Goal: Task Accomplishment & Management: Manage account settings

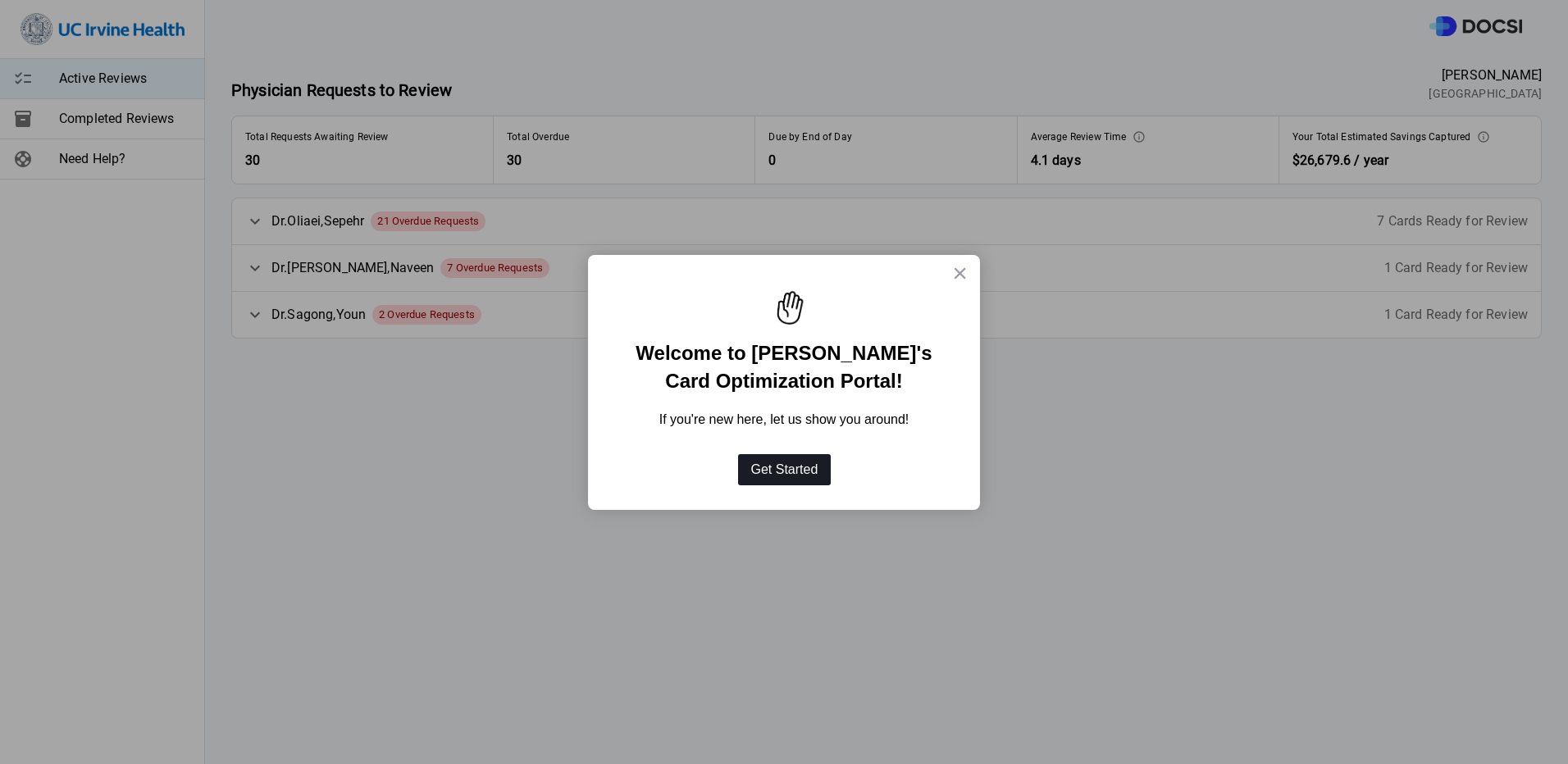
click at [779, 478] on button "Get Started" at bounding box center [784, 470] width 93 height 31
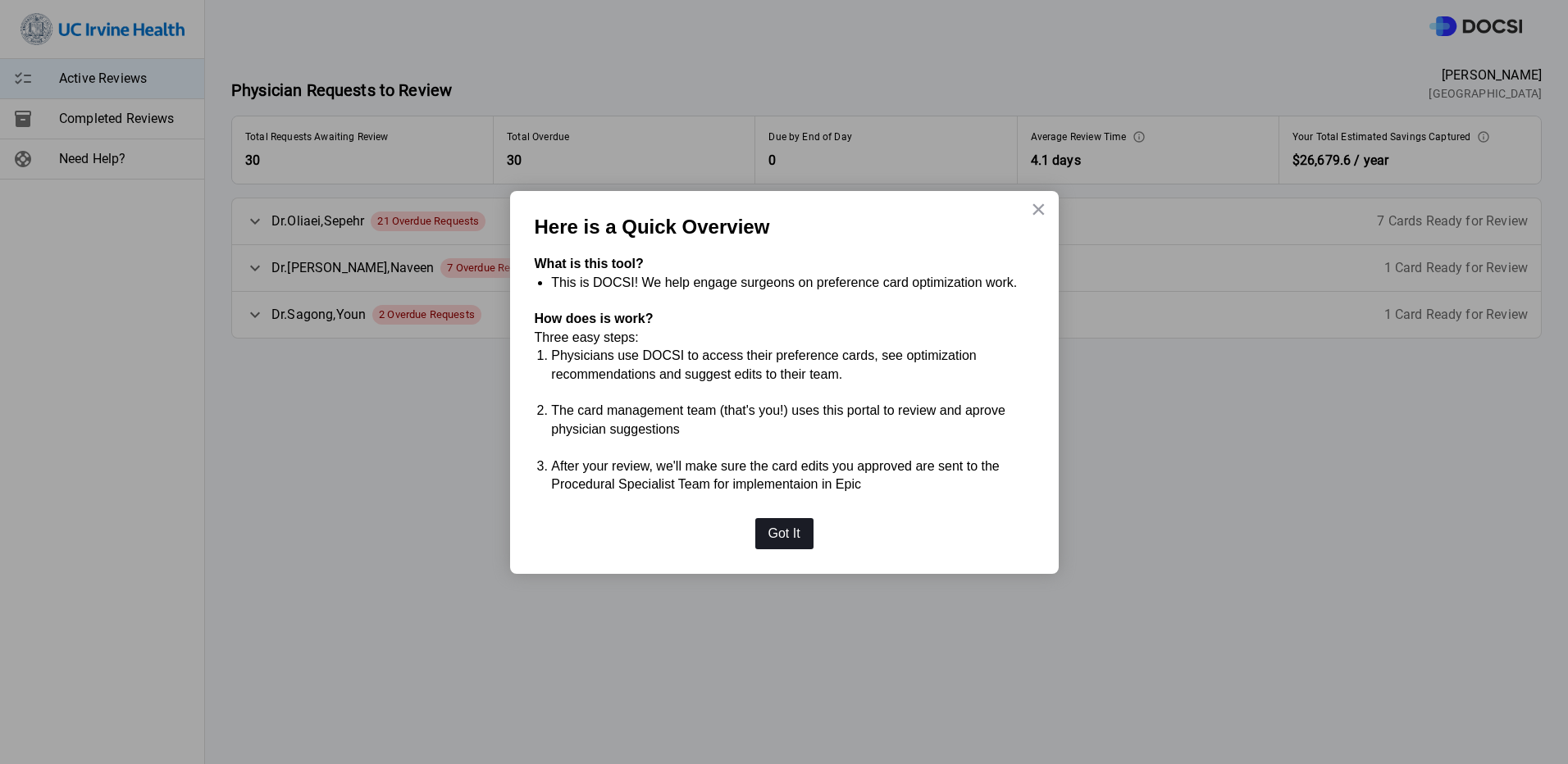
click at [779, 539] on button "Got It" at bounding box center [784, 533] width 58 height 31
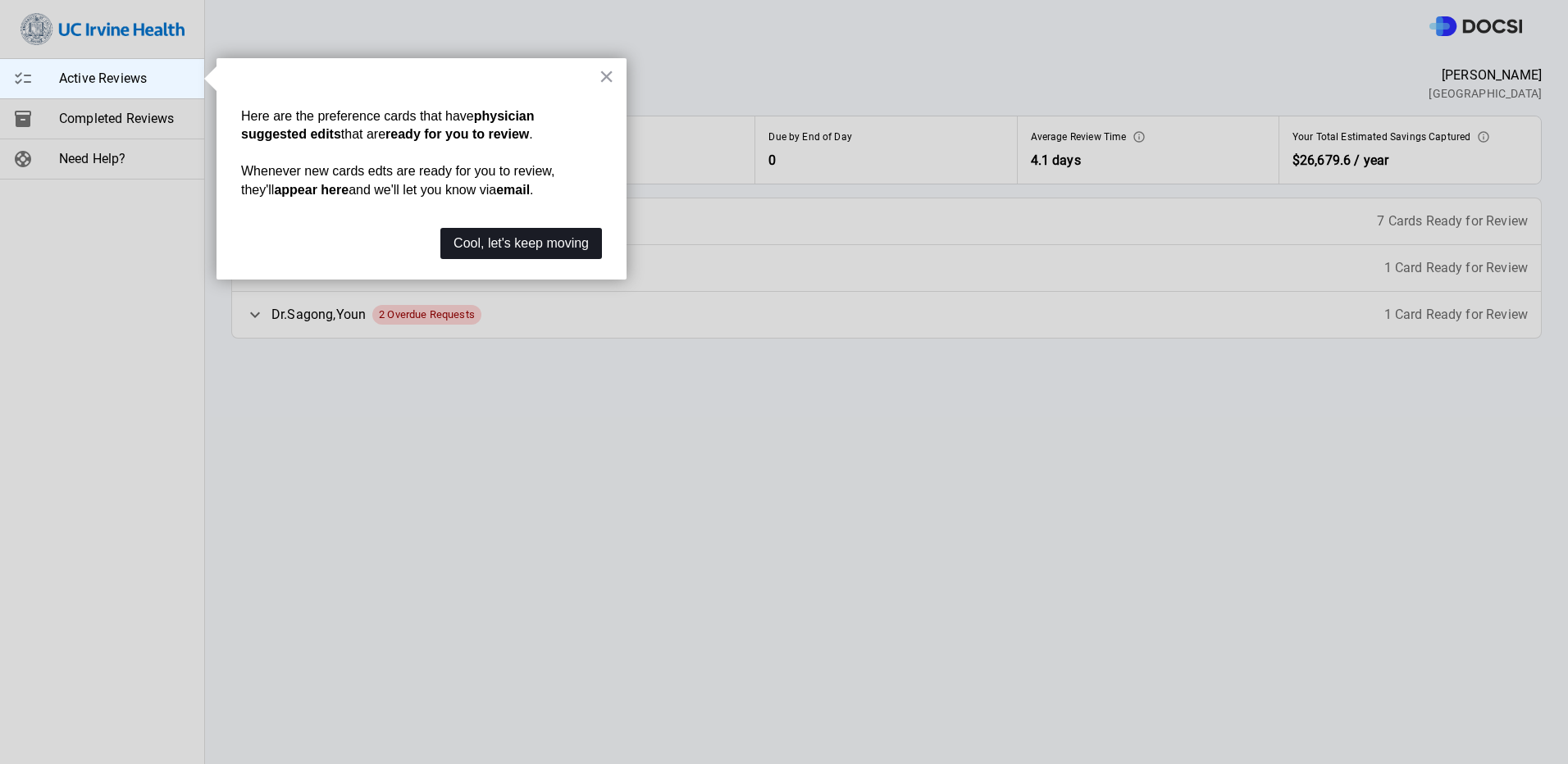
click at [555, 247] on button "Cool, let's keep moving" at bounding box center [521, 243] width 162 height 31
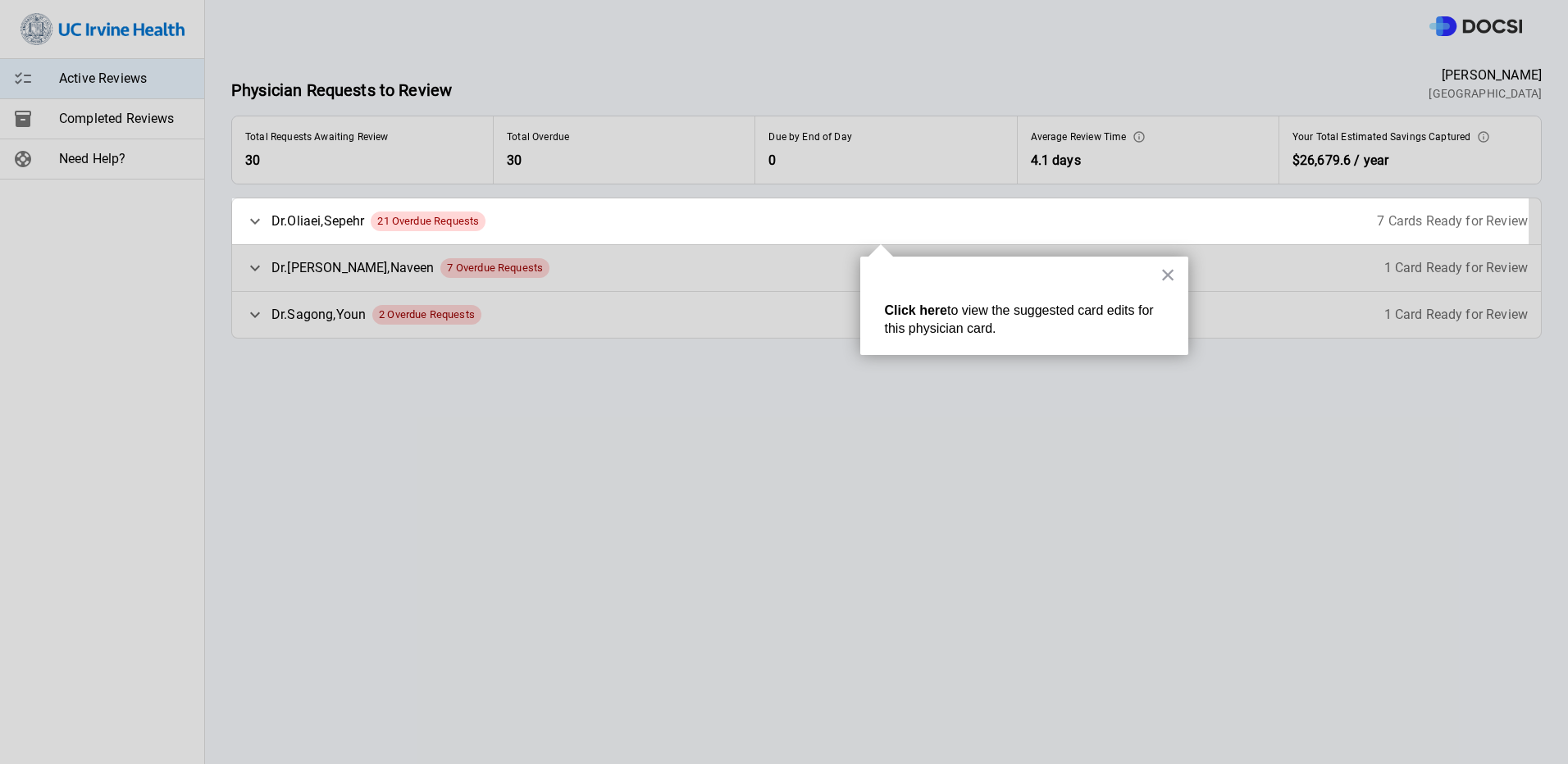
drag, startPoint x: 517, startPoint y: 230, endPoint x: 951, endPoint y: 323, distance: 443.9
click at [517, 228] on div "[PERSON_NAME] 21 Overdue Requests 7 Cards Ready for Review" at bounding box center [886, 221] width 1309 height 46
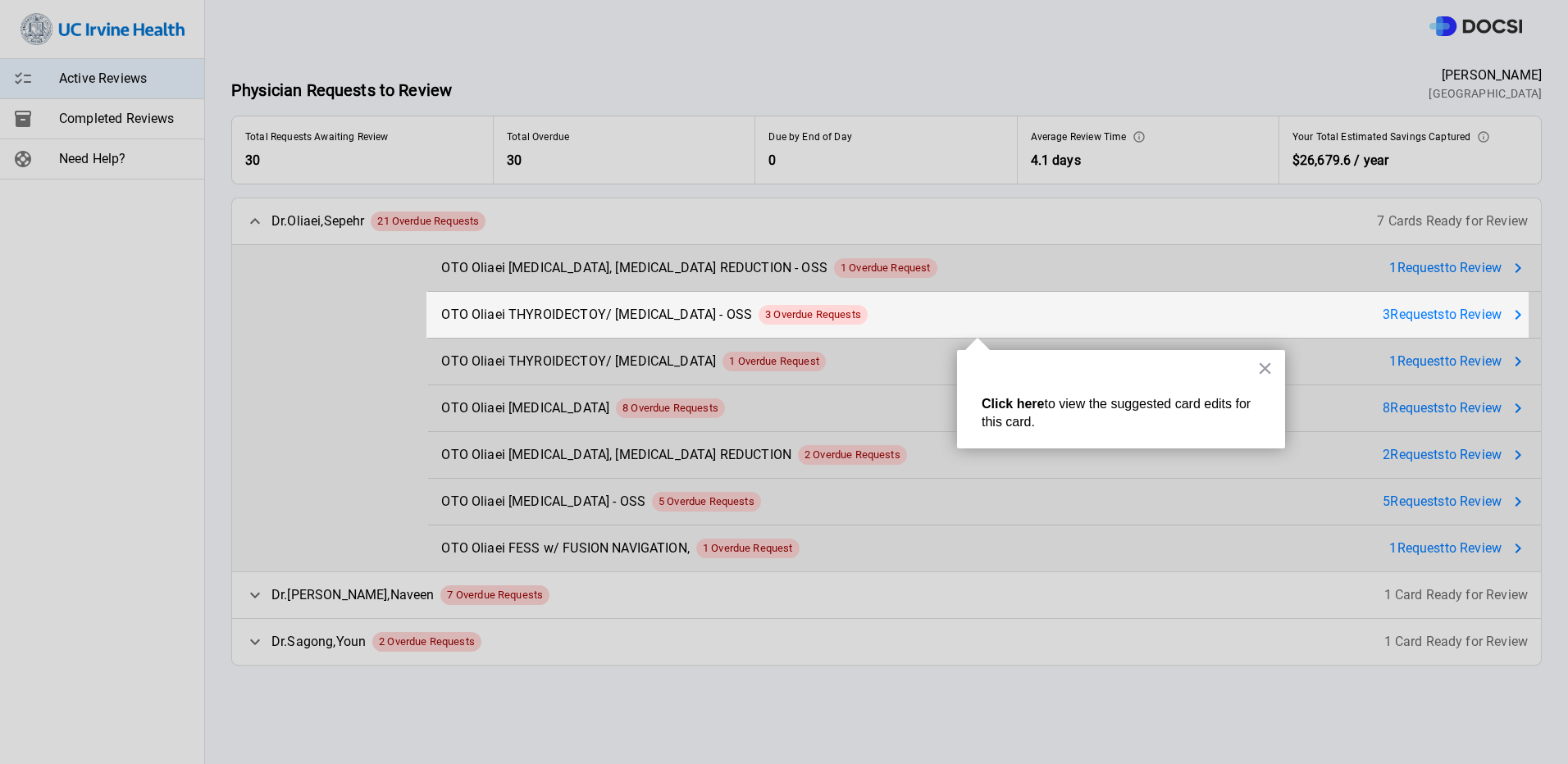
click at [1273, 369] on div "× Click here to view the suggested card edits for this card." at bounding box center [1121, 398] width 328 height 98
drag, startPoint x: 1267, startPoint y: 373, endPoint x: 1263, endPoint y: 301, distance: 72.1
click at [1266, 373] on button "×" at bounding box center [1264, 367] width 16 height 26
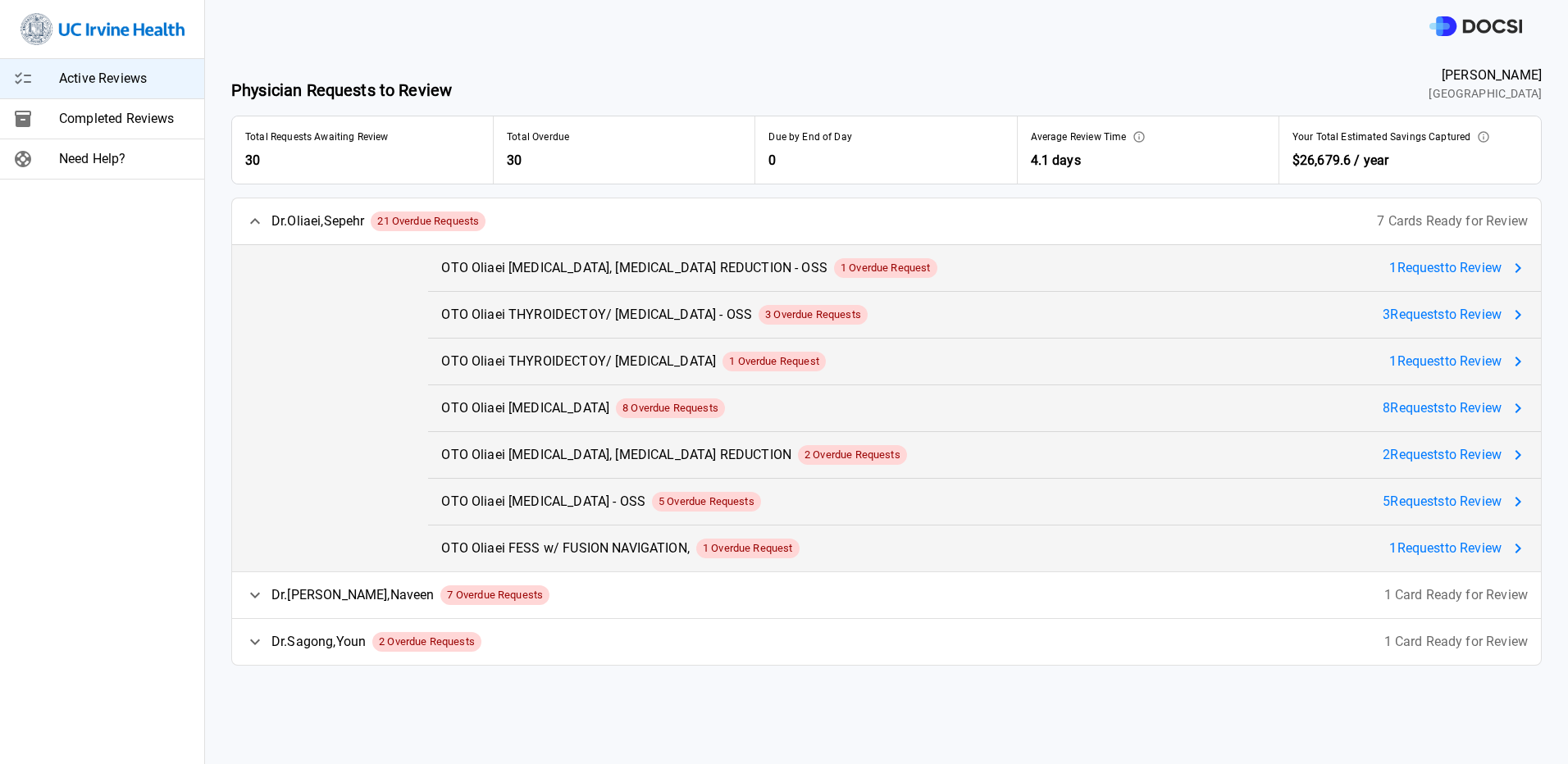
click at [1198, 263] on div "OTO Oliaei [MEDICAL_DATA], [MEDICAL_DATA] REDUCTION - OSS 1 Overdue Request 1 R…" at bounding box center [984, 268] width 1113 height 46
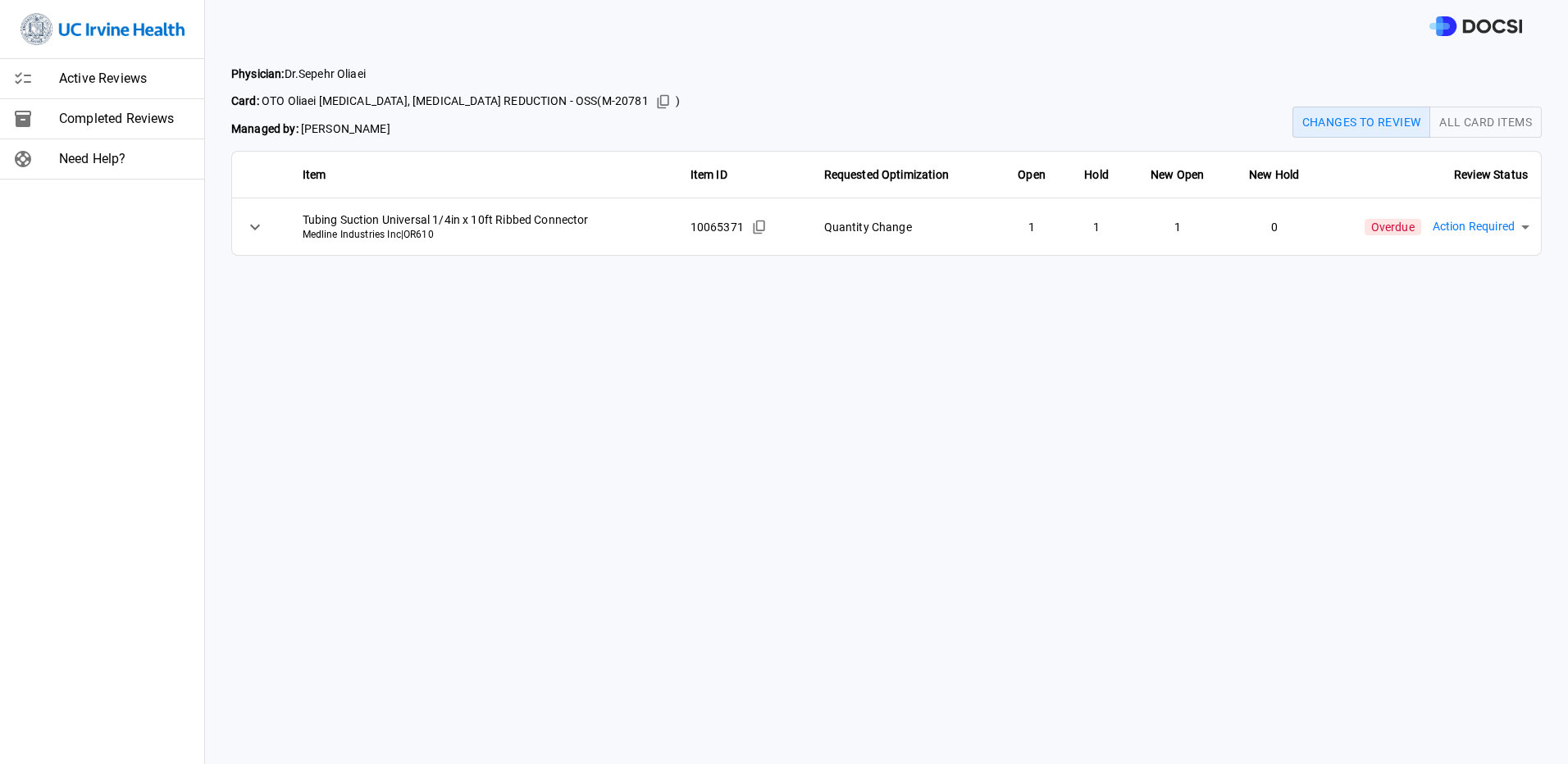
click at [1500, 220] on body "Active Reviews Completed Reviews Need Help? Physician: [PERSON_NAME] Card: OTO …" at bounding box center [784, 382] width 1568 height 764
click at [1460, 302] on li "Approved" at bounding box center [1465, 301] width 174 height 29
type input "********"
click at [1404, 473] on main "Physician: [PERSON_NAME] Card: OTO Oliaei [MEDICAL_DATA], [MEDICAL_DATA] REDUCT…" at bounding box center [886, 408] width 1363 height 712
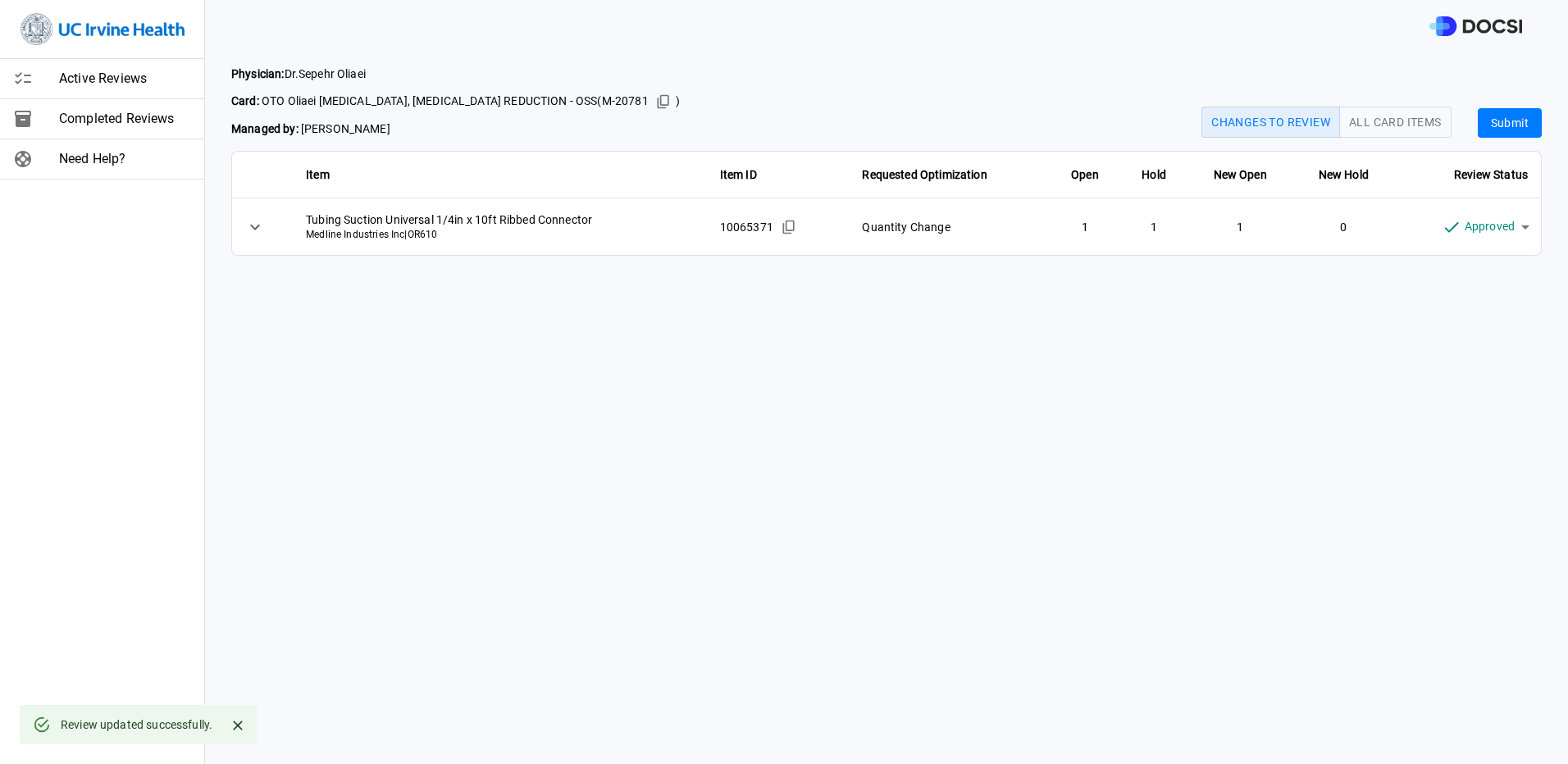
click at [1494, 126] on button "Submit" at bounding box center [1510, 123] width 64 height 30
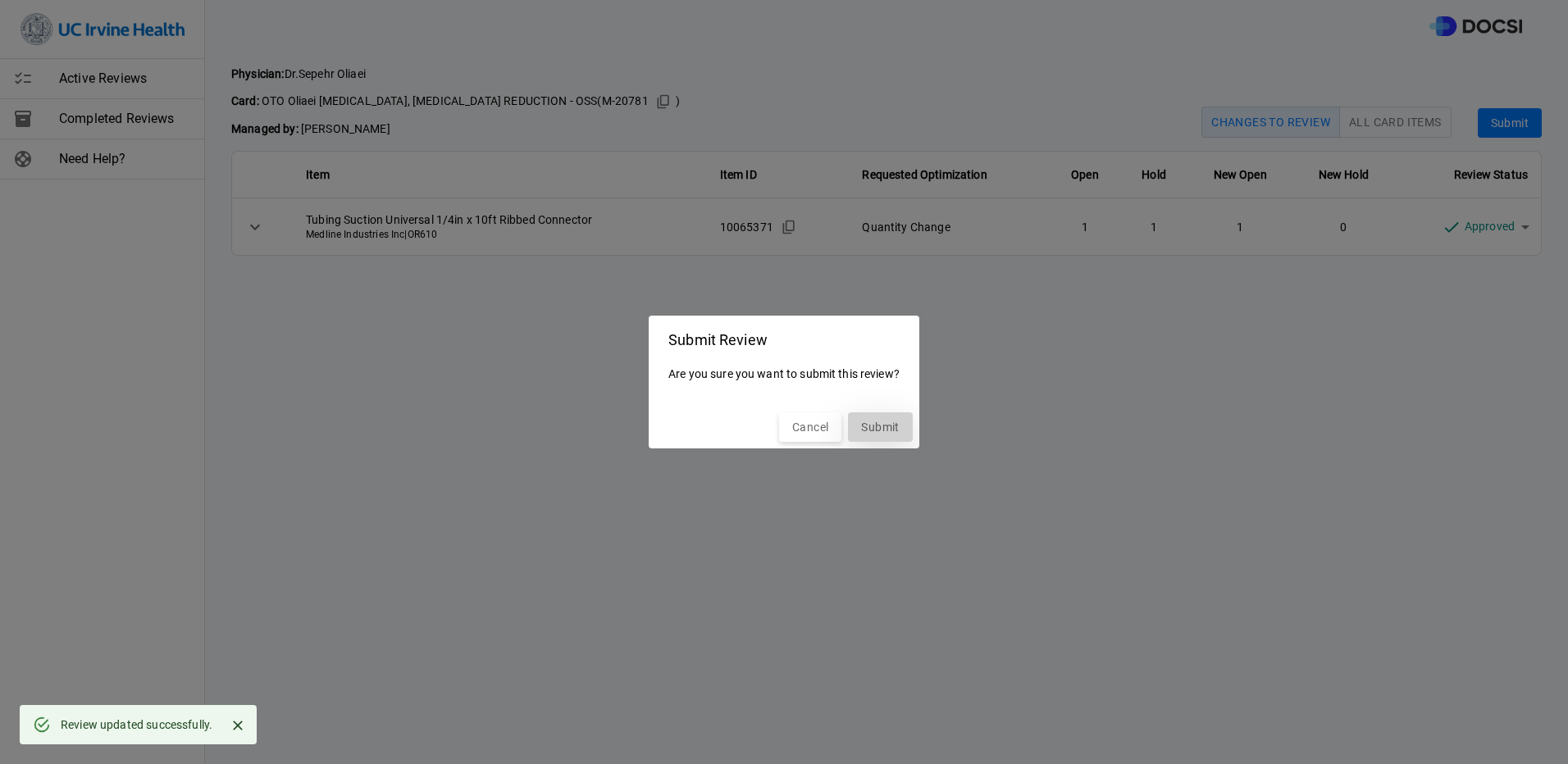
drag, startPoint x: 888, startPoint y: 432, endPoint x: 884, endPoint y: 371, distance: 61.1
click at [888, 431] on button "Submit" at bounding box center [880, 427] width 64 height 30
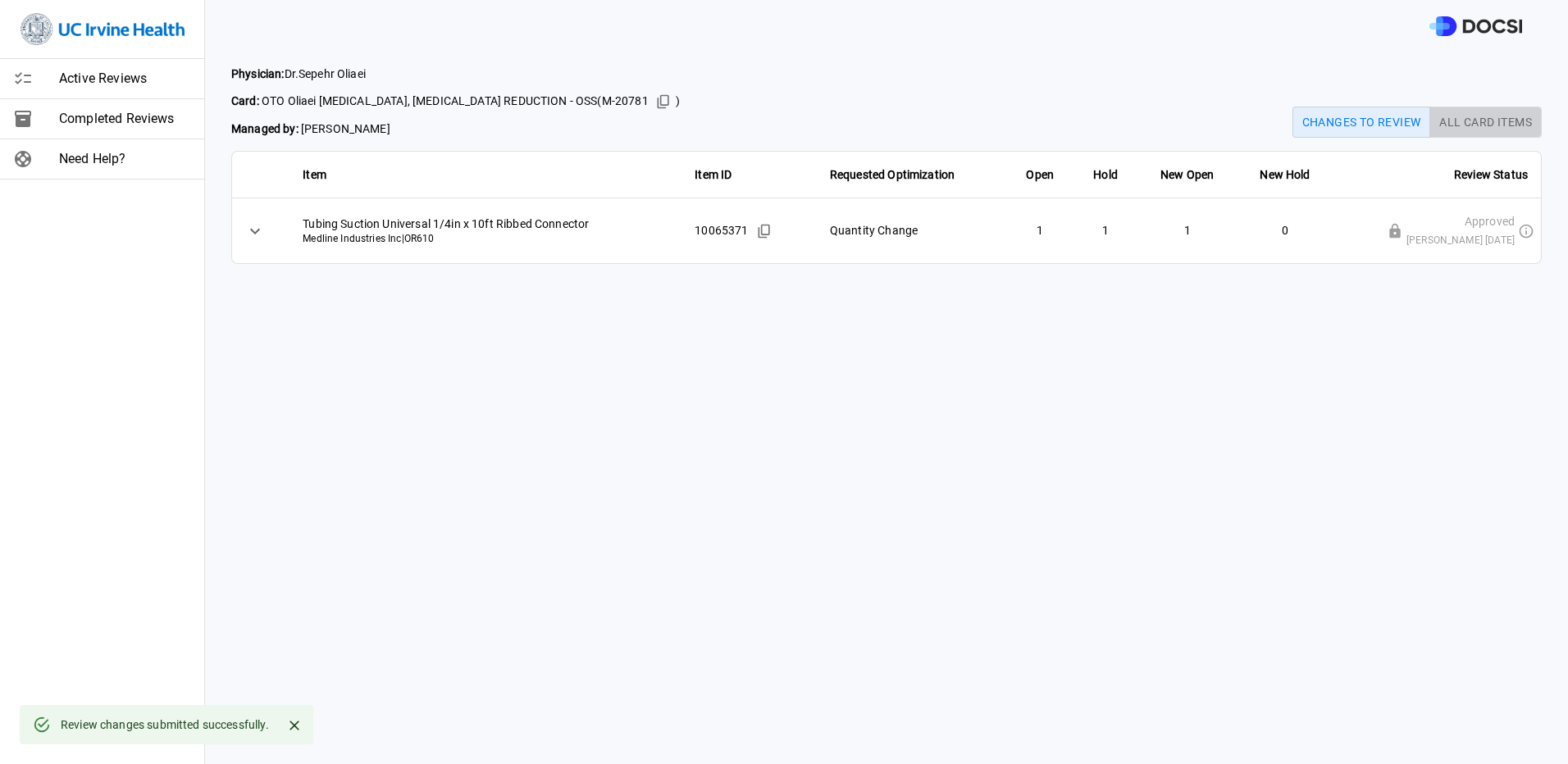
click at [1481, 121] on button "All Card Items" at bounding box center [1486, 122] width 112 height 31
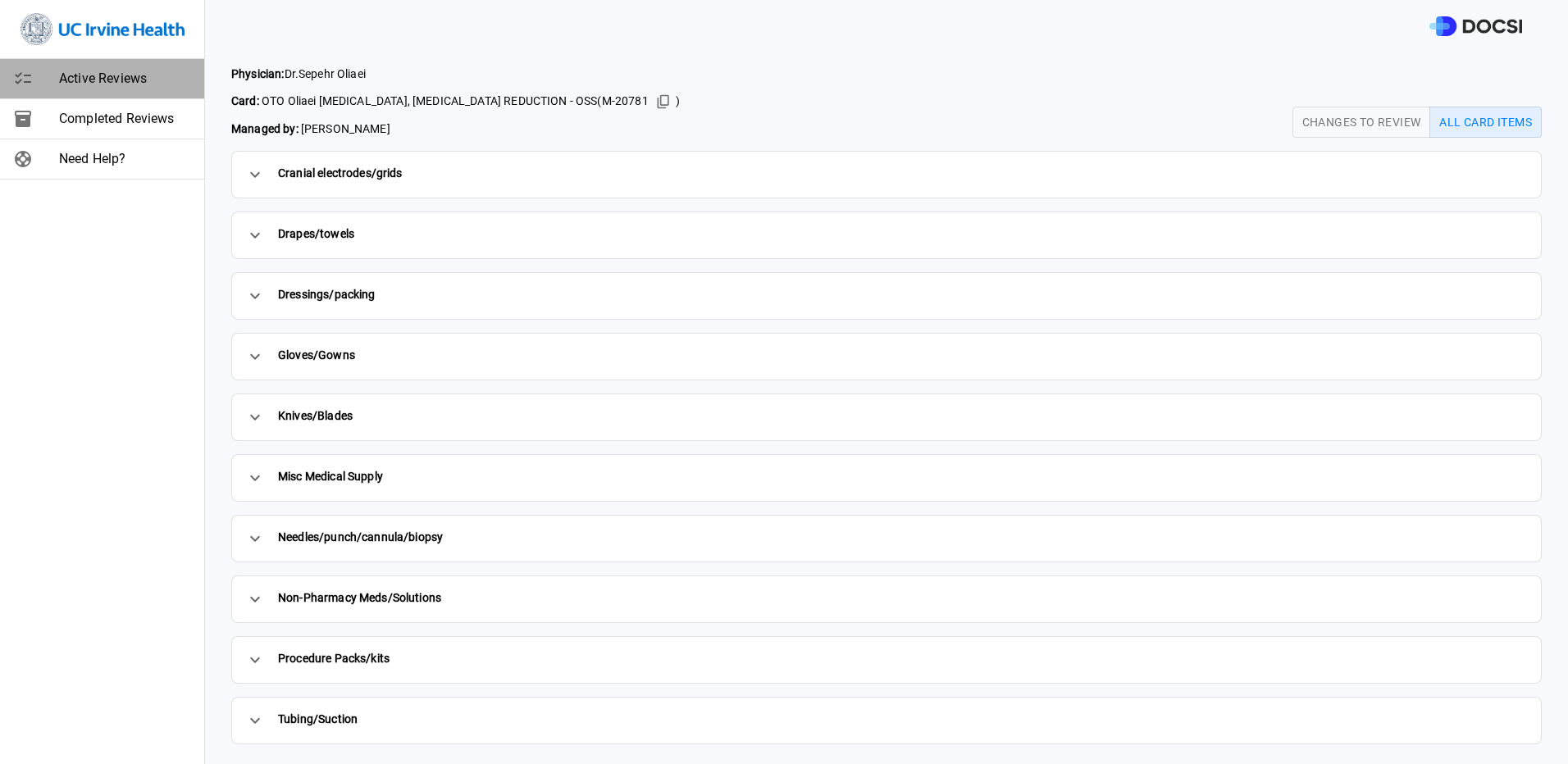
click at [119, 66] on div "Active Reviews" at bounding box center [102, 79] width 205 height 40
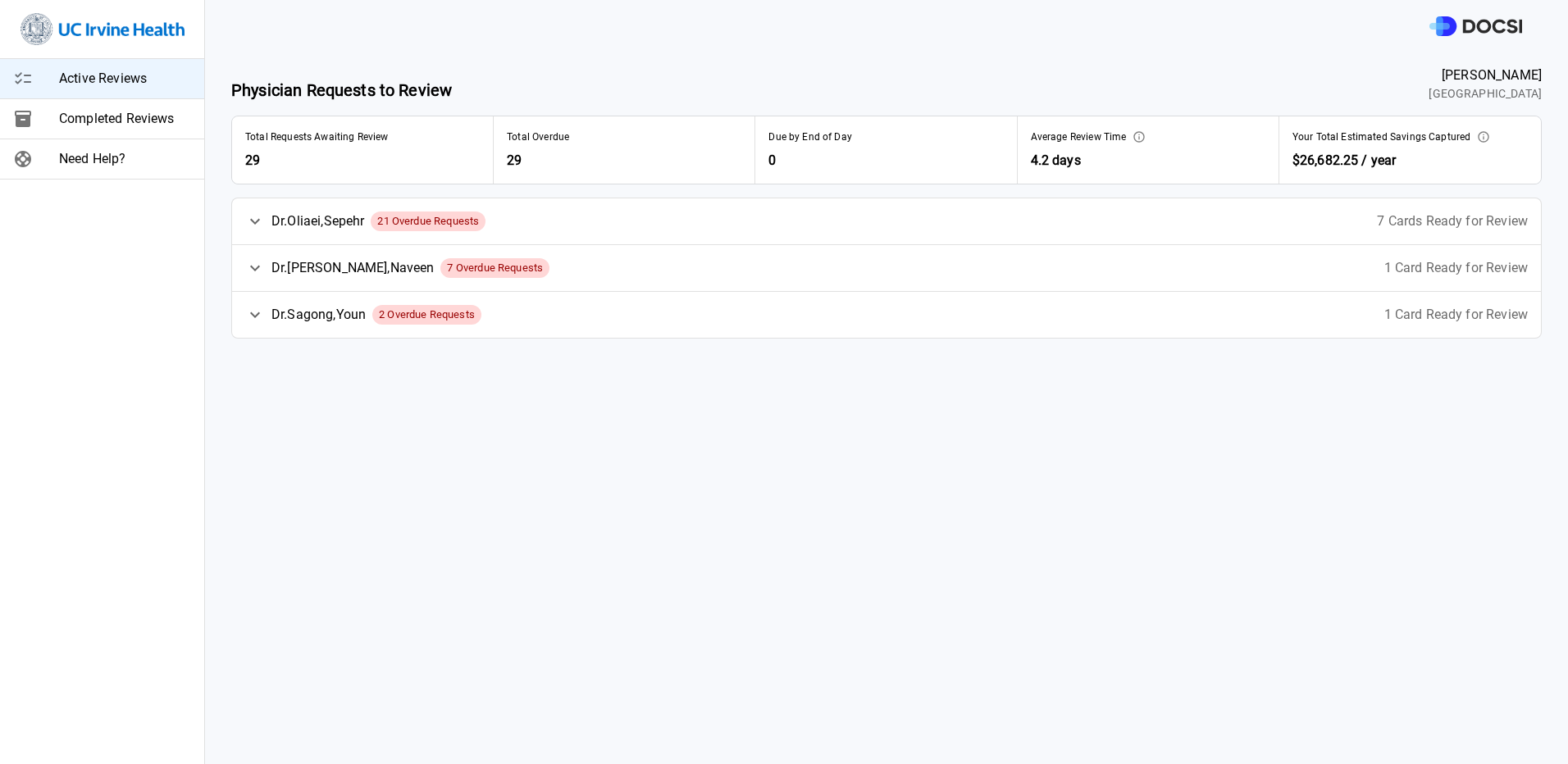
click at [438, 221] on span "21 Overdue Requests" at bounding box center [428, 221] width 114 height 16
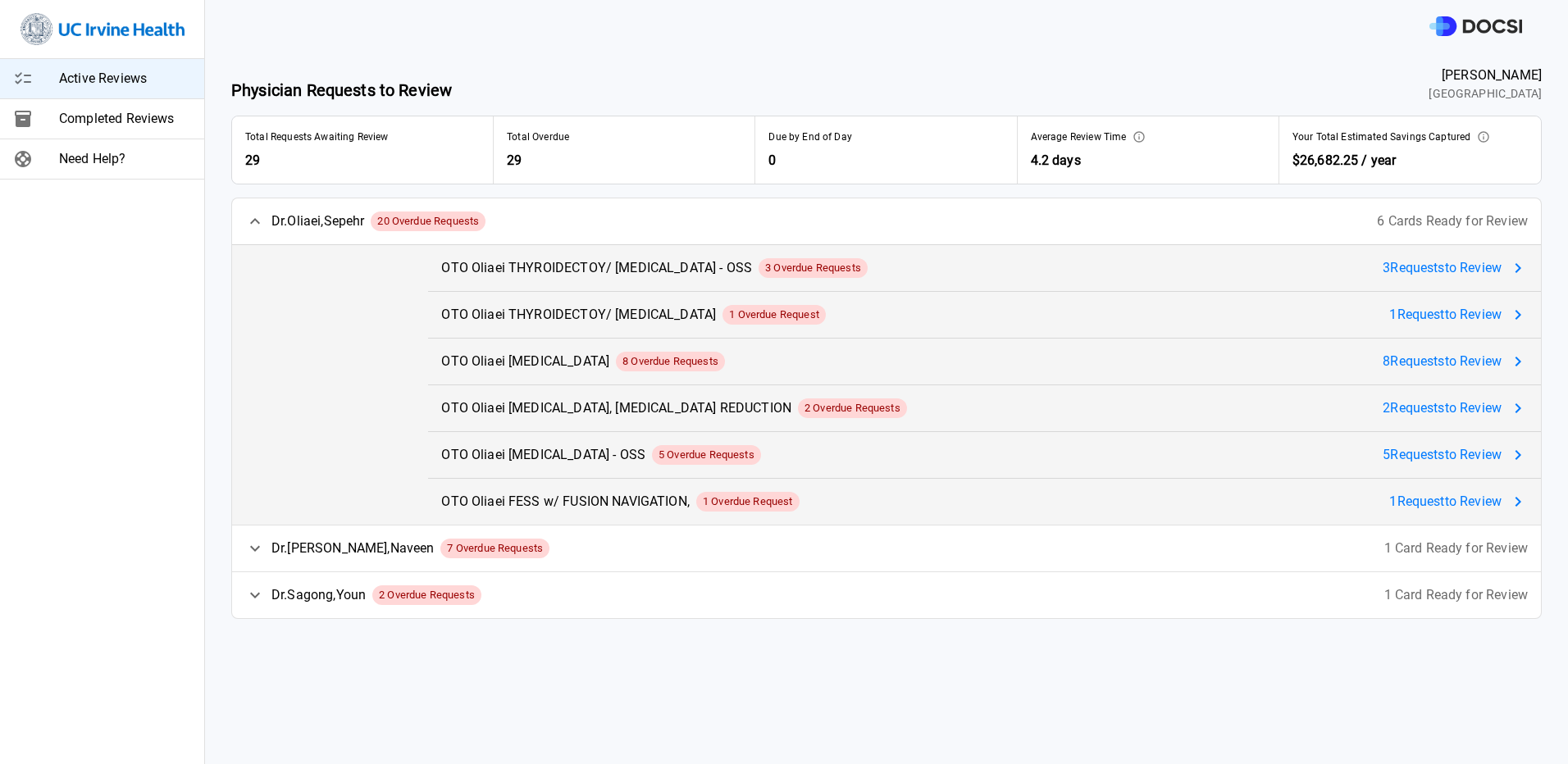
click at [1425, 263] on span "3 Request s to Review" at bounding box center [1442, 268] width 119 height 19
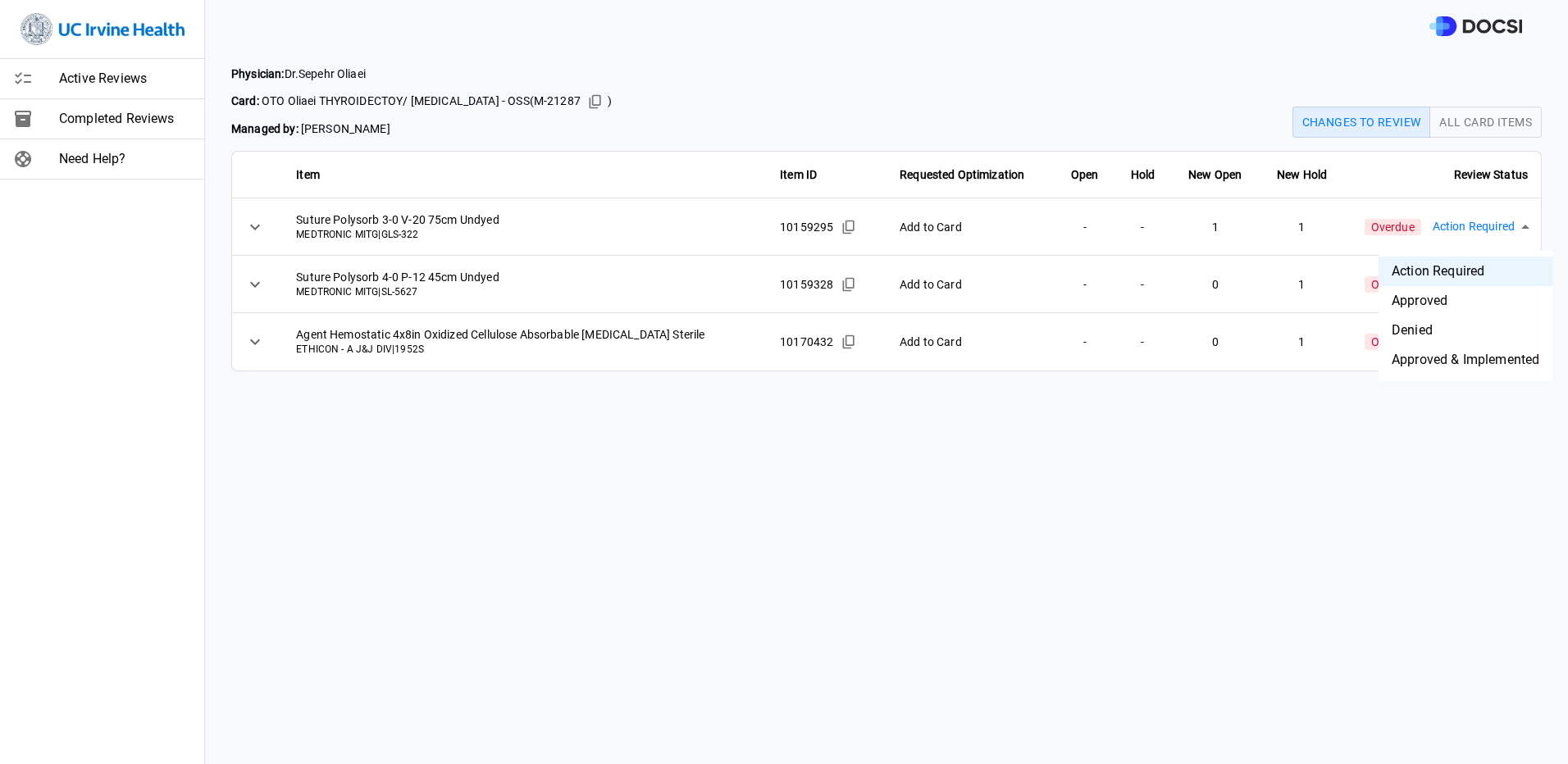
click at [1474, 220] on body "Active Reviews Completed Reviews Need Help? Physician: [PERSON_NAME] Card: OTO …" at bounding box center [784, 382] width 1568 height 764
click at [1470, 300] on li "Approved" at bounding box center [1465, 301] width 174 height 29
type input "********"
click at [1474, 284] on body "Active Reviews Completed Reviews Need Help? Physician: [PERSON_NAME] Card: OTO …" at bounding box center [784, 382] width 1568 height 764
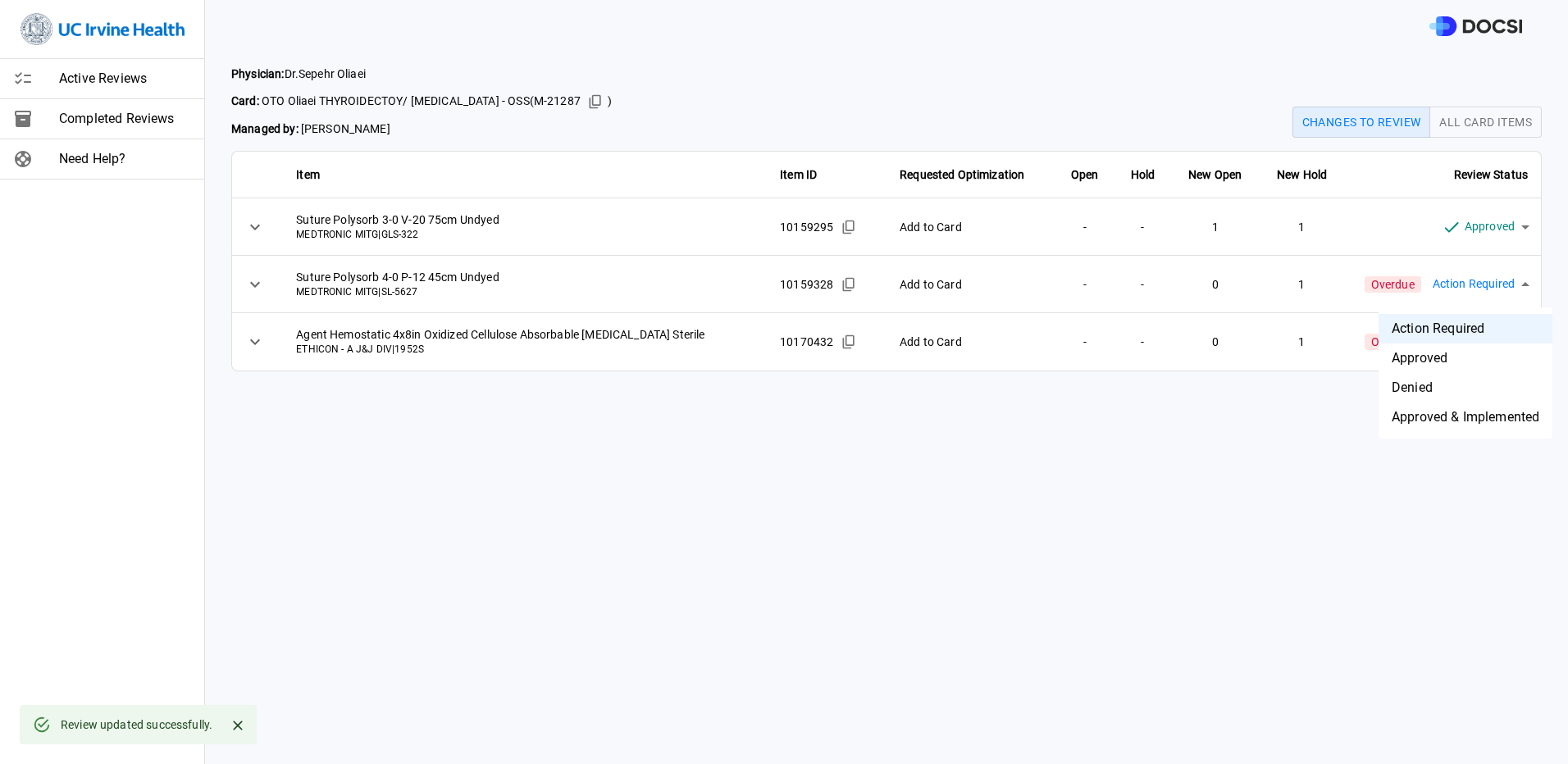
click at [1450, 359] on li "Approved" at bounding box center [1465, 358] width 174 height 29
type input "********"
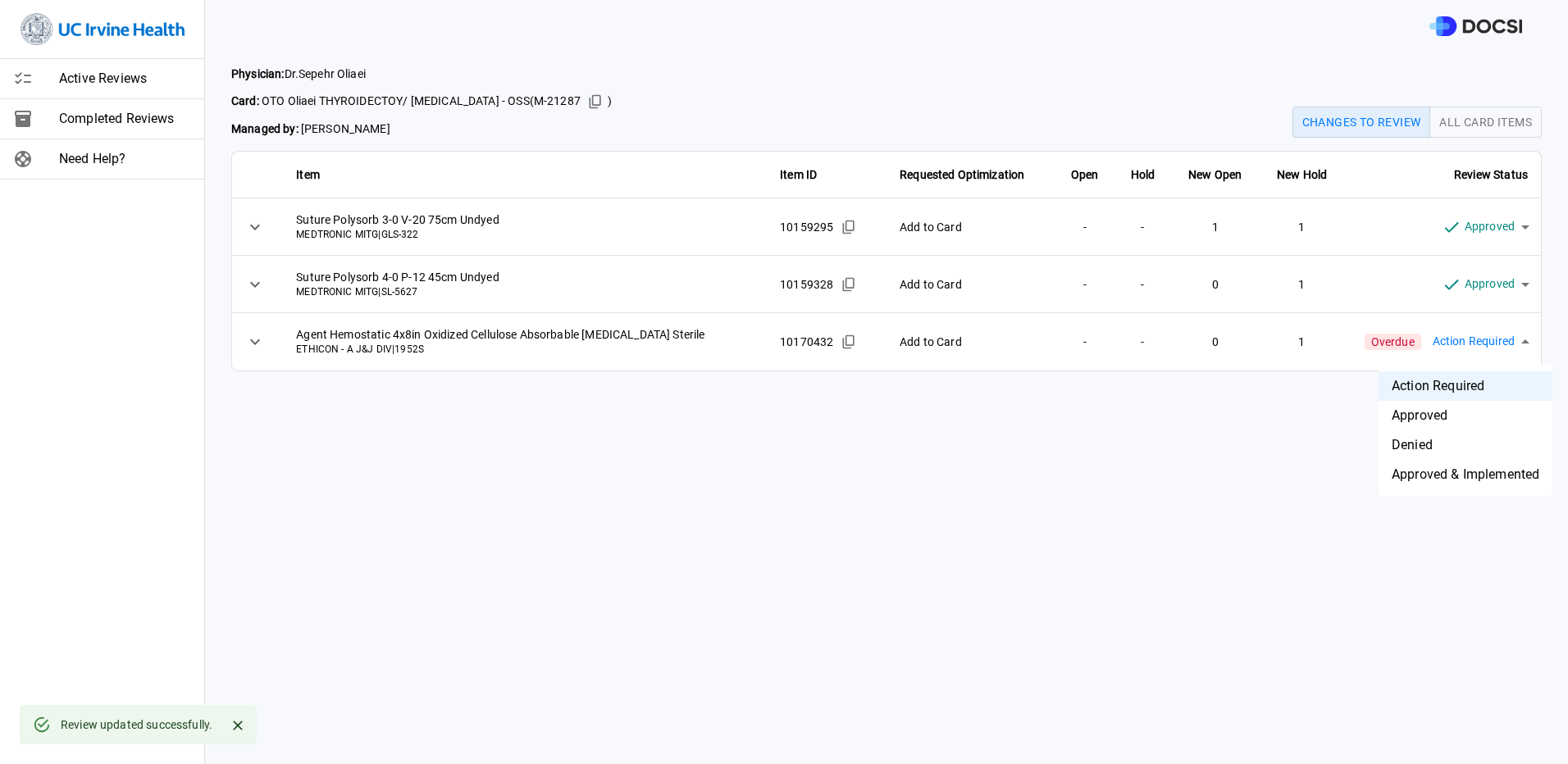
click at [1462, 337] on body "Active Reviews Completed Reviews Need Help? Physician: [PERSON_NAME] Card: OTO …" at bounding box center [784, 382] width 1568 height 764
click at [1464, 418] on li "Approved" at bounding box center [1465, 416] width 174 height 29
type input "********"
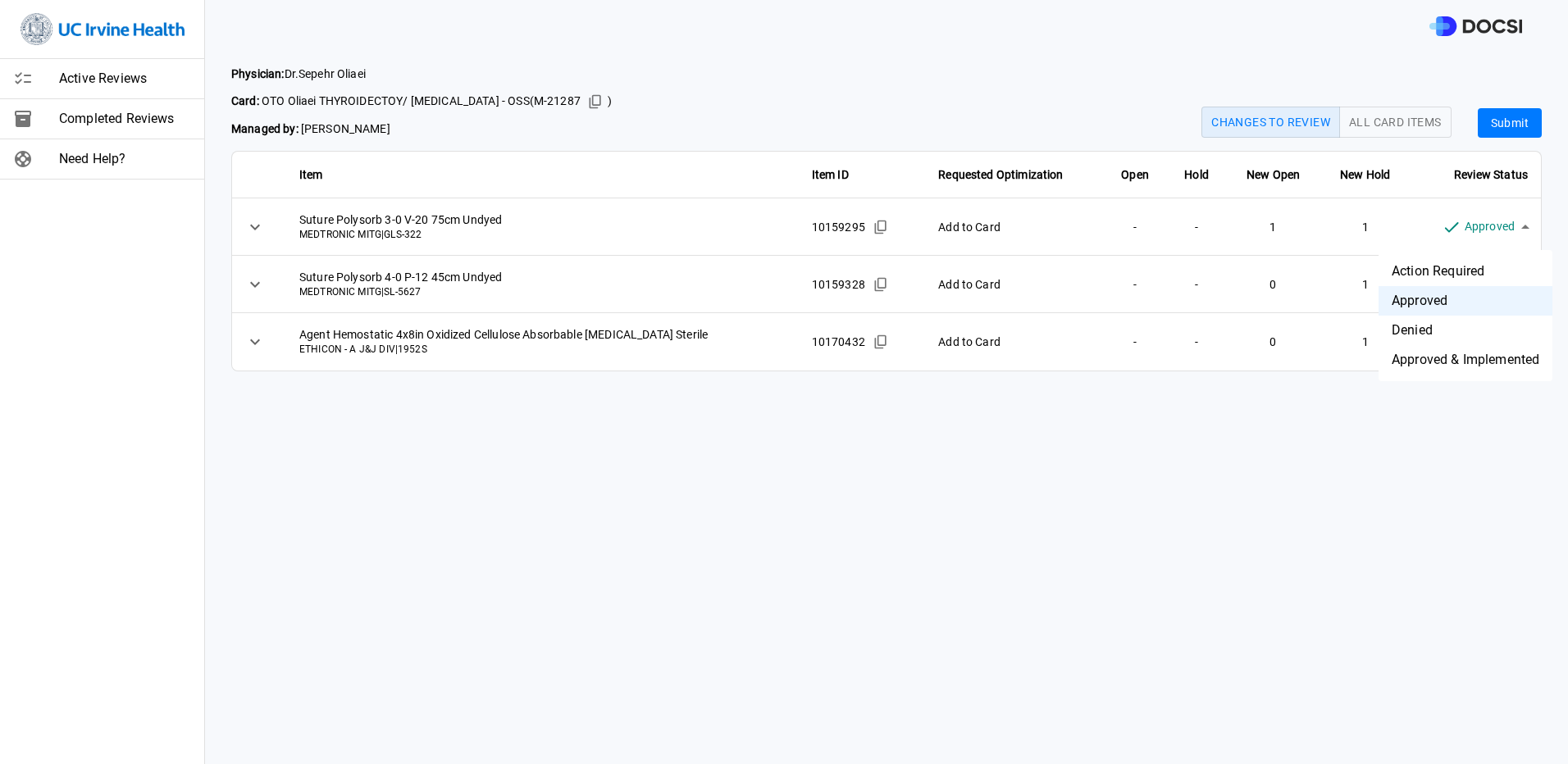
click at [1452, 226] on body "Active Reviews Completed Reviews Need Help? Physician: [PERSON_NAME] Card: OTO …" at bounding box center [784, 382] width 1568 height 764
click at [1427, 468] on div at bounding box center [784, 382] width 1568 height 764
click at [1504, 118] on button "Submit" at bounding box center [1510, 123] width 64 height 30
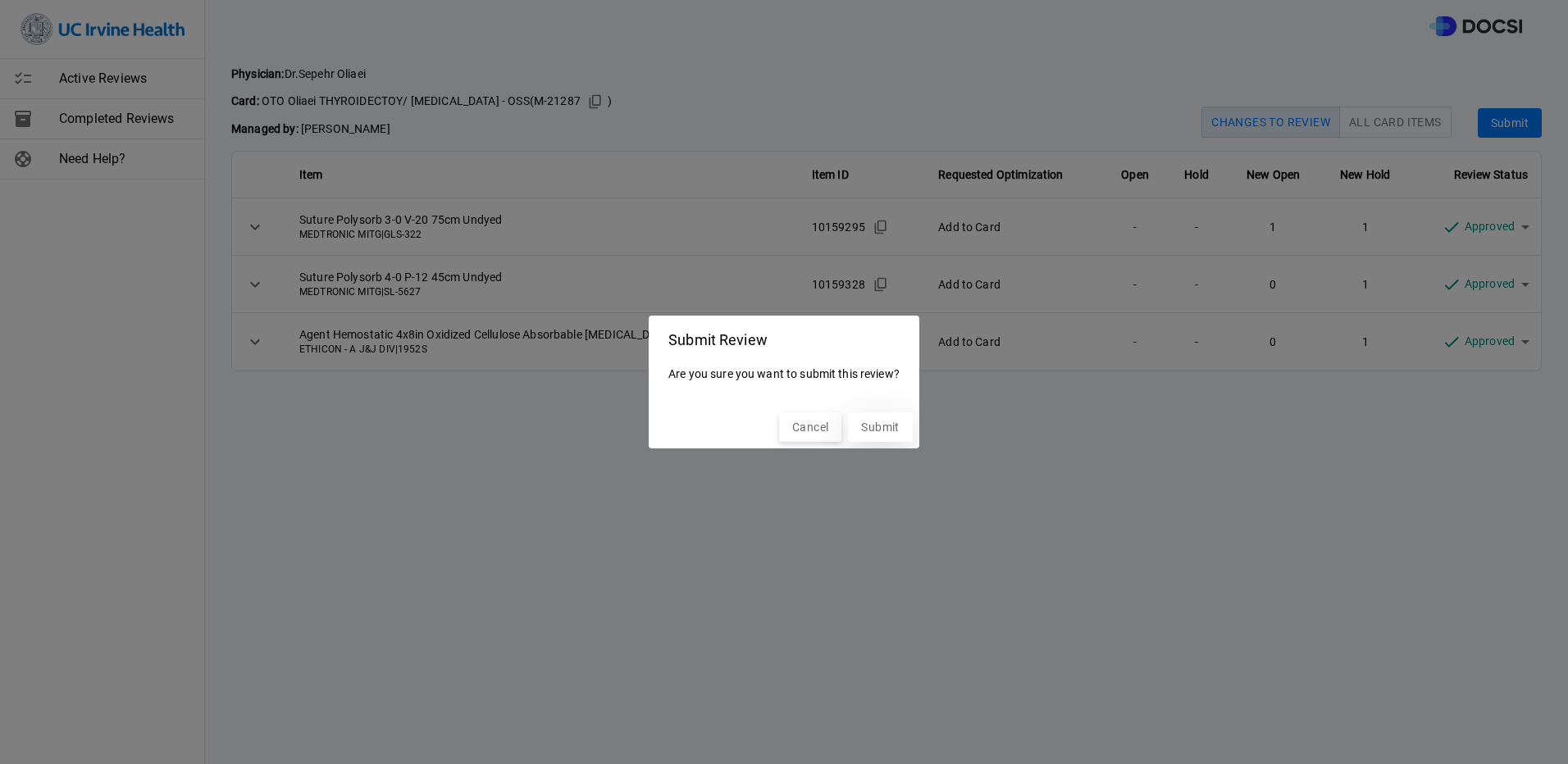
click at [907, 417] on button "Submit" at bounding box center [880, 427] width 64 height 30
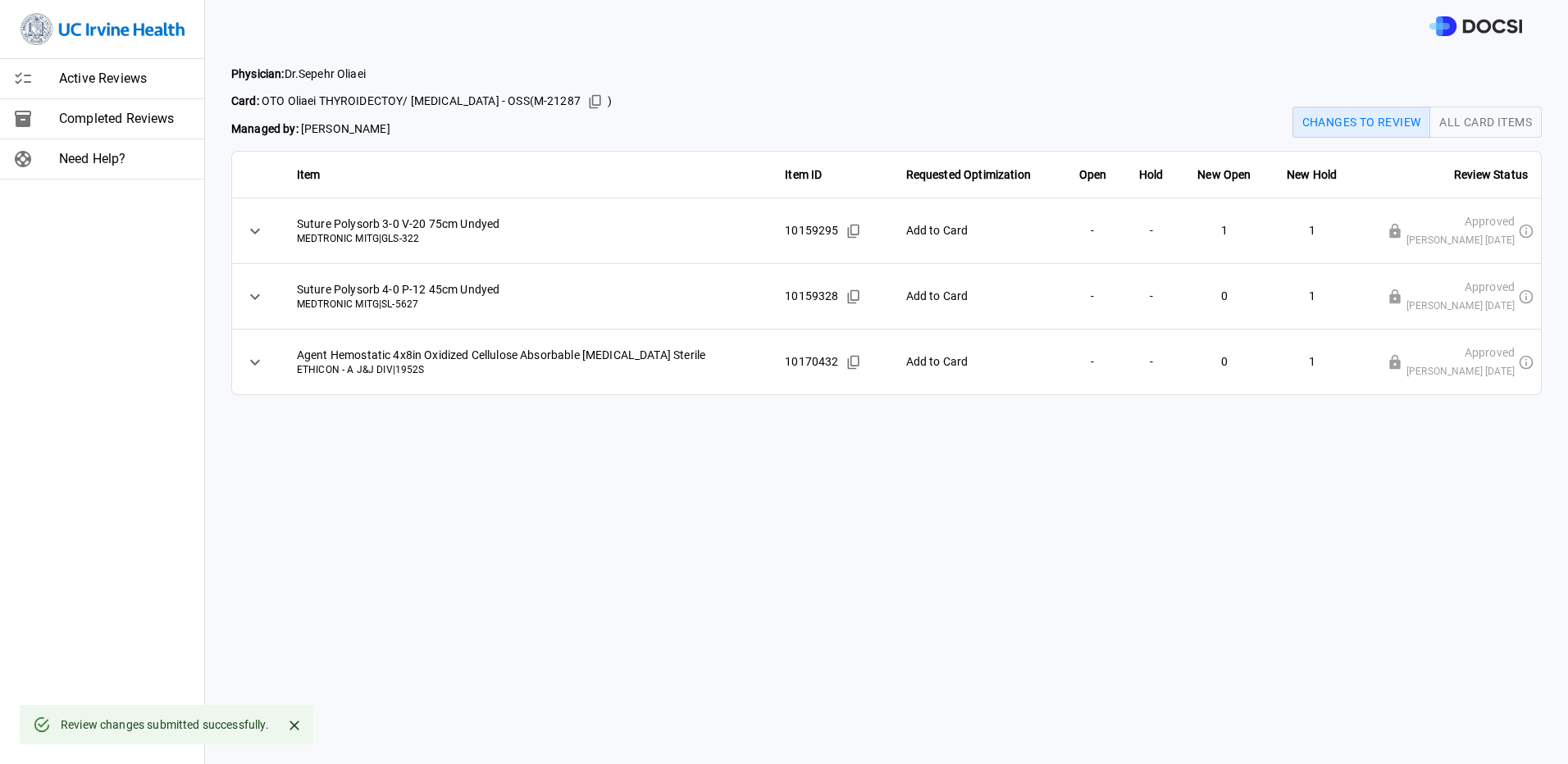
click at [42, 73] on div at bounding box center [36, 79] width 46 height 19
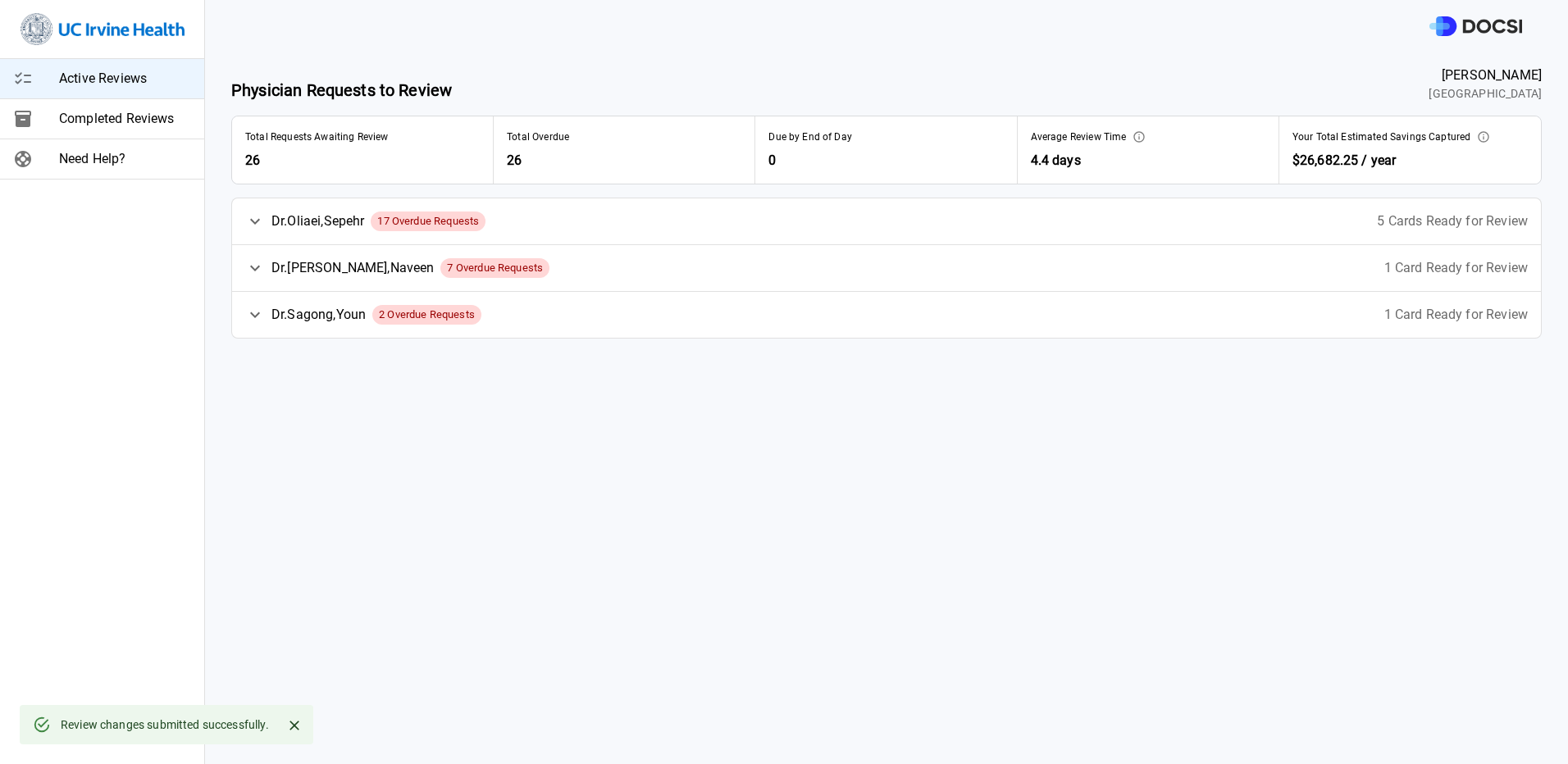
click at [857, 226] on div "[PERSON_NAME] 17 Overdue Requests 5 Cards Ready for Review" at bounding box center [886, 221] width 1309 height 46
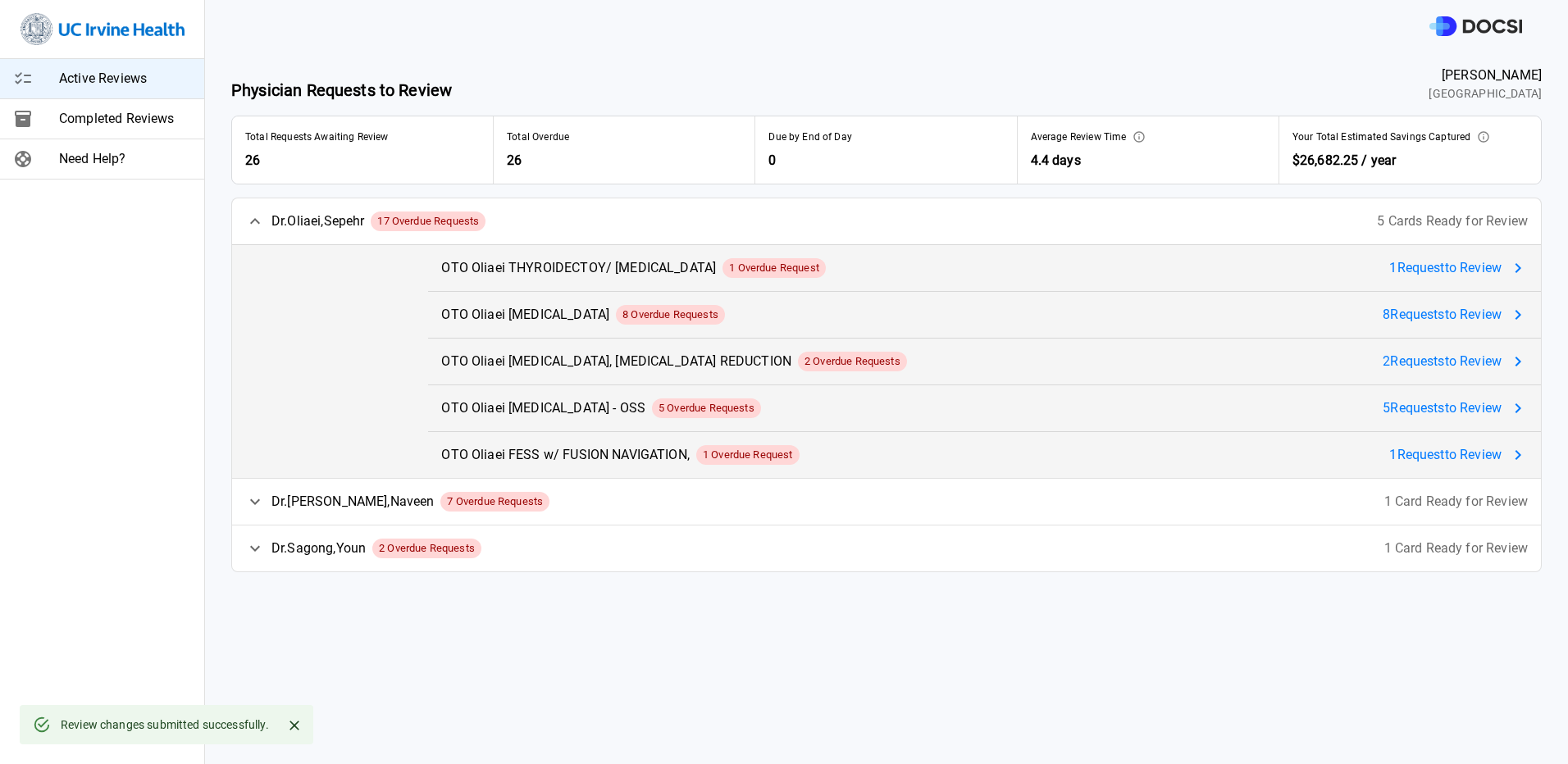
click at [1438, 262] on span "1 Request to Review" at bounding box center [1446, 268] width 112 height 19
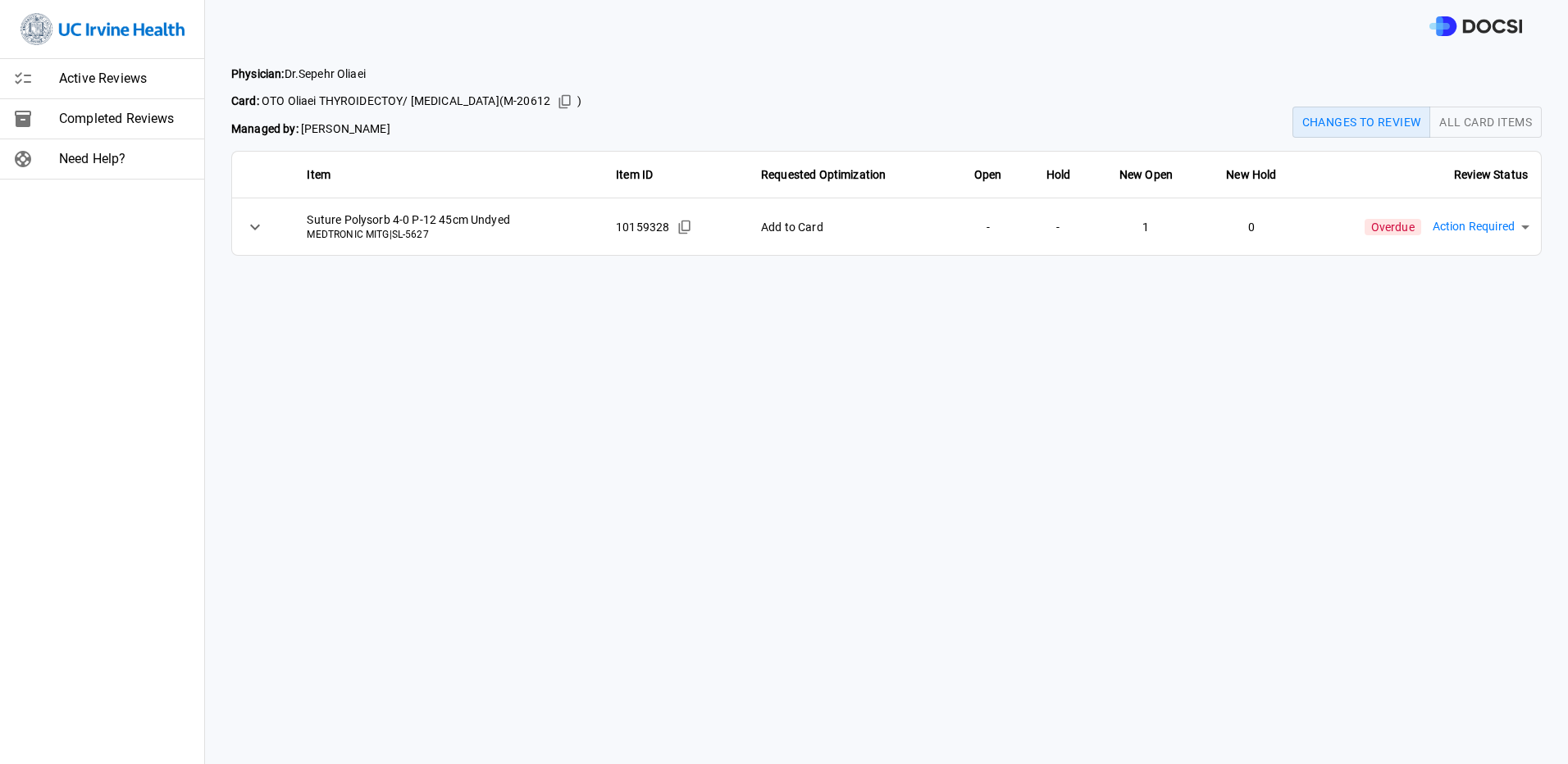
click at [1345, 263] on div "Physician: [PERSON_NAME] Card: OTO Oliaei THYROIDECTOY/ [MEDICAL_DATA] ( M-2061…" at bounding box center [886, 160] width 1363 height 216
click at [1457, 210] on body "Active Reviews Completed Reviews Need Help? Physician: [PERSON_NAME] Card: OTO …" at bounding box center [784, 382] width 1568 height 764
click at [1432, 312] on li "Approved" at bounding box center [1465, 301] width 174 height 29
type input "********"
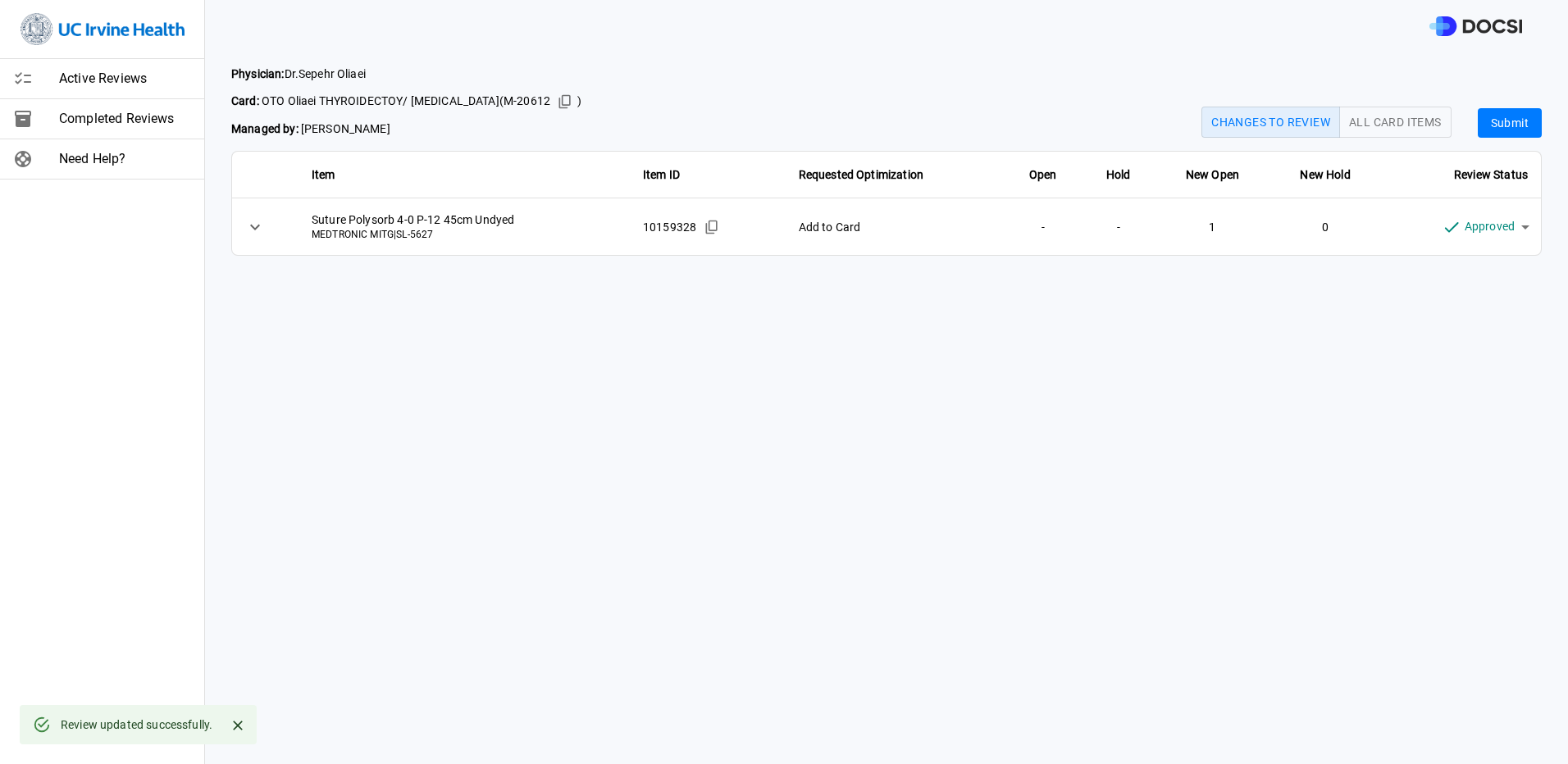
click at [1486, 127] on button "Submit" at bounding box center [1510, 123] width 64 height 30
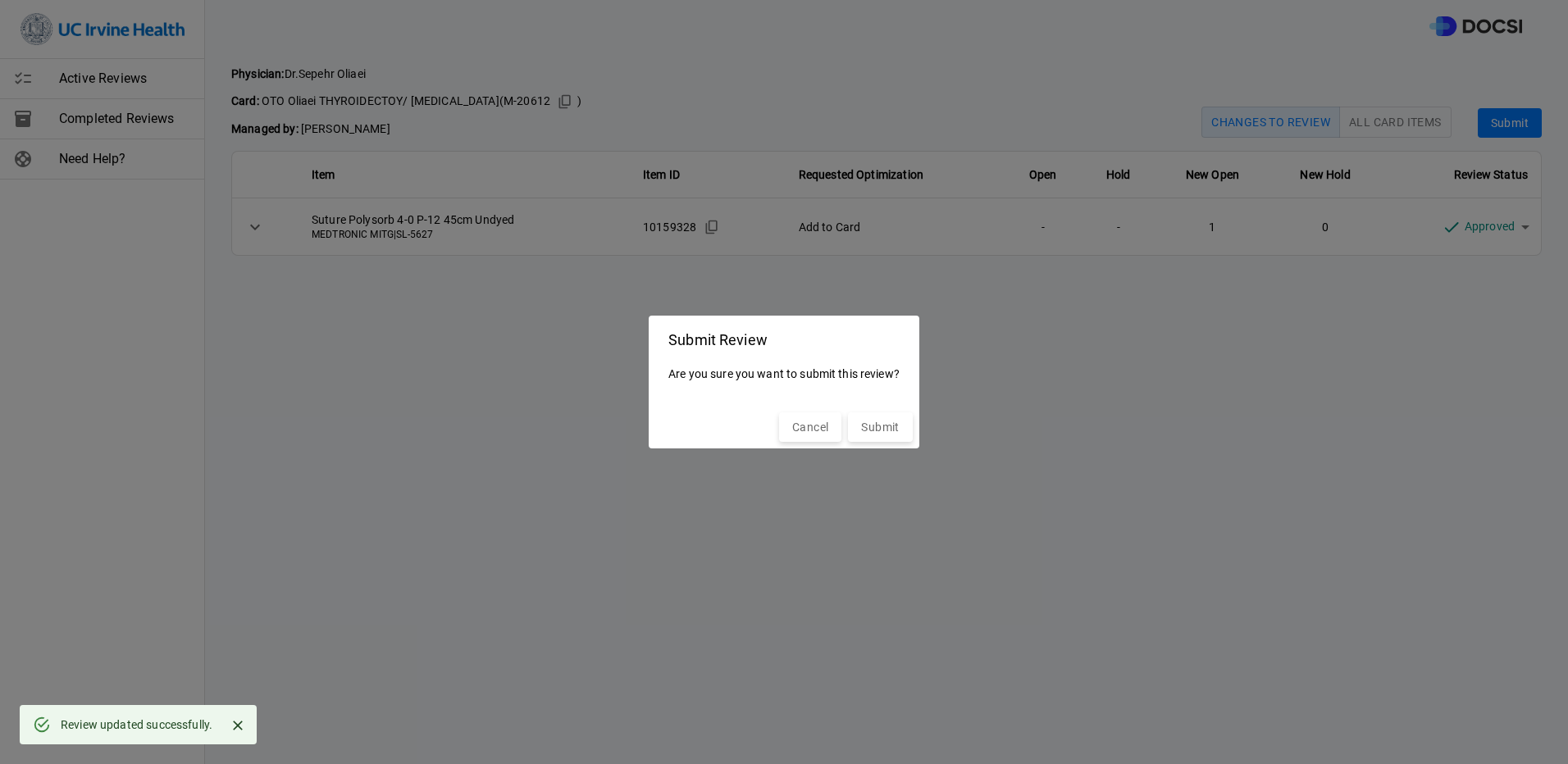
drag, startPoint x: 878, startPoint y: 429, endPoint x: 916, endPoint y: 404, distance: 45.5
click at [879, 428] on button "Submit" at bounding box center [880, 427] width 64 height 30
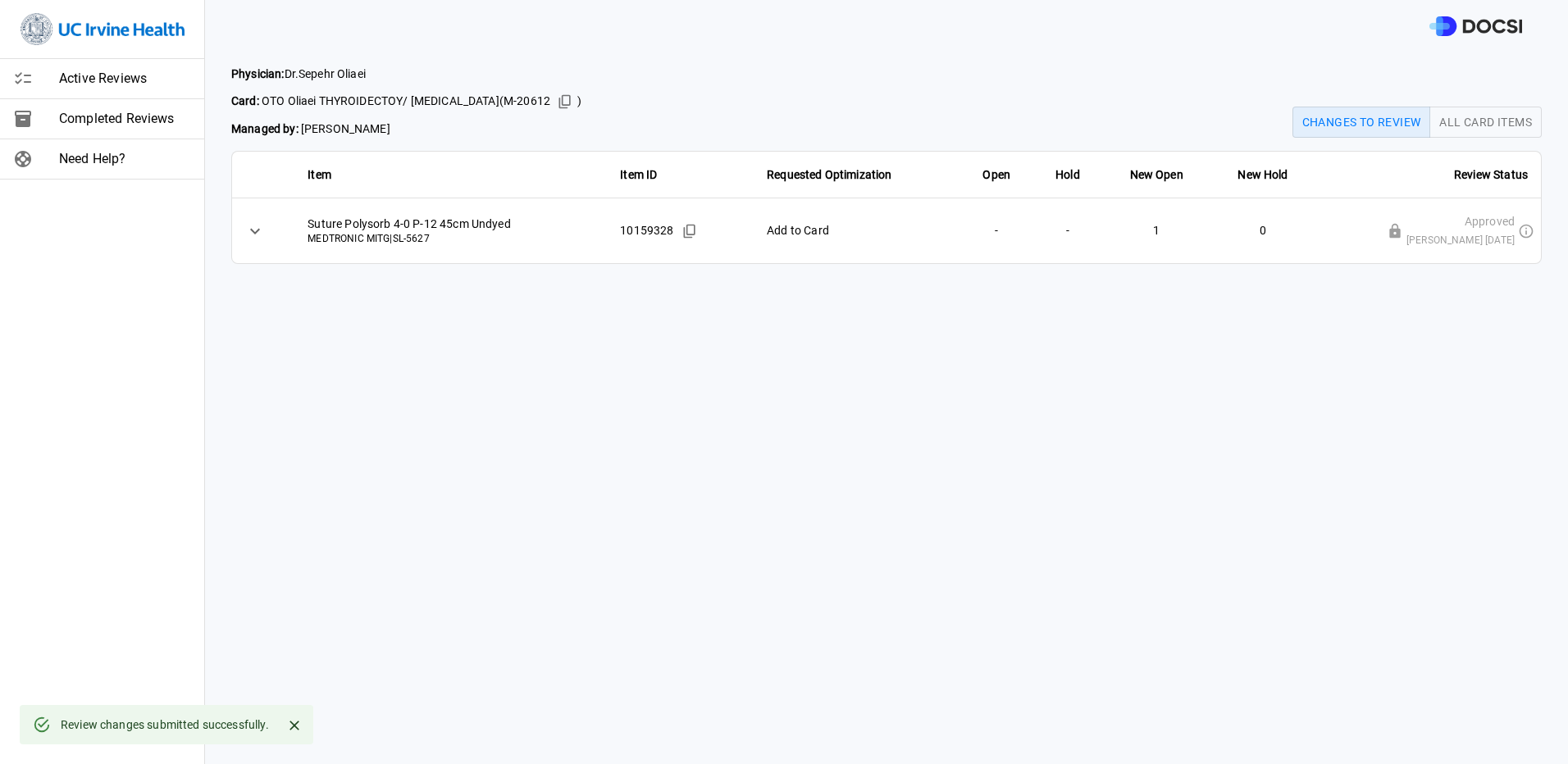
click at [1485, 112] on button "All Card Items" at bounding box center [1486, 122] width 112 height 31
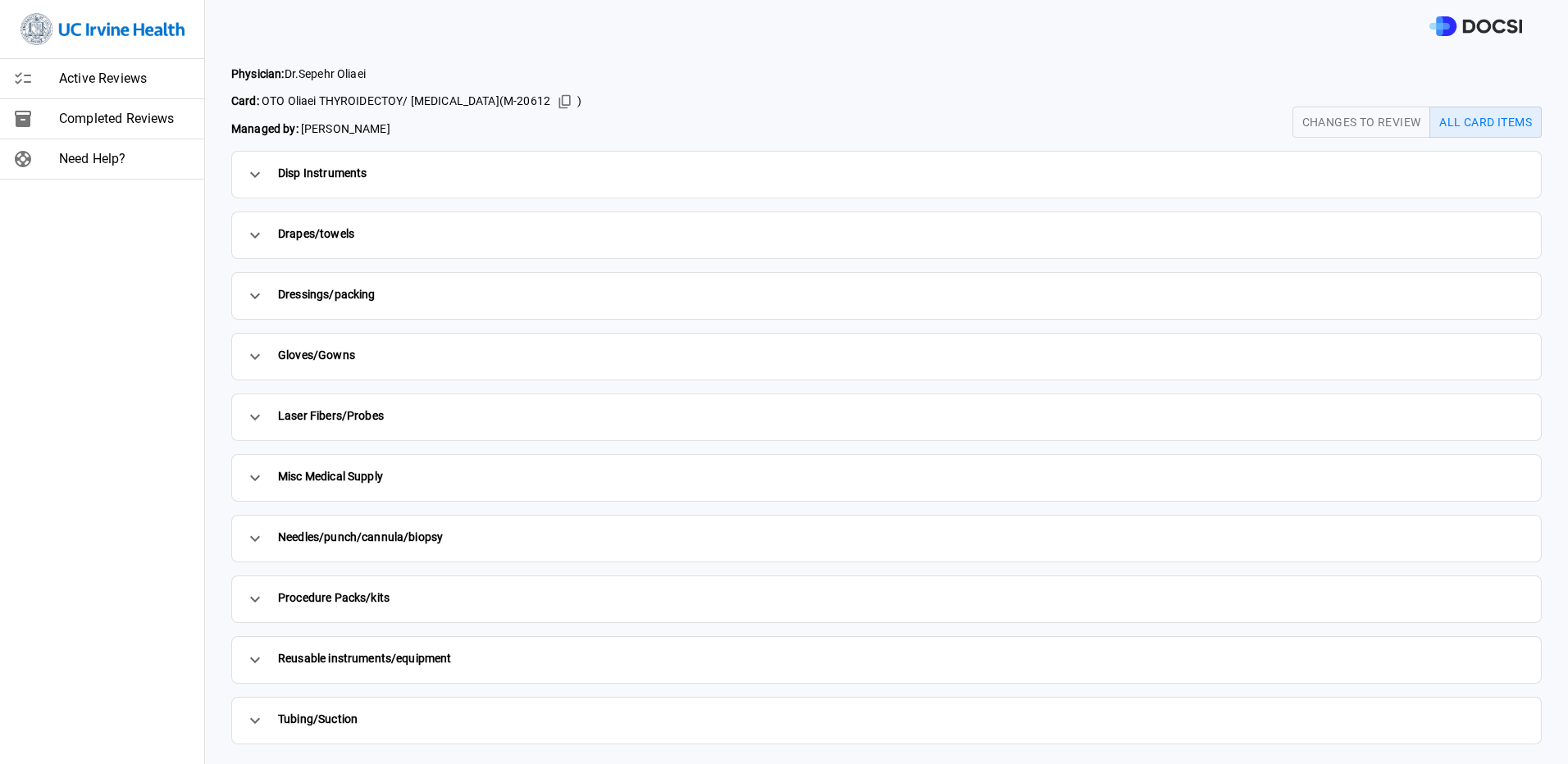
click at [105, 75] on span "Active Reviews" at bounding box center [125, 79] width 132 height 19
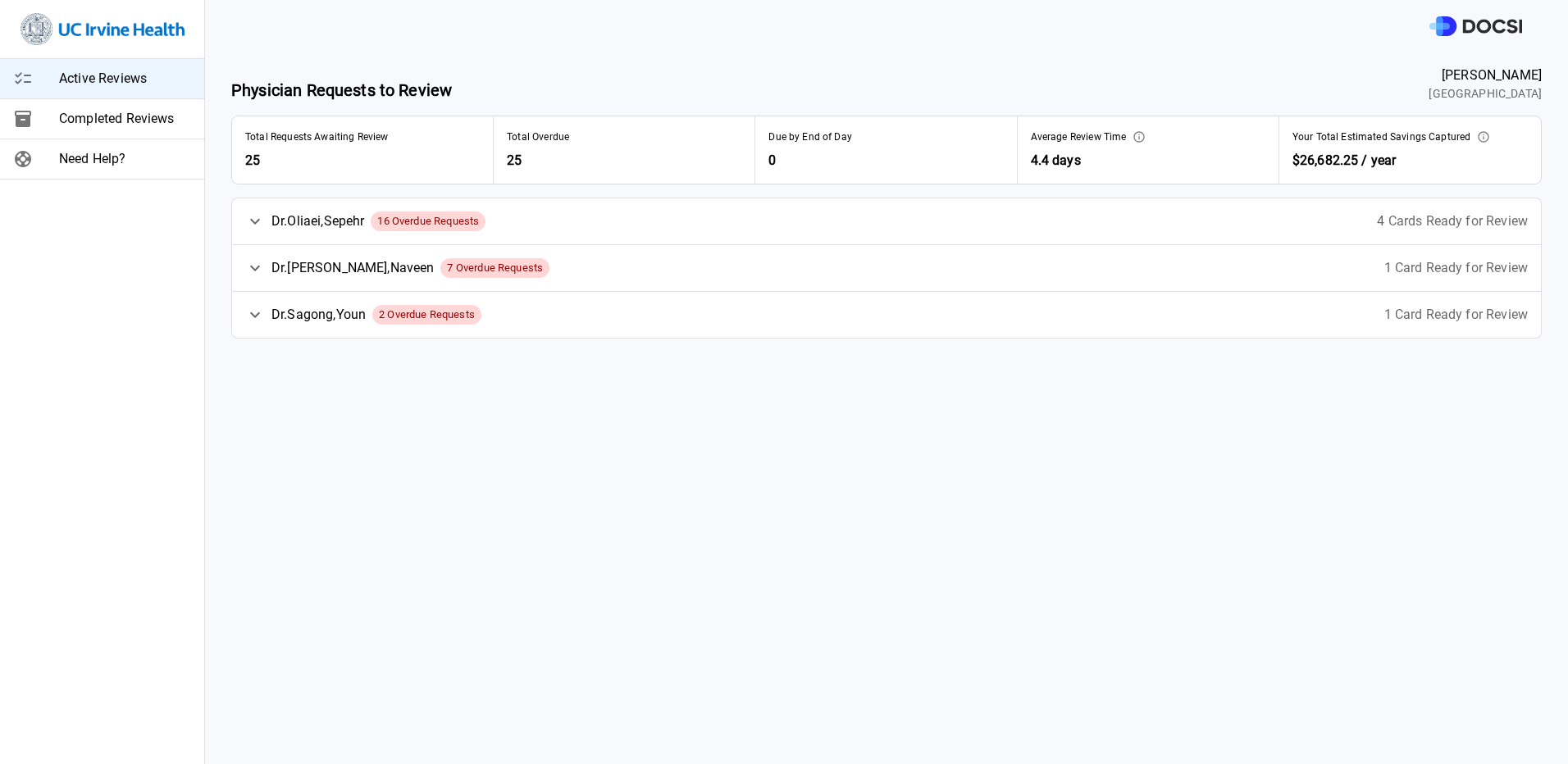
click at [1315, 275] on div "[PERSON_NAME] 7 Overdue Requests 1 Card Ready for Review" at bounding box center [886, 268] width 1309 height 46
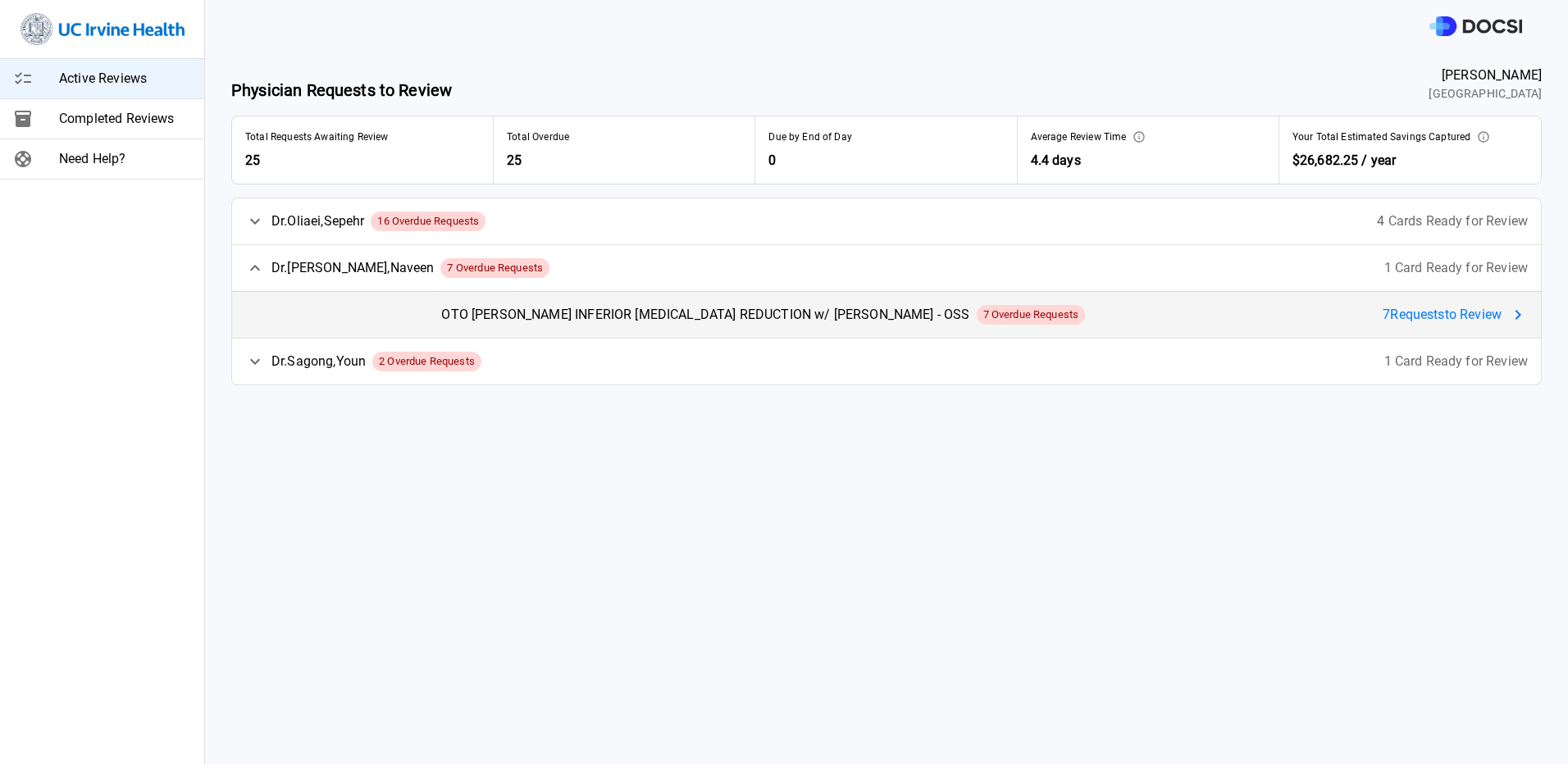
click at [1441, 304] on div "OTO [PERSON_NAME] INFERIOR [MEDICAL_DATA] REDUCTION w/ [PERSON_NAME] - OSS 7 Ov…" at bounding box center [984, 314] width 1113 height 46
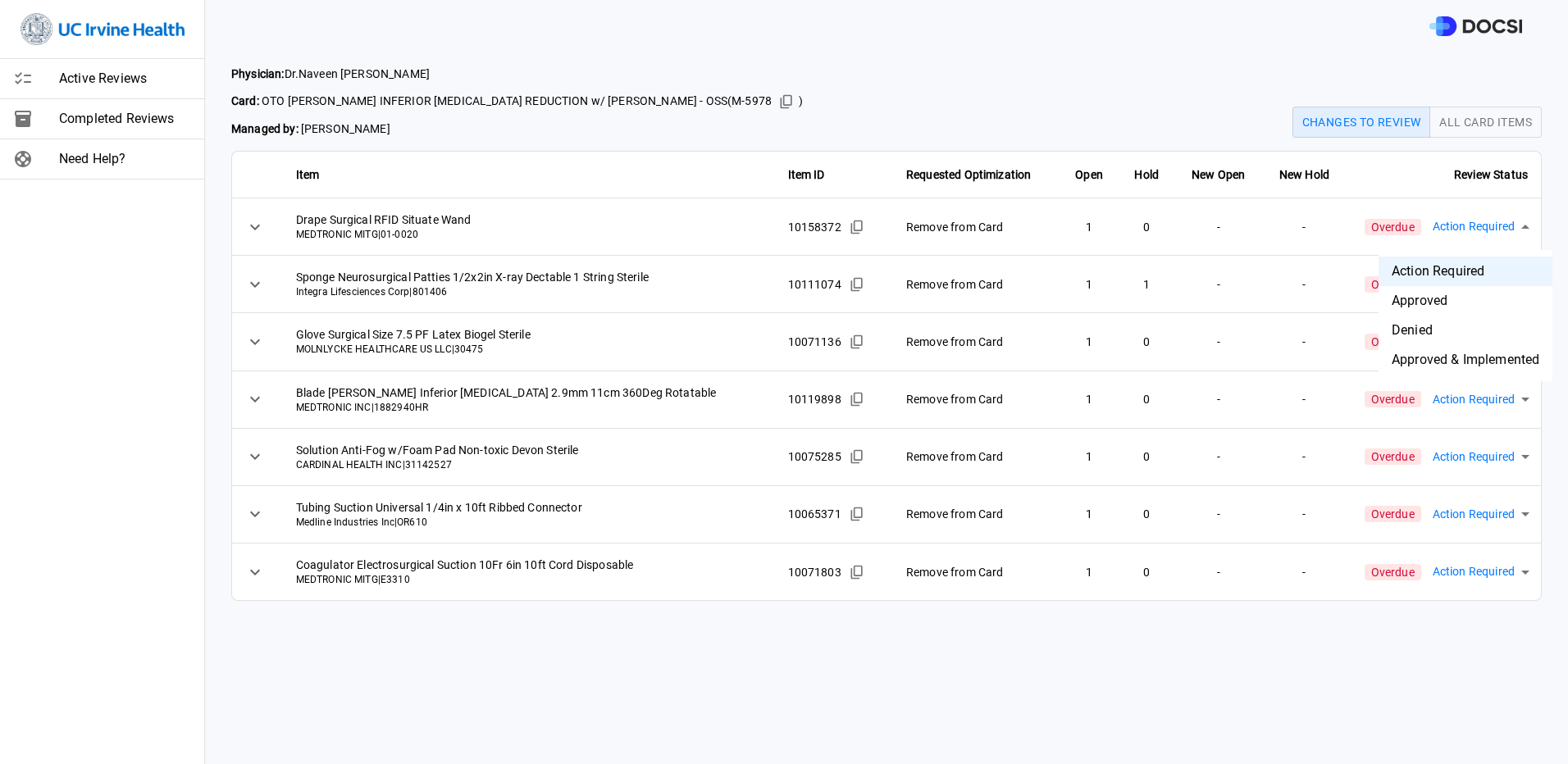
click at [1474, 222] on body "Active Reviews Completed Reviews Need Help? Physician: [PERSON_NAME] Card: OTO …" at bounding box center [784, 382] width 1568 height 764
click at [1464, 307] on li "Approved" at bounding box center [1465, 301] width 174 height 29
type input "********"
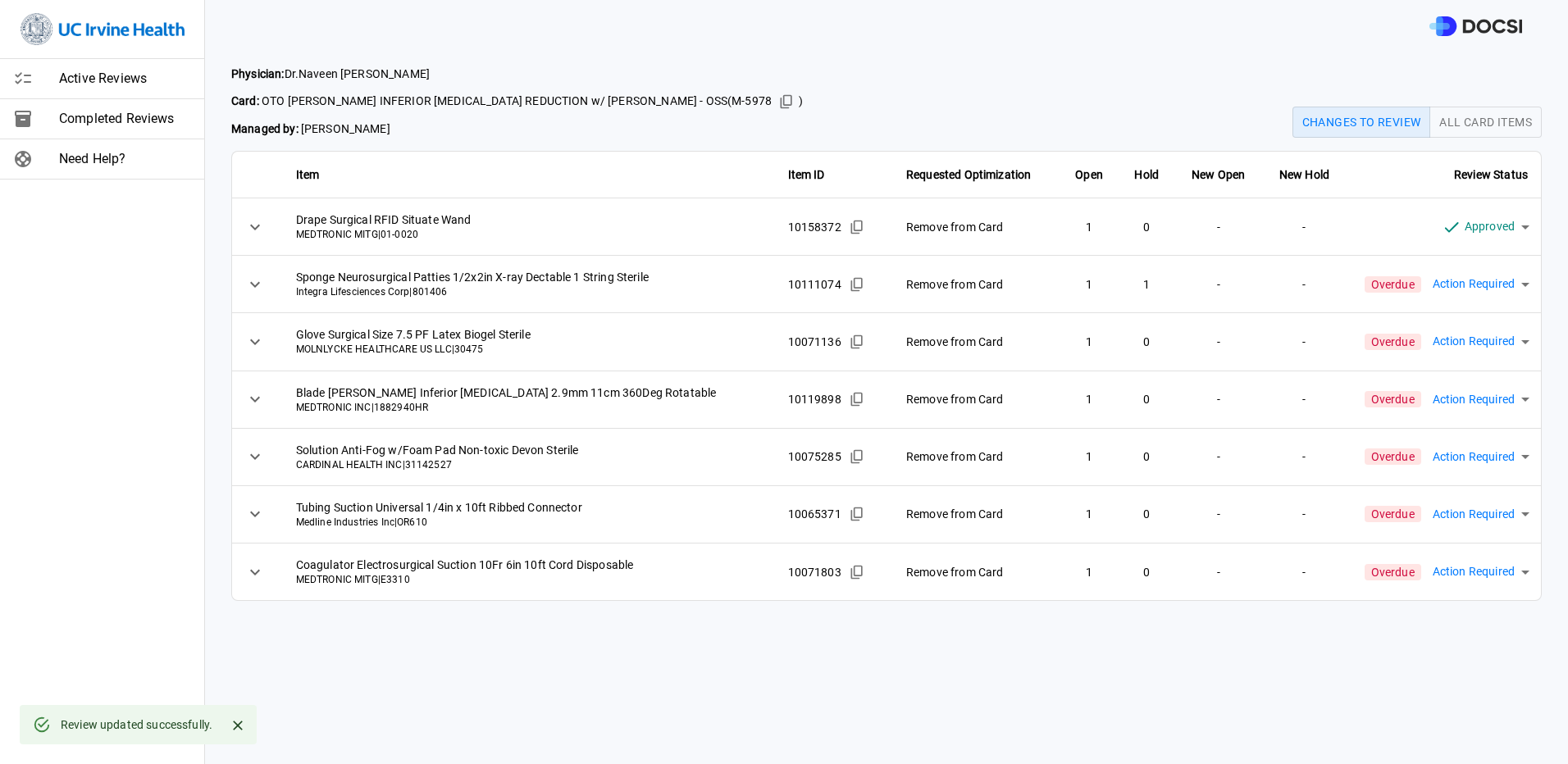
click at [1475, 269] on body "Active Reviews Completed Reviews Need Help? Physician: [PERSON_NAME] Card: OTO …" at bounding box center [784, 382] width 1568 height 764
click at [1454, 352] on li "Approved" at bounding box center [1465, 358] width 174 height 29
type input "********"
click at [1471, 339] on body "Active Reviews Completed Reviews Need Help? Physician: [PERSON_NAME] Card: OTO …" at bounding box center [784, 382] width 1568 height 764
click at [1456, 414] on li "Approved" at bounding box center [1465, 416] width 174 height 29
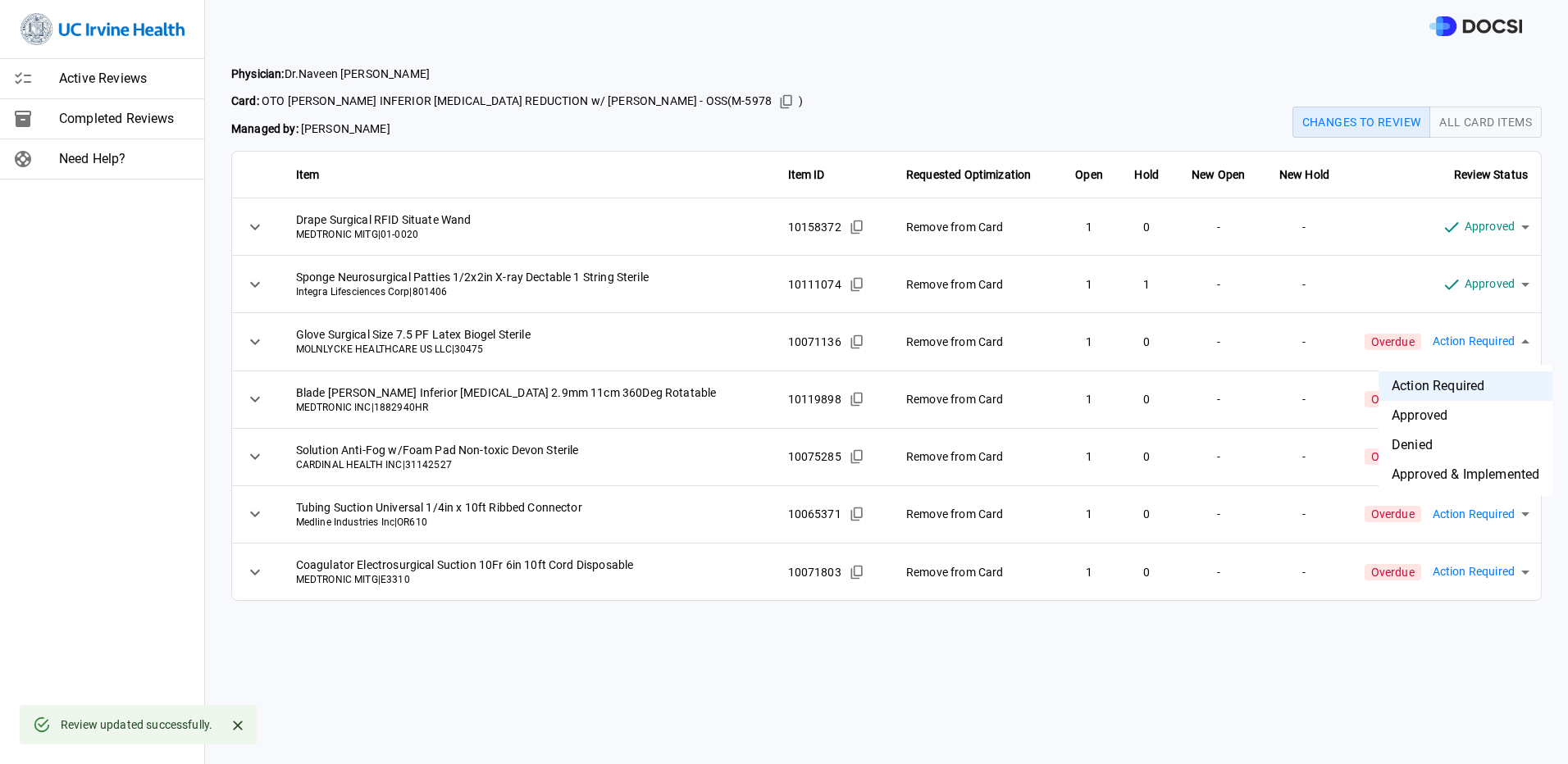
type input "********"
click at [1507, 386] on body "Active Reviews Completed Reviews Need Help? Physician: [PERSON_NAME] Card: OTO …" at bounding box center [784, 382] width 1568 height 764
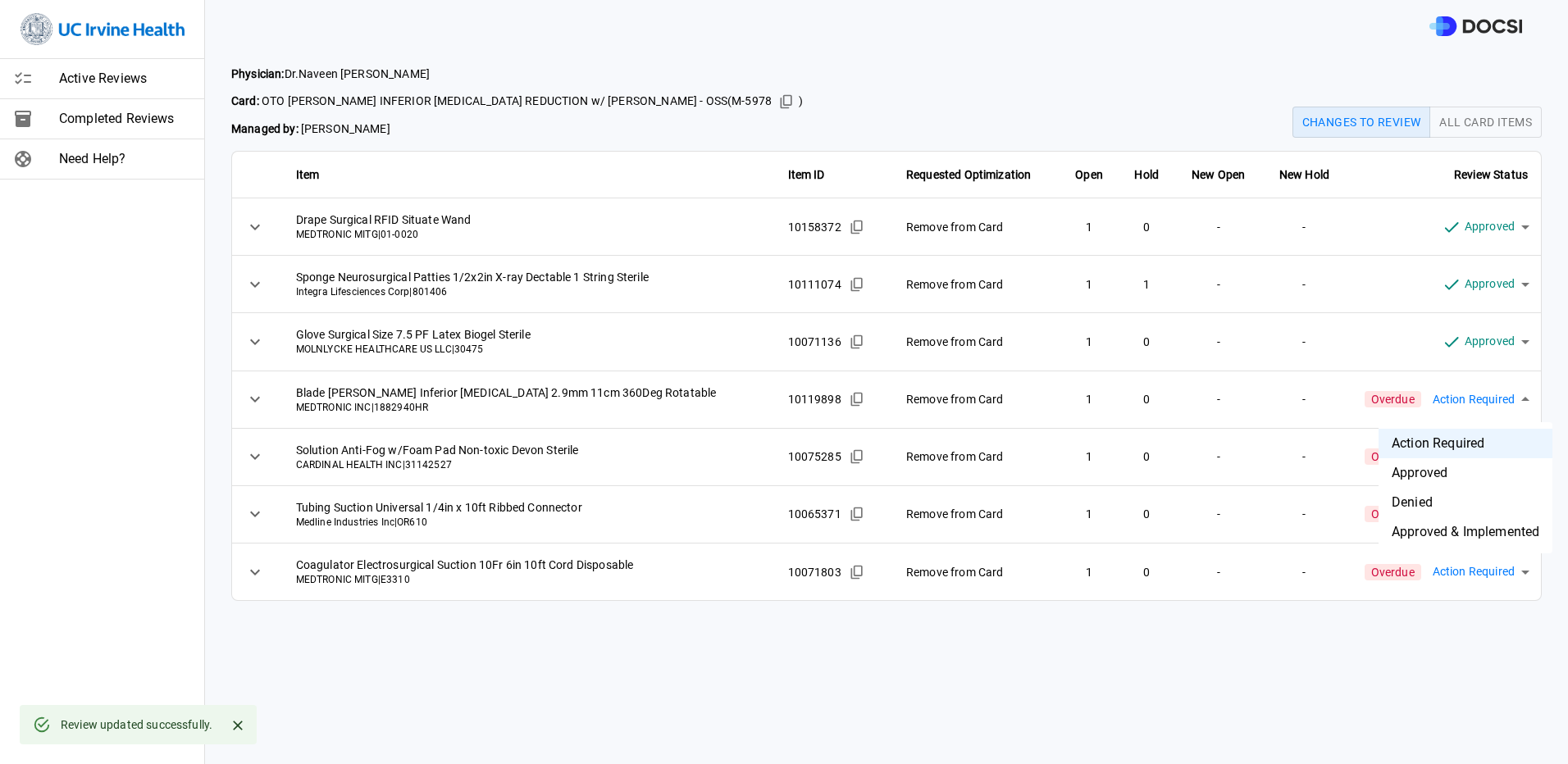
click at [1461, 466] on li "Approved" at bounding box center [1465, 473] width 174 height 29
type input "********"
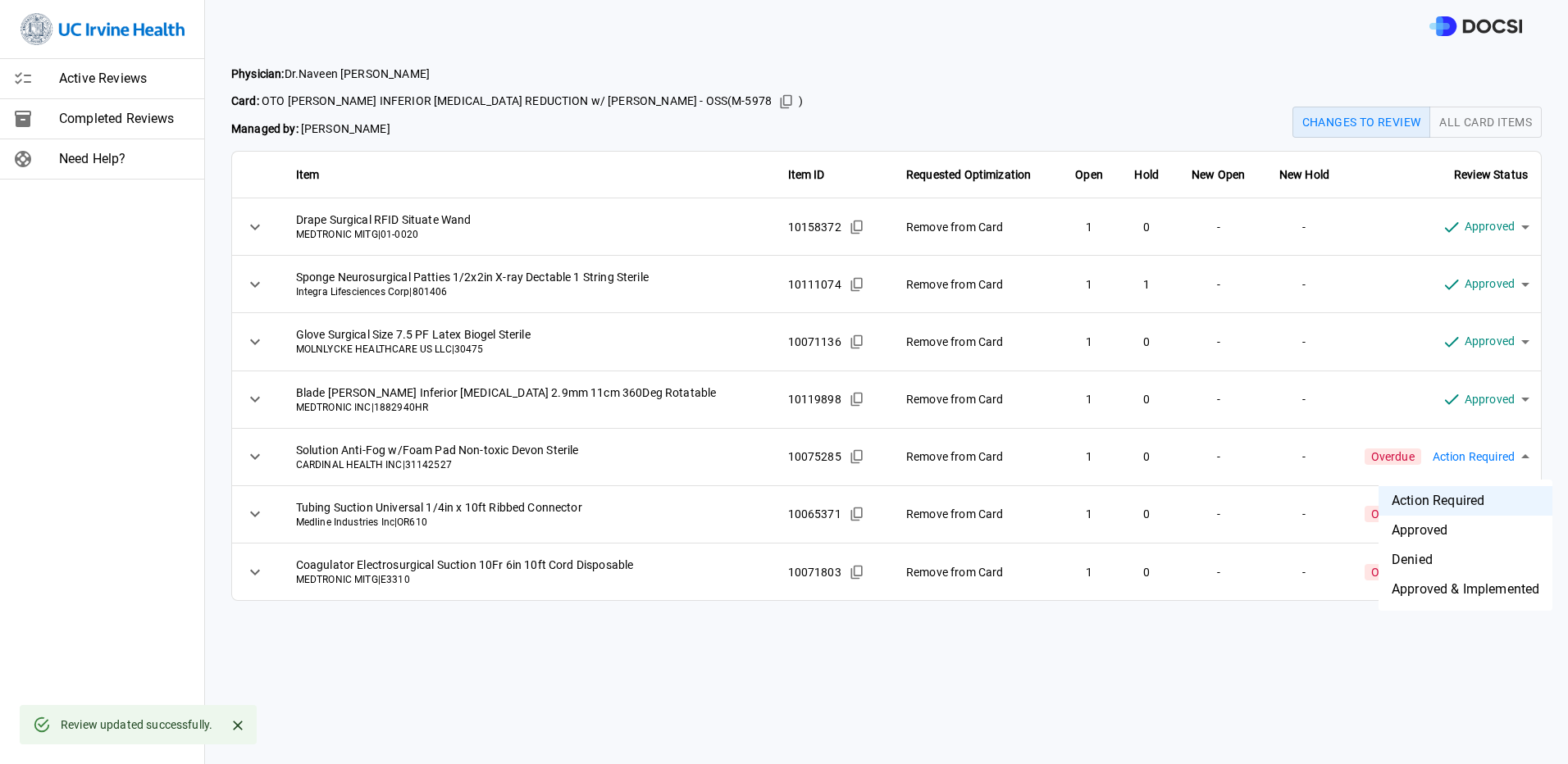
click at [1475, 455] on body "Active Reviews Completed Reviews Need Help? Physician: [PERSON_NAME] Card: OTO …" at bounding box center [784, 382] width 1568 height 764
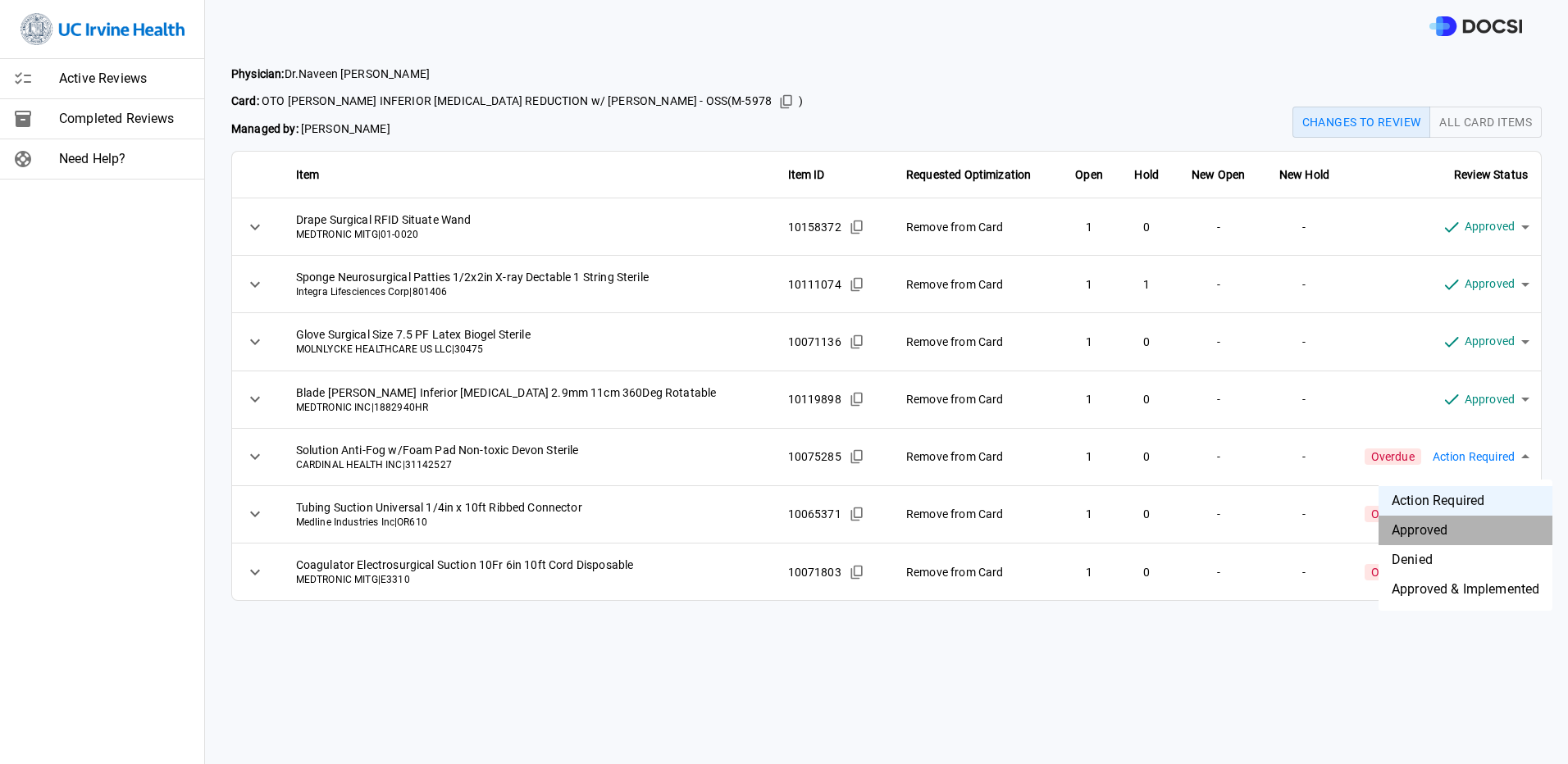
click at [1410, 528] on li "Approved" at bounding box center [1465, 530] width 174 height 29
type input "********"
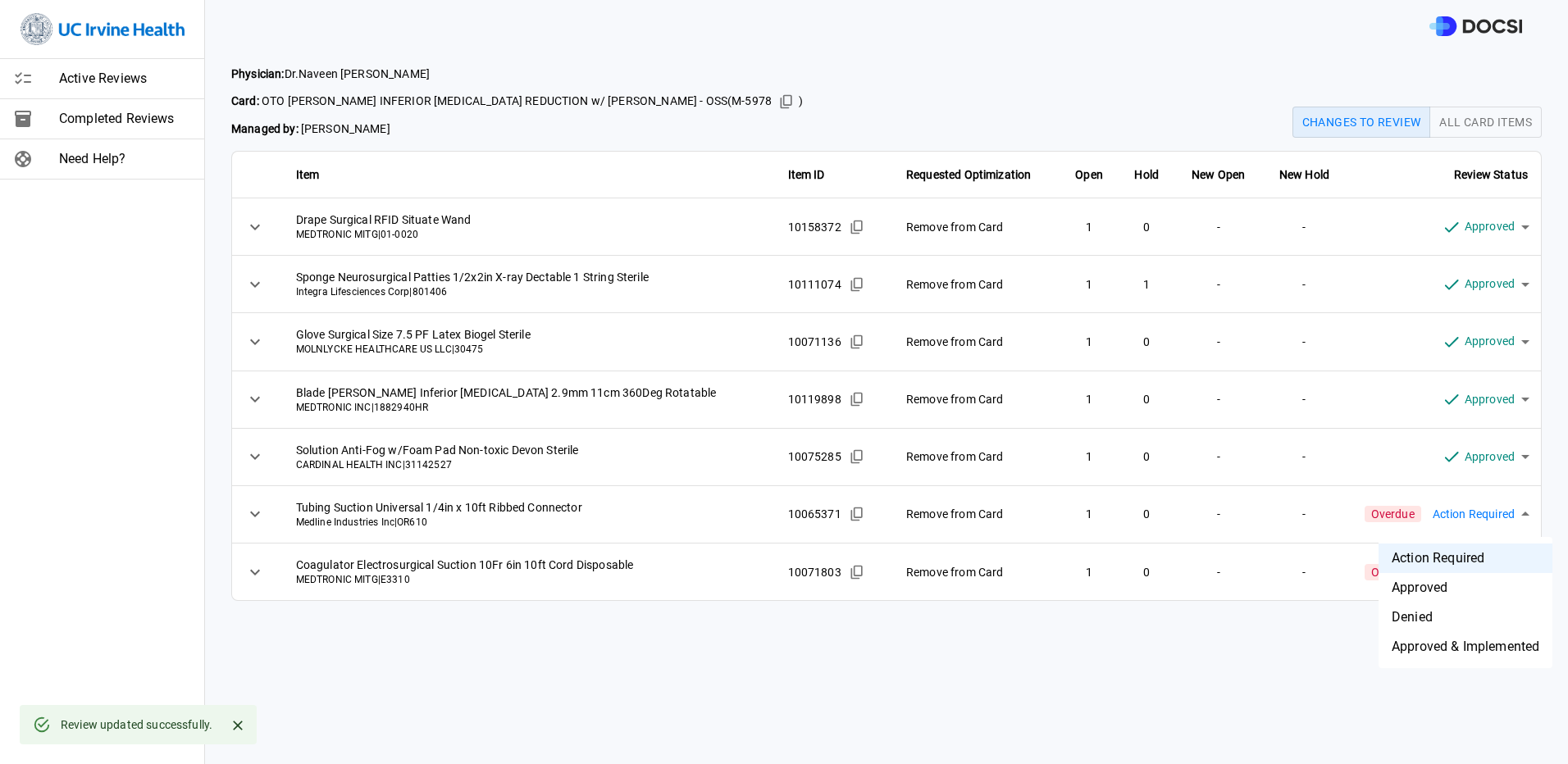
click at [1473, 510] on body "Active Reviews Completed Reviews Need Help? Physician: [PERSON_NAME] Card: OTO …" at bounding box center [784, 382] width 1568 height 764
drag, startPoint x: 1443, startPoint y: 585, endPoint x: 1464, endPoint y: 582, distance: 21.2
click at [1443, 584] on li "Approved" at bounding box center [1465, 588] width 174 height 29
type input "********"
click at [1504, 576] on body "Active Reviews Completed Reviews Need Help? Physician: [PERSON_NAME] Card: OTO …" at bounding box center [784, 382] width 1568 height 764
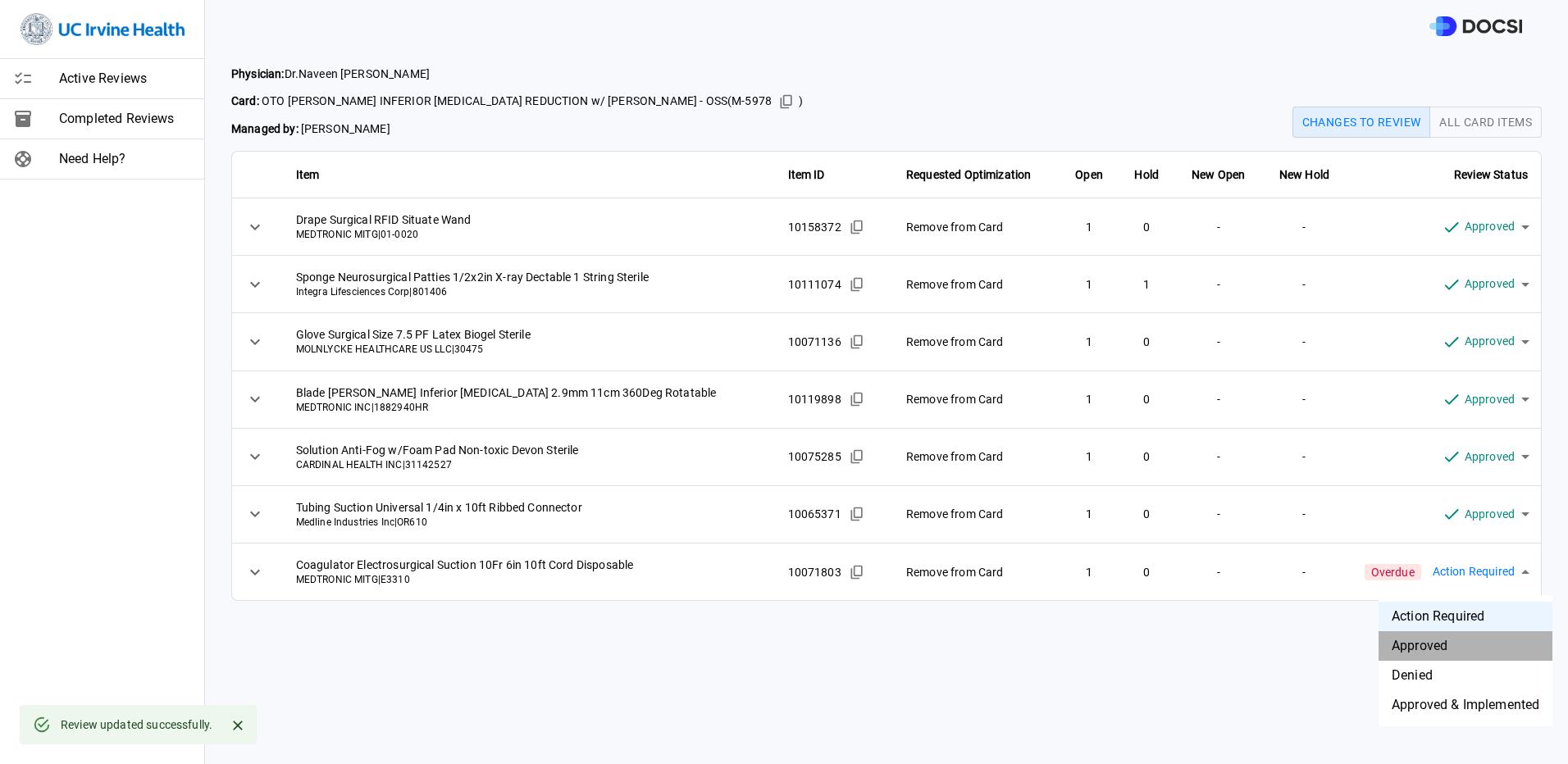
click at [1461, 640] on li "Approved" at bounding box center [1465, 646] width 174 height 29
type input "********"
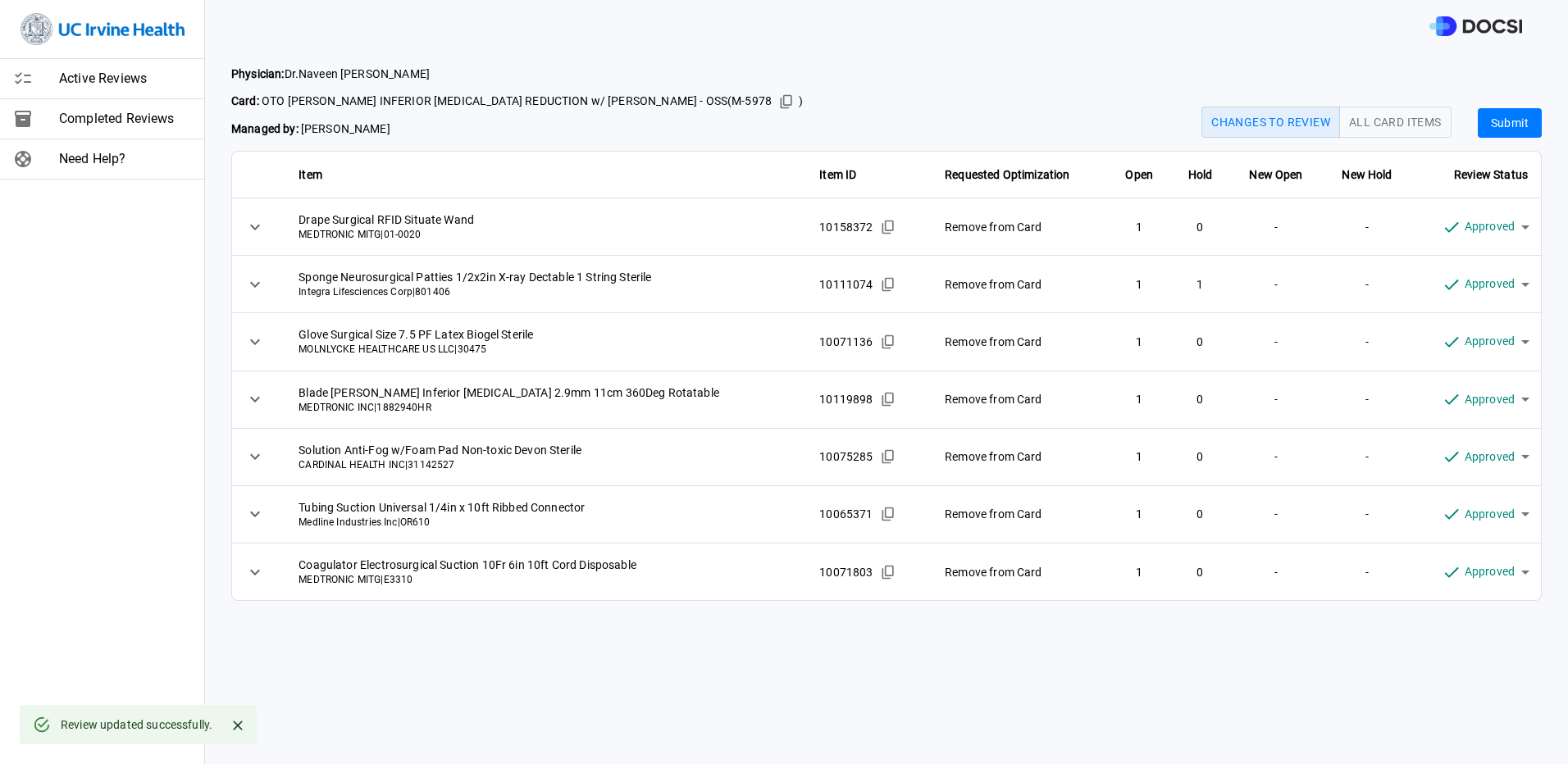
click at [1507, 128] on button "Submit" at bounding box center [1510, 123] width 64 height 30
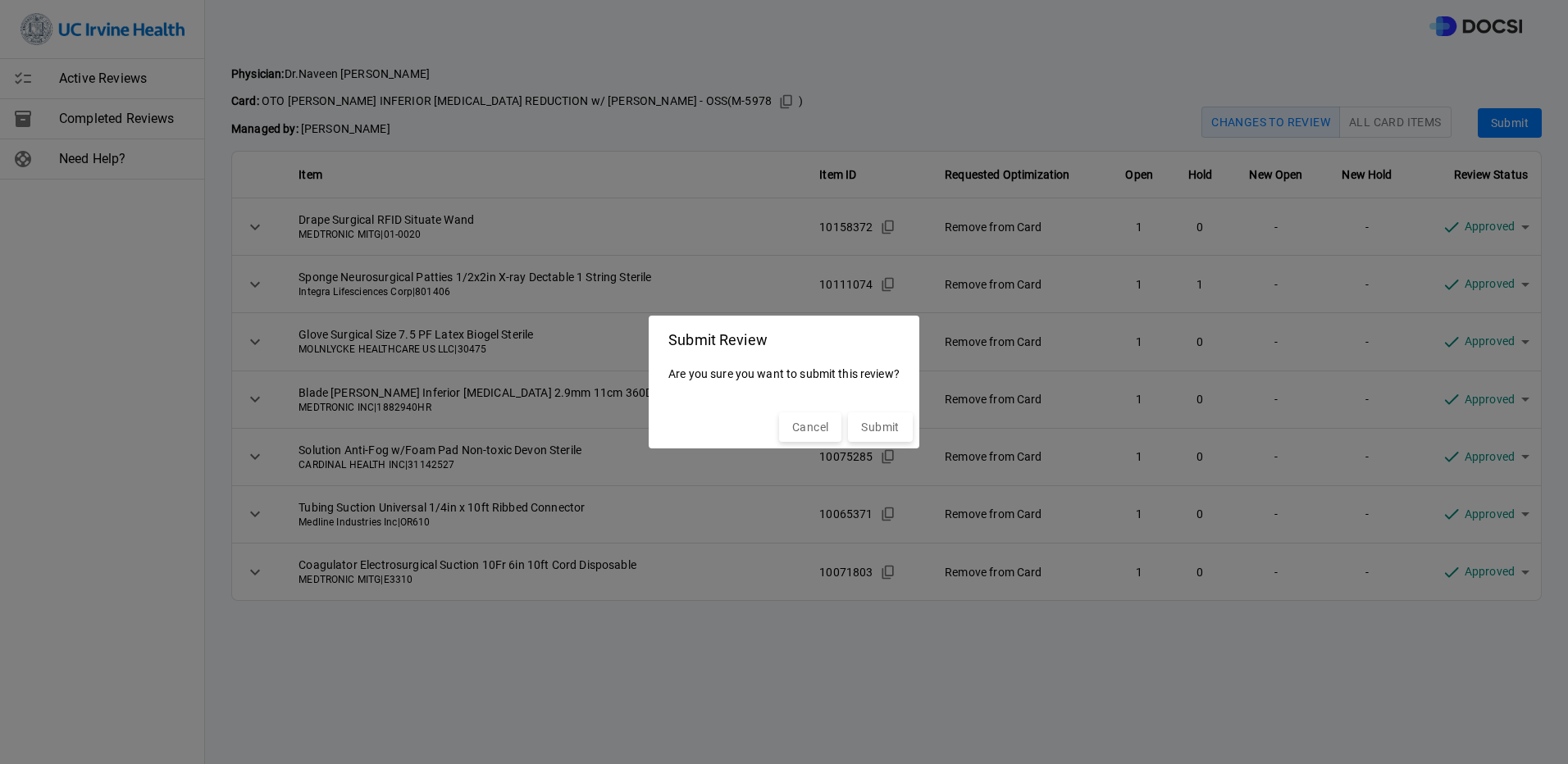
click at [914, 421] on div "Cancel Submit" at bounding box center [784, 428] width 271 height 44
click at [858, 433] on button "Submit" at bounding box center [880, 427] width 64 height 30
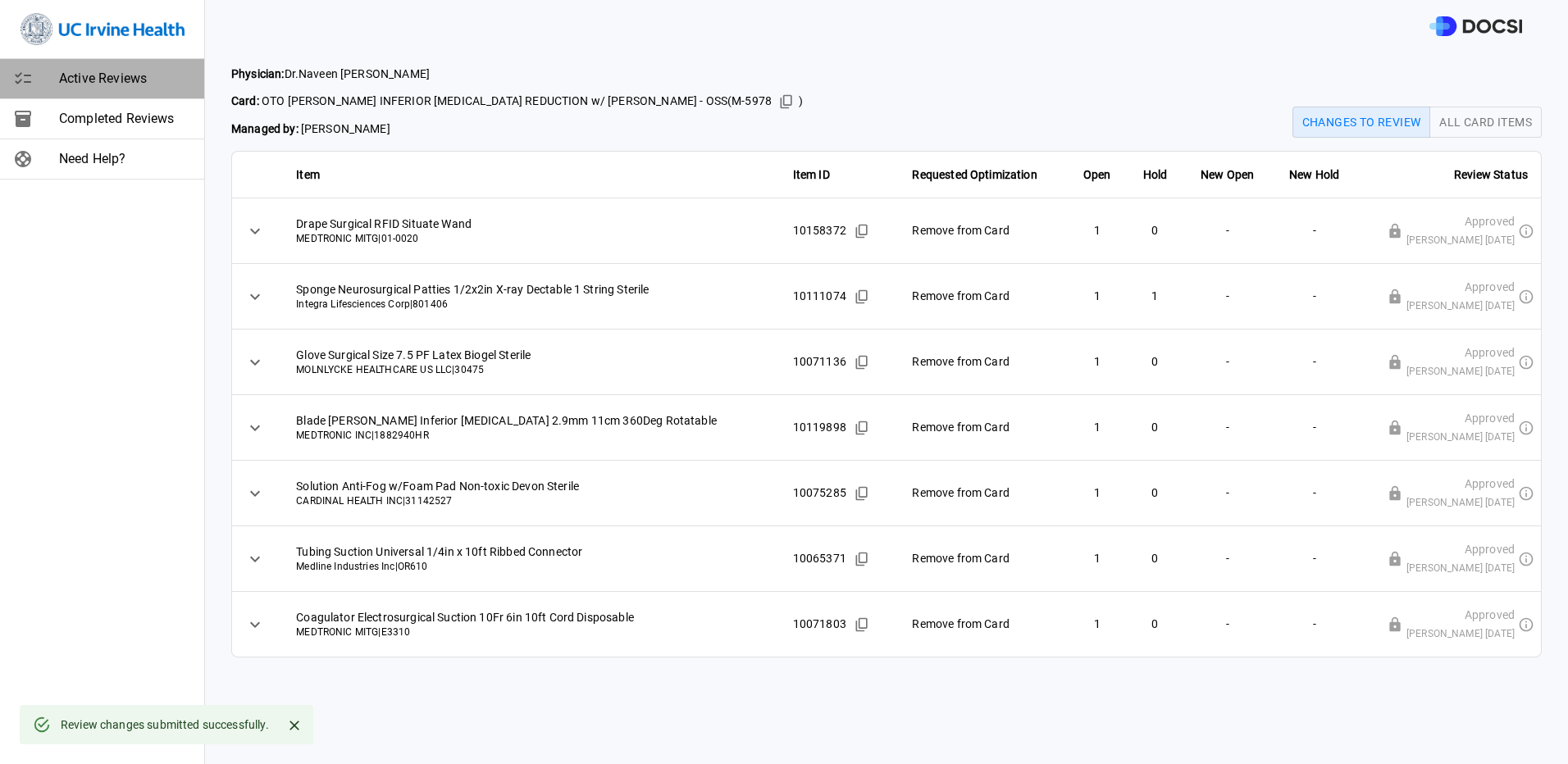
click at [152, 76] on span "Active Reviews" at bounding box center [125, 79] width 132 height 19
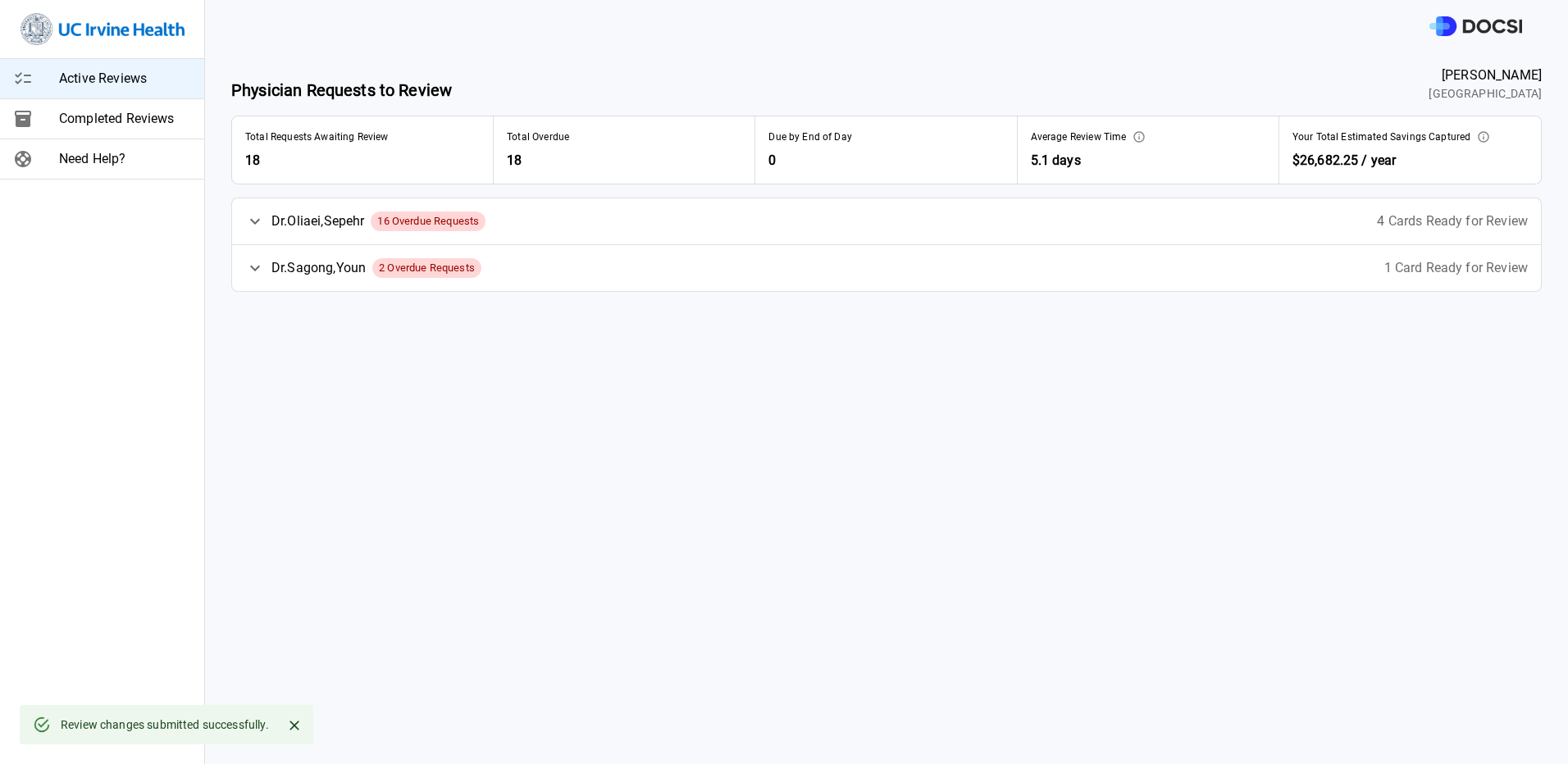
click at [794, 227] on div "[PERSON_NAME] 16 Overdue Requests 4 Cards Ready for Review" at bounding box center [886, 221] width 1309 height 46
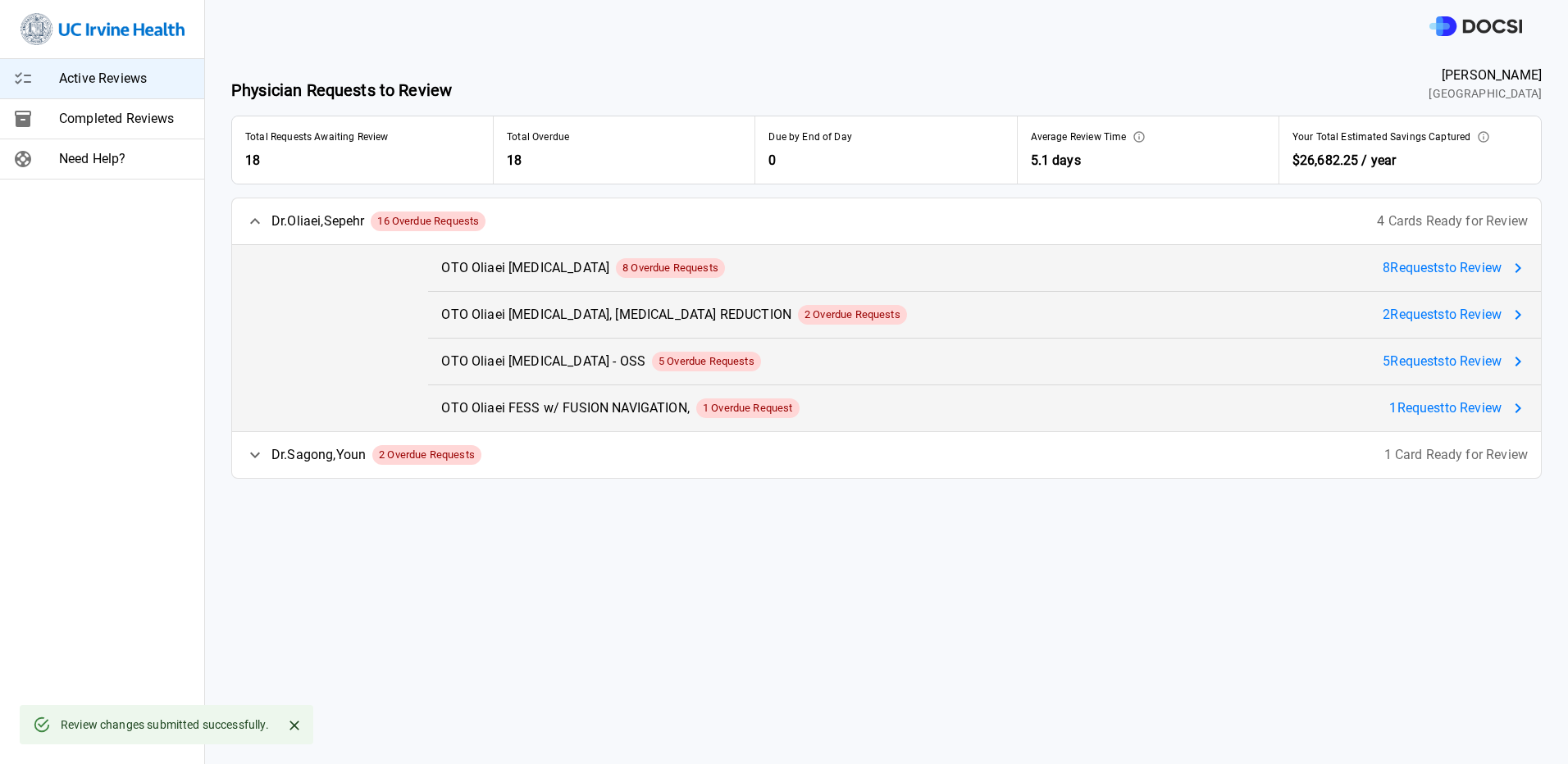
click at [1463, 276] on div "OTO Oliaei [MEDICAL_DATA] 8 Overdue Requests 8 Request s to Review" at bounding box center [984, 268] width 1113 height 46
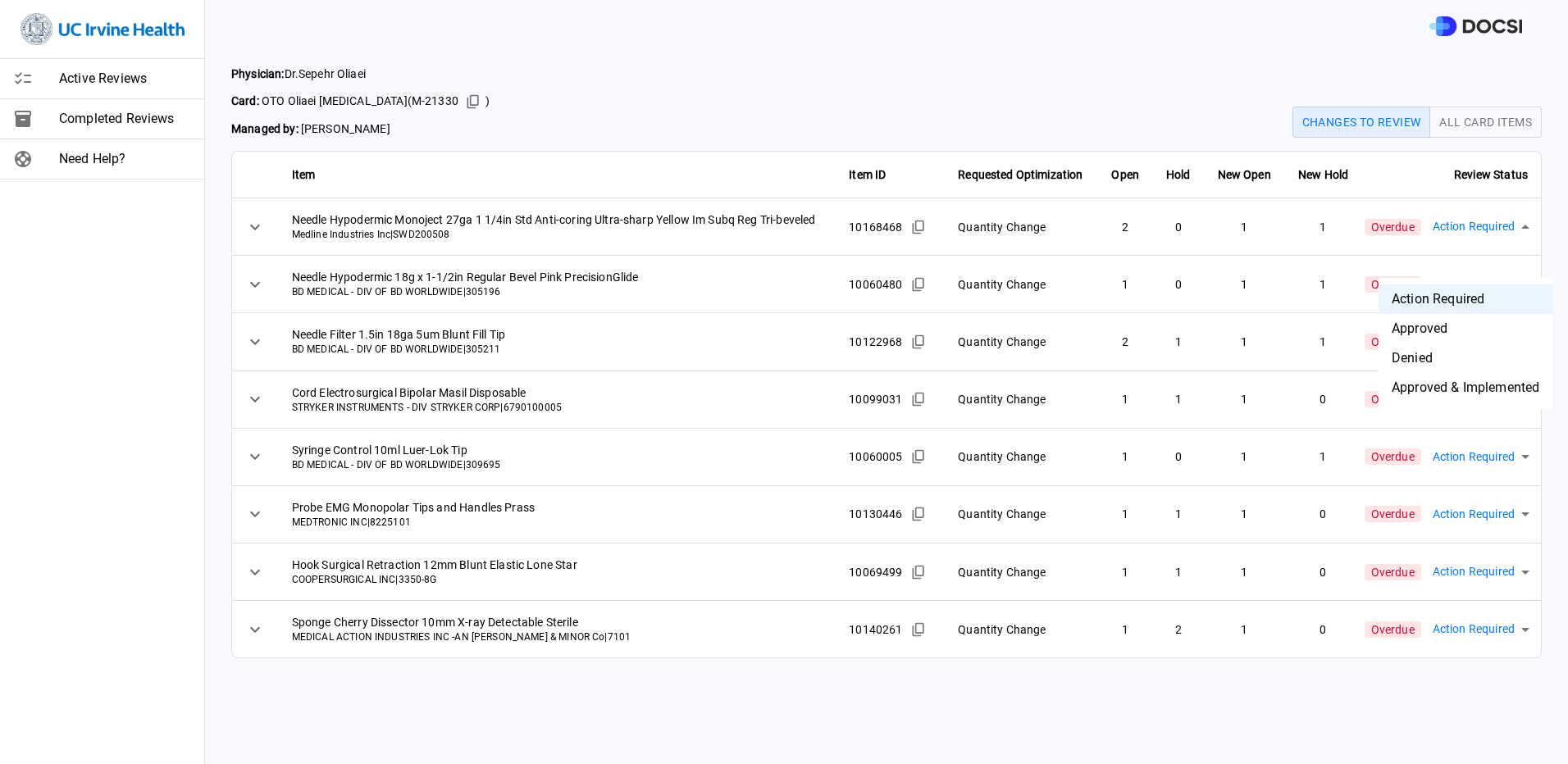
click at [1480, 263] on body "Active Reviews Completed Reviews Need Help? Physician: [PERSON_NAME] Card: OTO …" at bounding box center [784, 382] width 1568 height 764
click at [1467, 320] on li "Approved" at bounding box center [1465, 329] width 174 height 29
type input "********"
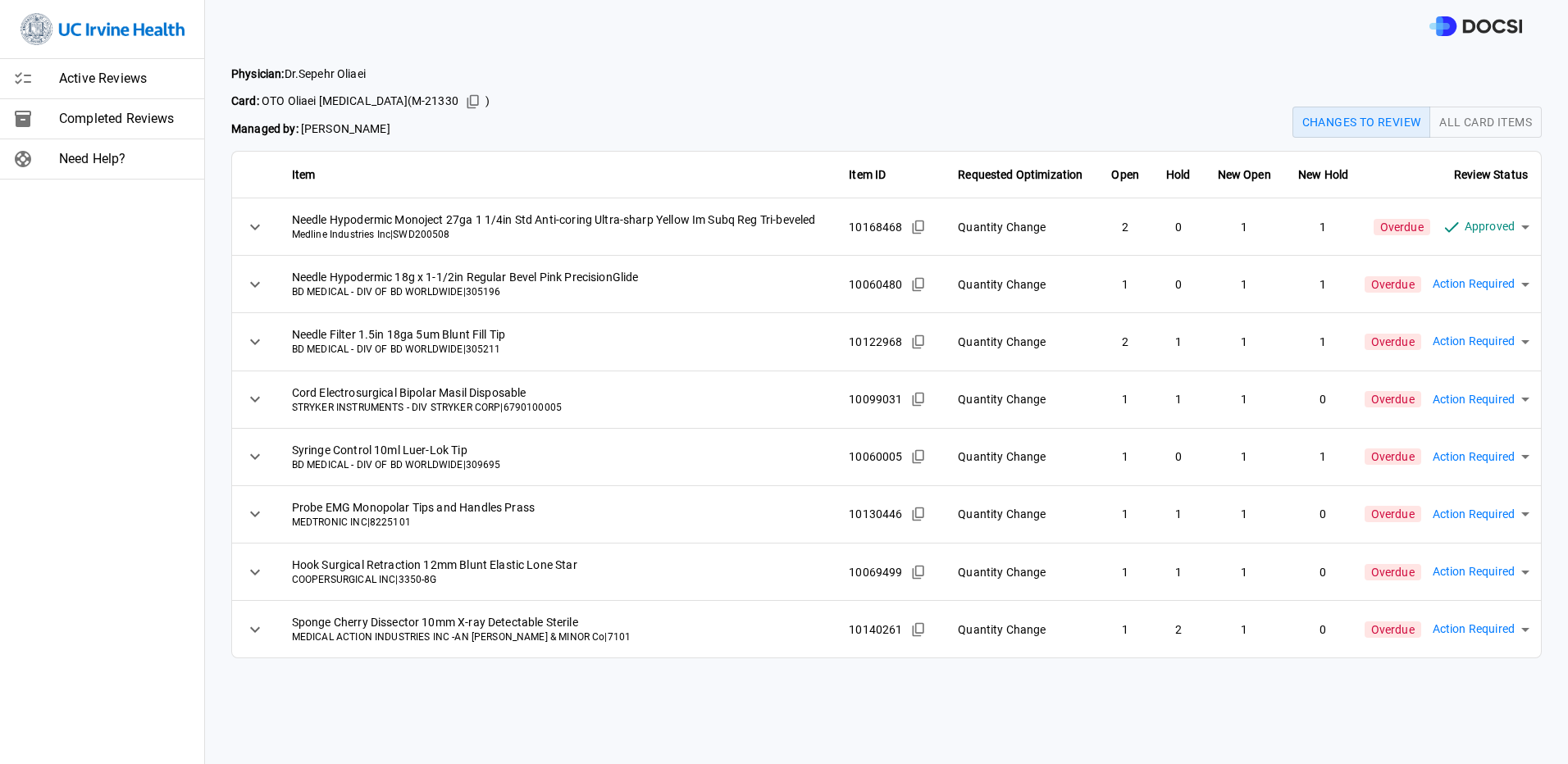
click at [1467, 316] on body "Active Reviews Completed Reviews Need Help? Physician: [PERSON_NAME] Card: OTO …" at bounding box center [784, 382] width 1568 height 764
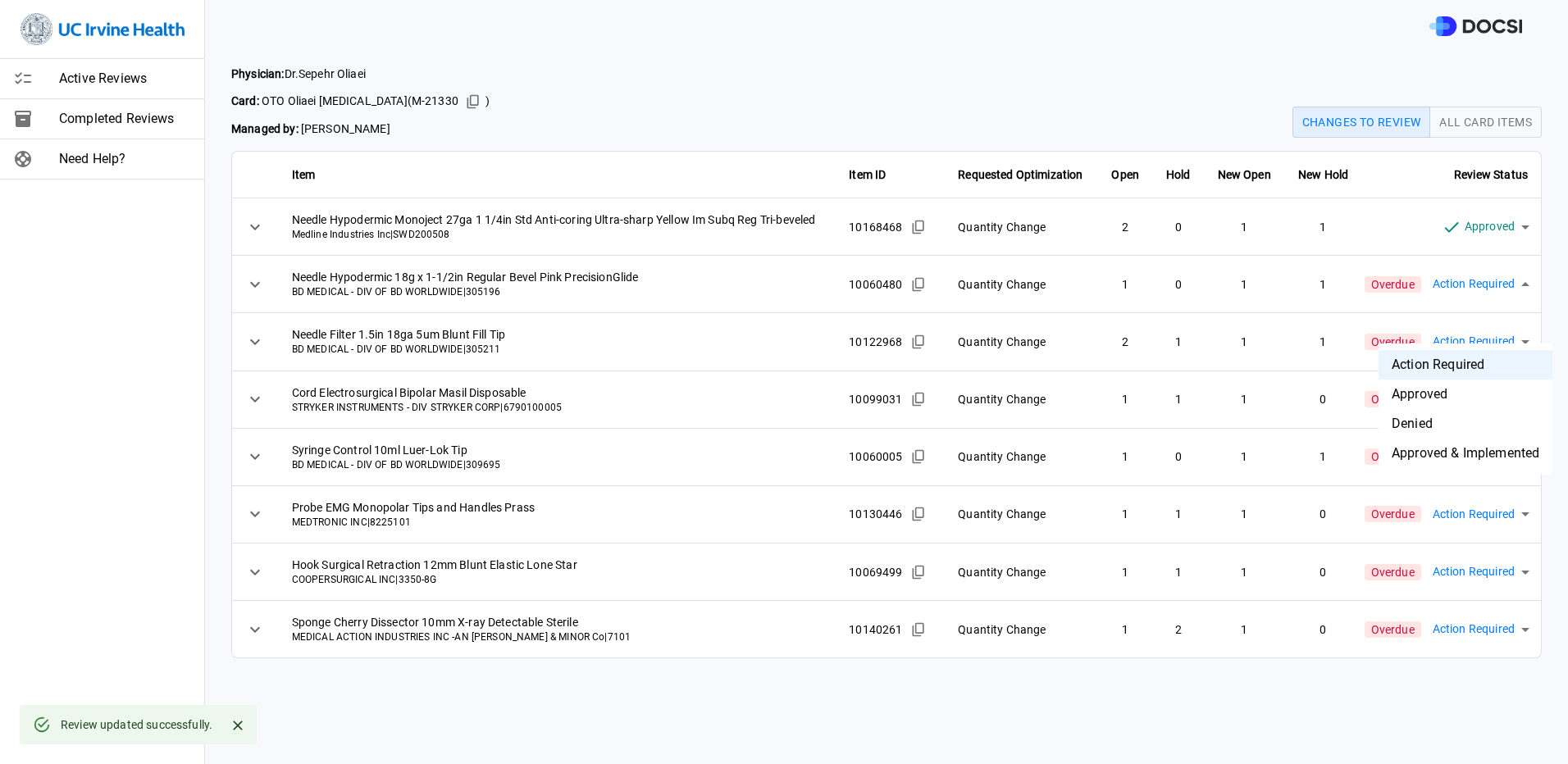
drag, startPoint x: 1474, startPoint y: 346, endPoint x: 1464, endPoint y: 396, distance: 51.0
click at [1464, 396] on ul "Action Required Approved Denied Approved & Implemented" at bounding box center [1465, 408] width 174 height 131
click at [1464, 396] on li "Approved" at bounding box center [1465, 395] width 174 height 29
type input "********"
click at [1470, 393] on body "Active Reviews Completed Reviews Need Help? Physician: [PERSON_NAME] Card: OTO …" at bounding box center [784, 382] width 1568 height 764
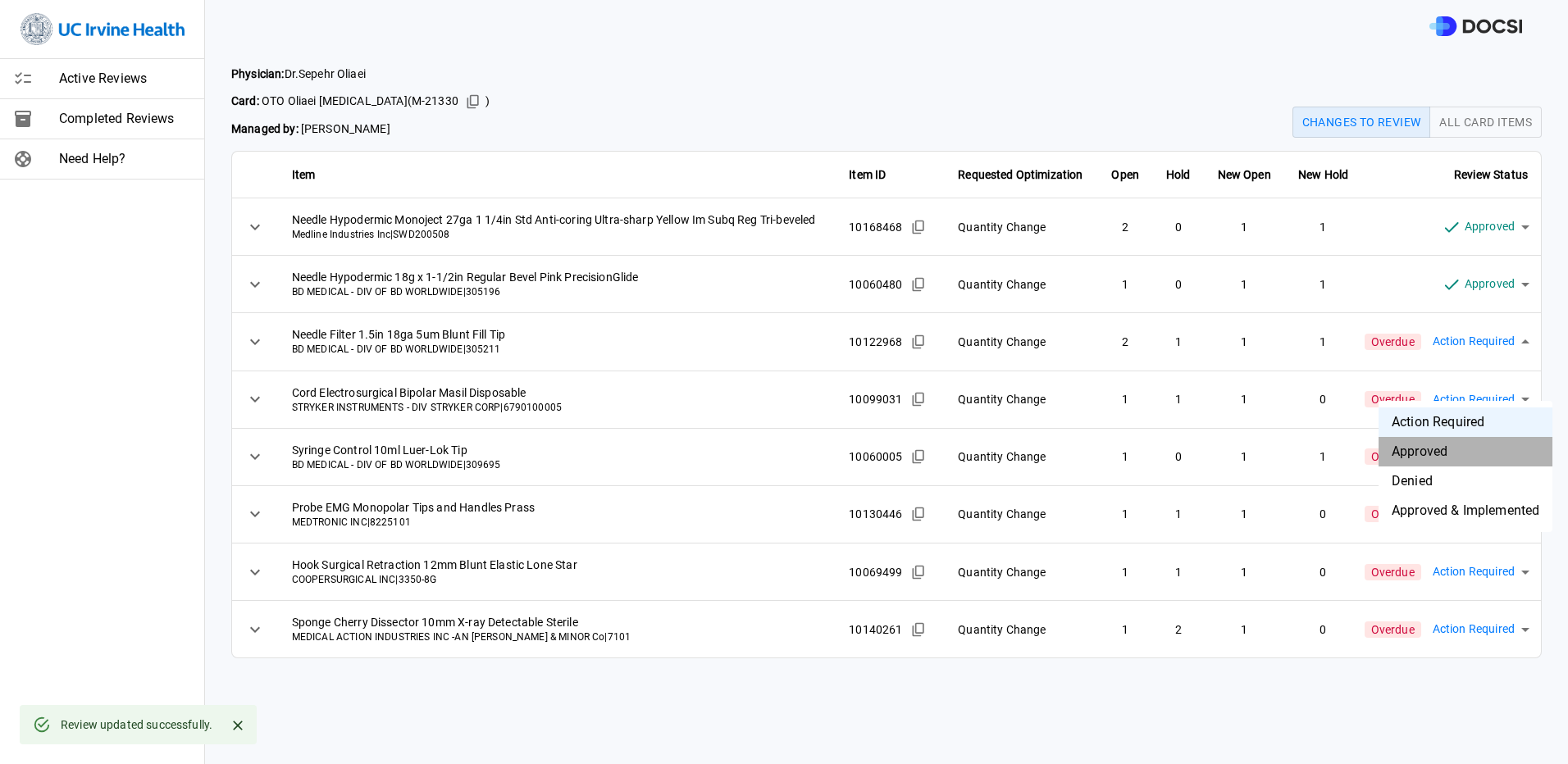
click at [1465, 451] on li "Approved" at bounding box center [1465, 452] width 174 height 29
type input "********"
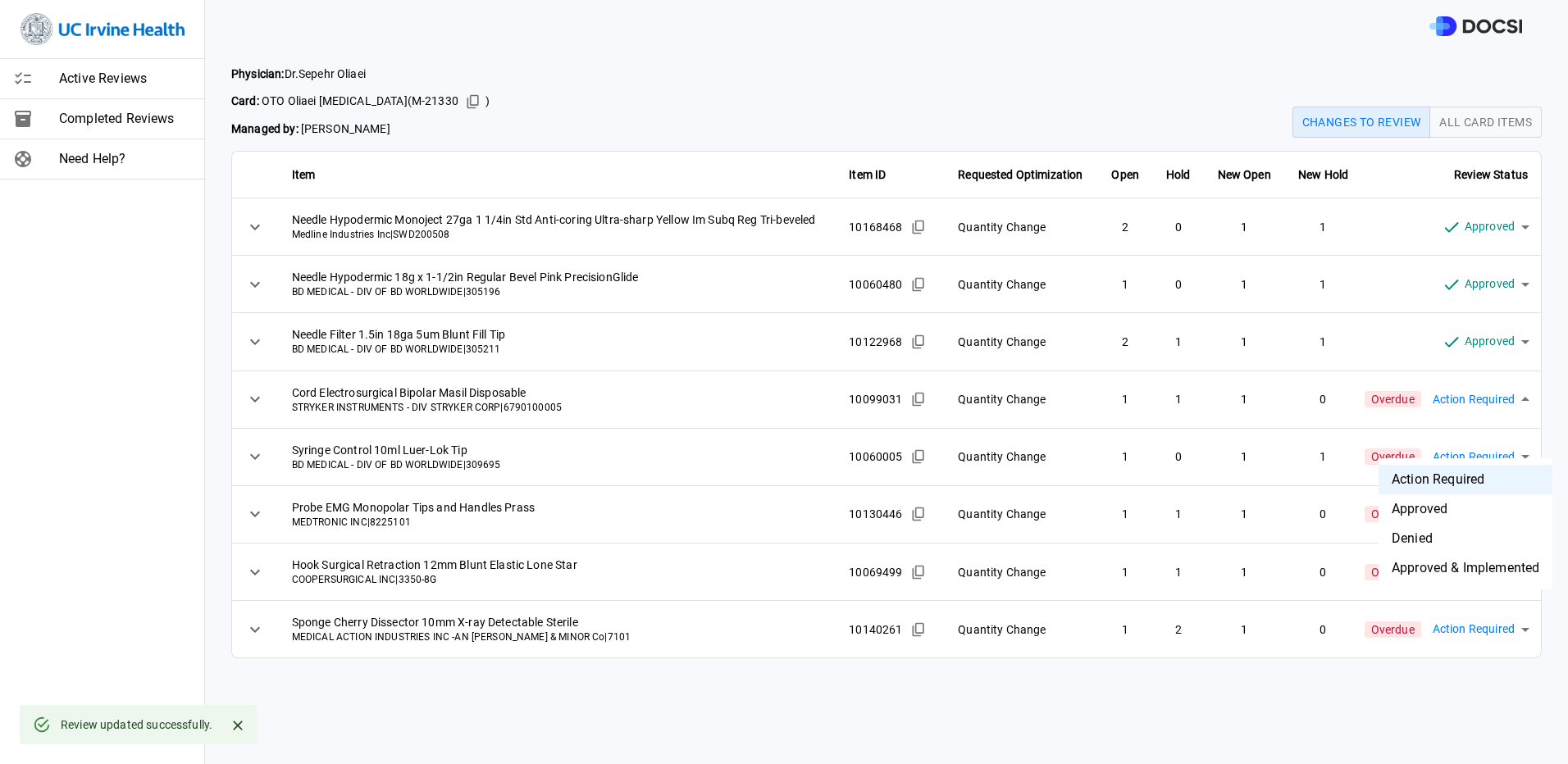
click at [1466, 451] on body "Active Reviews Completed Reviews Need Help? Physician: [PERSON_NAME] Card: OTO …" at bounding box center [784, 382] width 1568 height 764
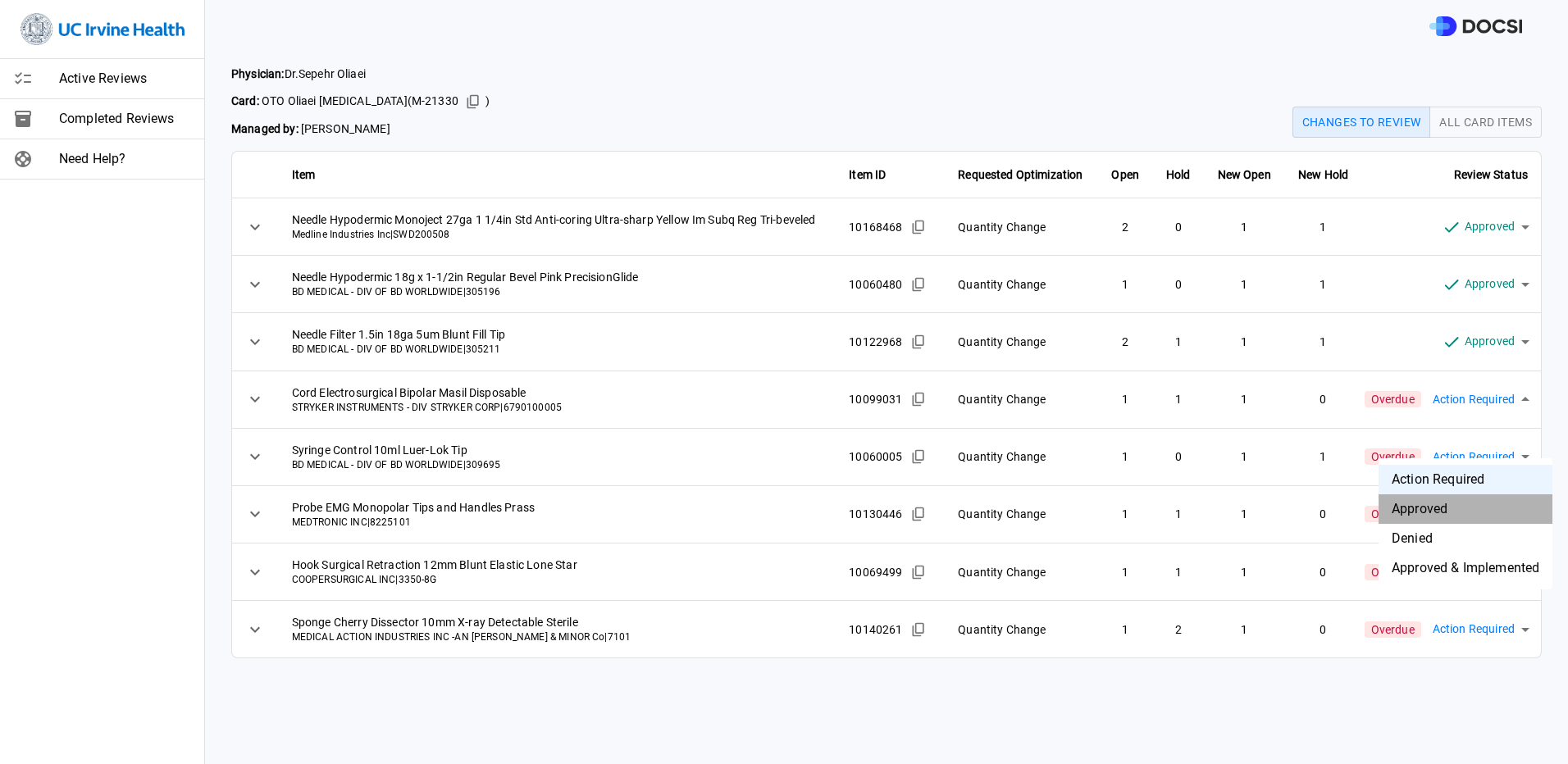
click at [1466, 502] on li "Approved" at bounding box center [1465, 509] width 174 height 29
type input "********"
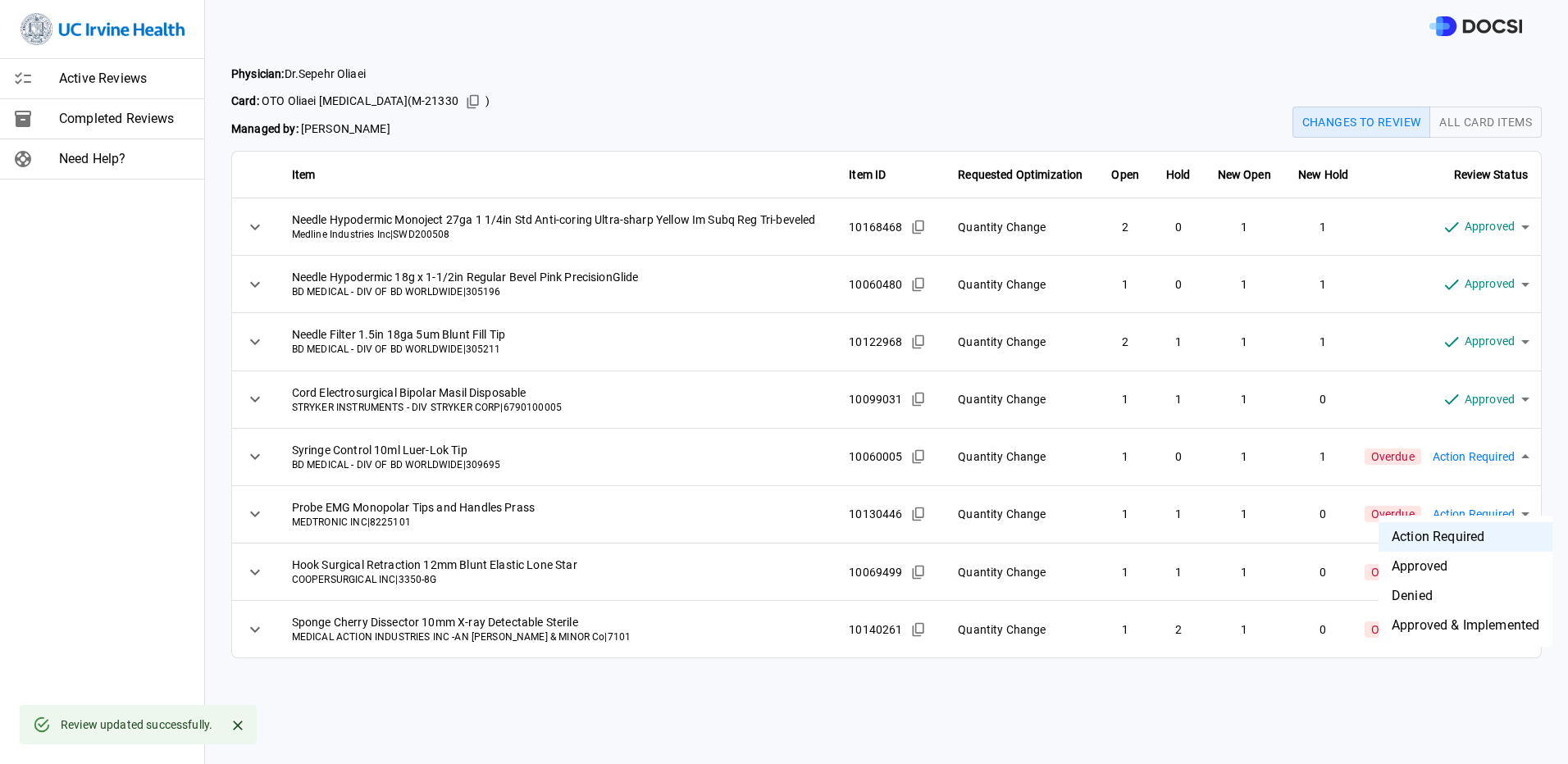
click at [1476, 514] on body "Active Reviews Completed Reviews Need Help? Physician: [PERSON_NAME] Card: OTO …" at bounding box center [784, 382] width 1568 height 764
click at [1454, 575] on li "Approved" at bounding box center [1465, 566] width 174 height 29
type input "********"
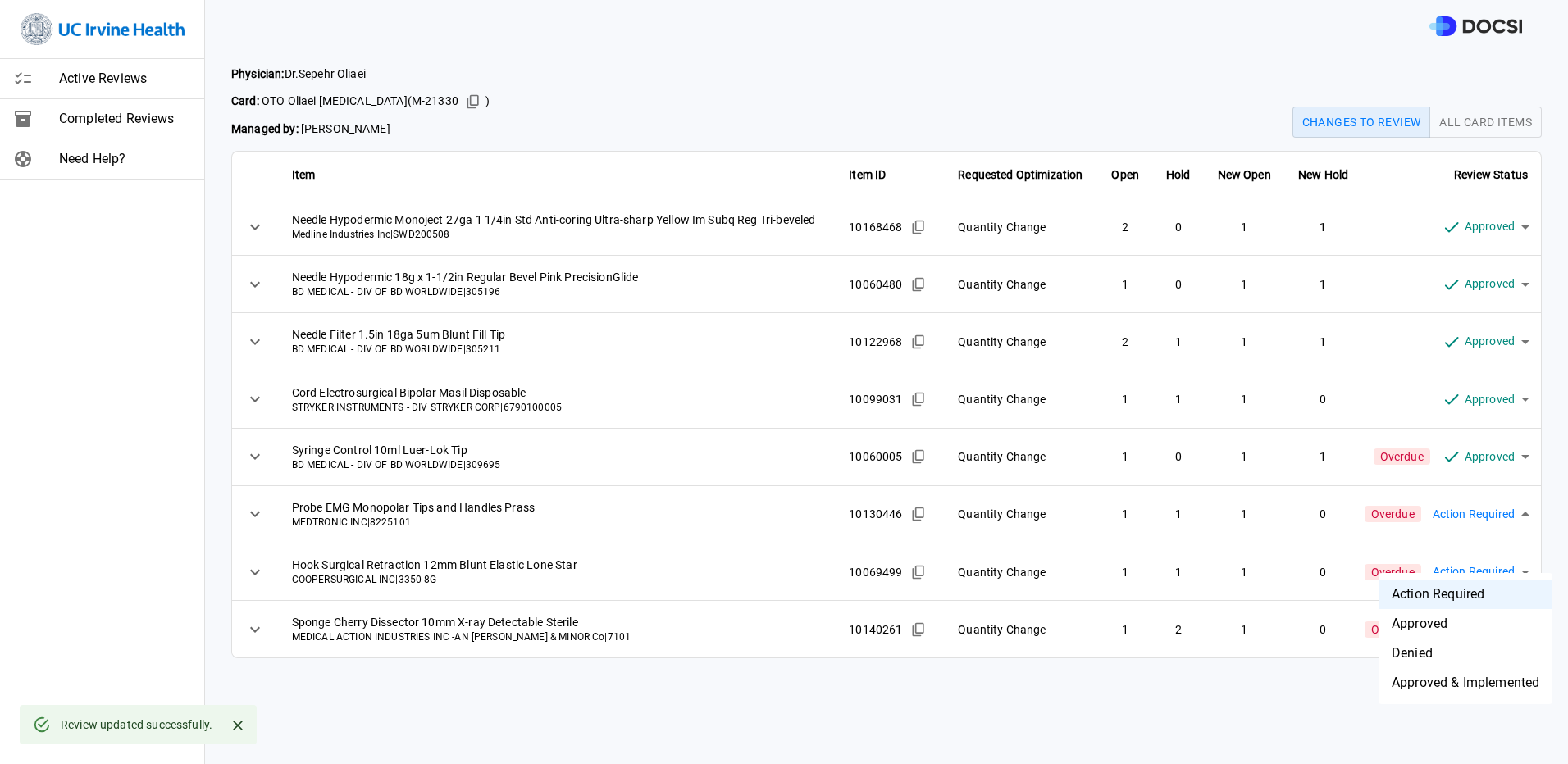
click at [1467, 564] on body "Active Reviews Completed Reviews Need Help? Physician: [PERSON_NAME] Card: OTO …" at bounding box center [784, 382] width 1568 height 764
drag, startPoint x: 1469, startPoint y: 592, endPoint x: 1467, endPoint y: 638, distance: 46.0
click at [1467, 638] on ul "Action Required Approved Denied Approved & Implemented" at bounding box center [1465, 638] width 174 height 131
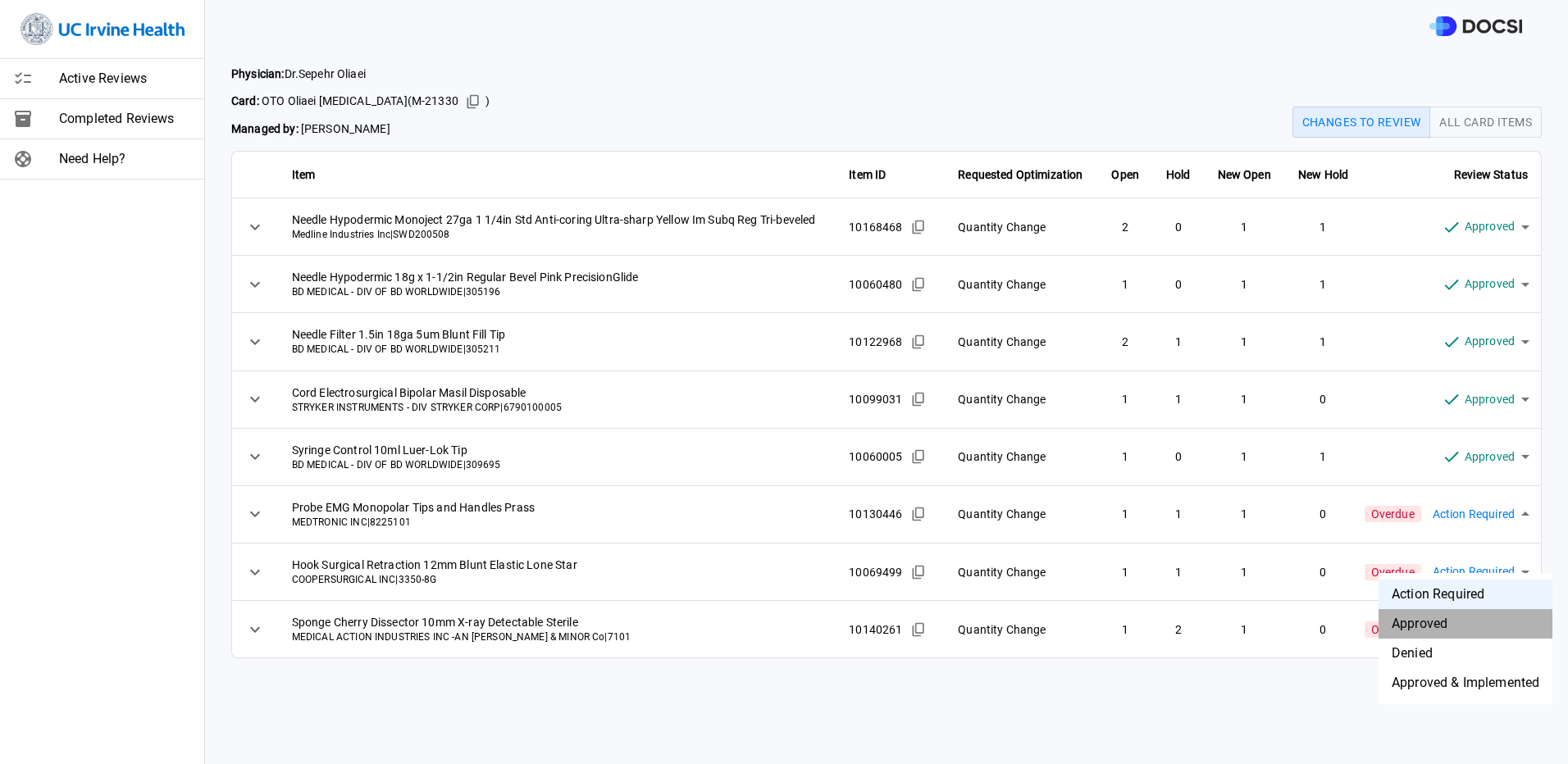
click at [1467, 638] on li "Approved" at bounding box center [1465, 623] width 174 height 29
type input "********"
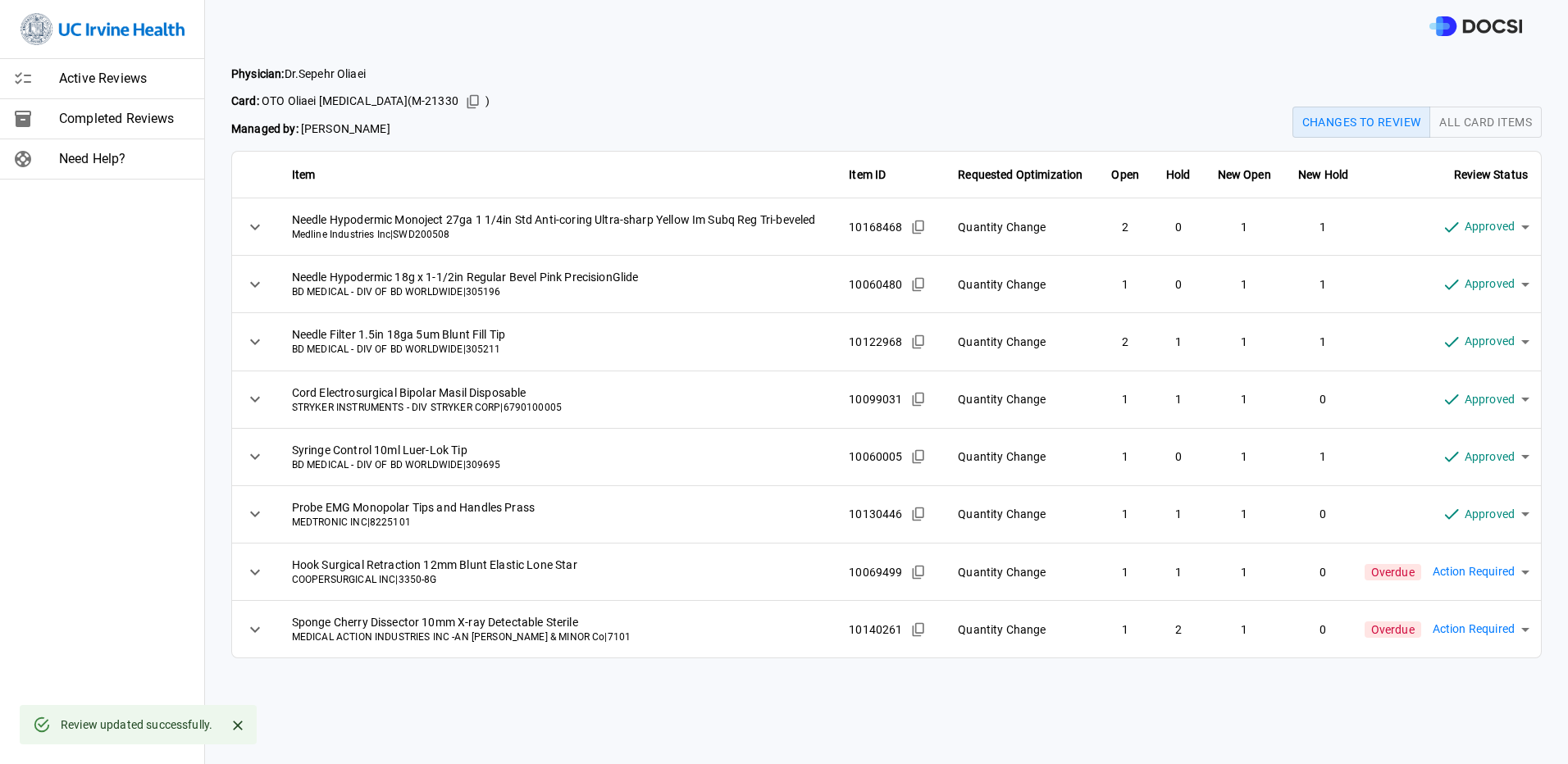
click at [1472, 620] on body "Active Reviews Completed Reviews Need Help? Physician: [PERSON_NAME] Card: OTO …" at bounding box center [784, 382] width 1568 height 764
click at [1470, 665] on li "Approved" at bounding box center [1465, 671] width 174 height 29
type input "********"
click at [1488, 649] on body "Active Reviews Completed Reviews Need Help? Physician: [PERSON_NAME] Card: OTO …" at bounding box center [784, 382] width 1568 height 764
click at [1481, 672] on li "Approved" at bounding box center [1465, 671] width 174 height 29
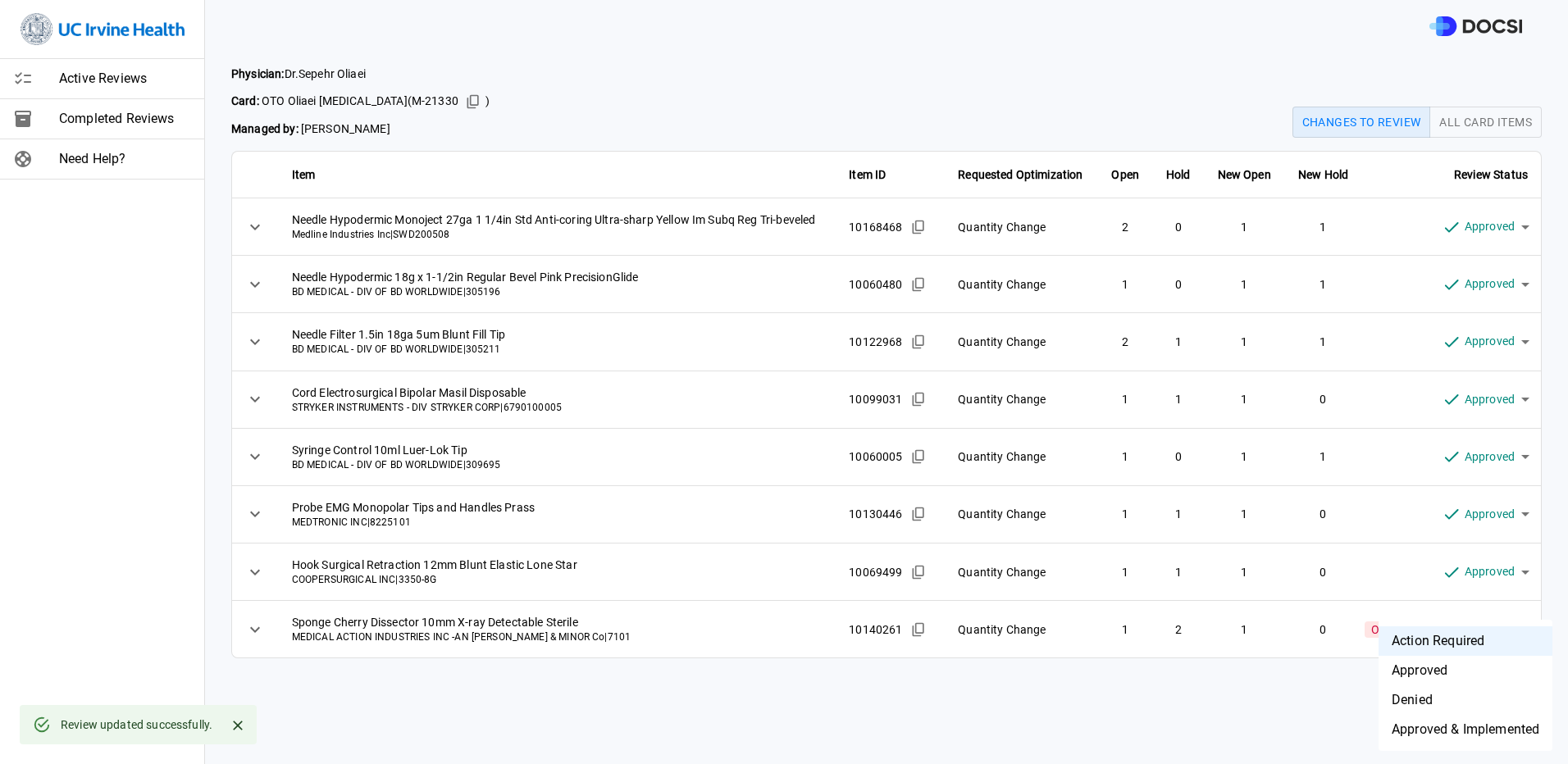
type input "********"
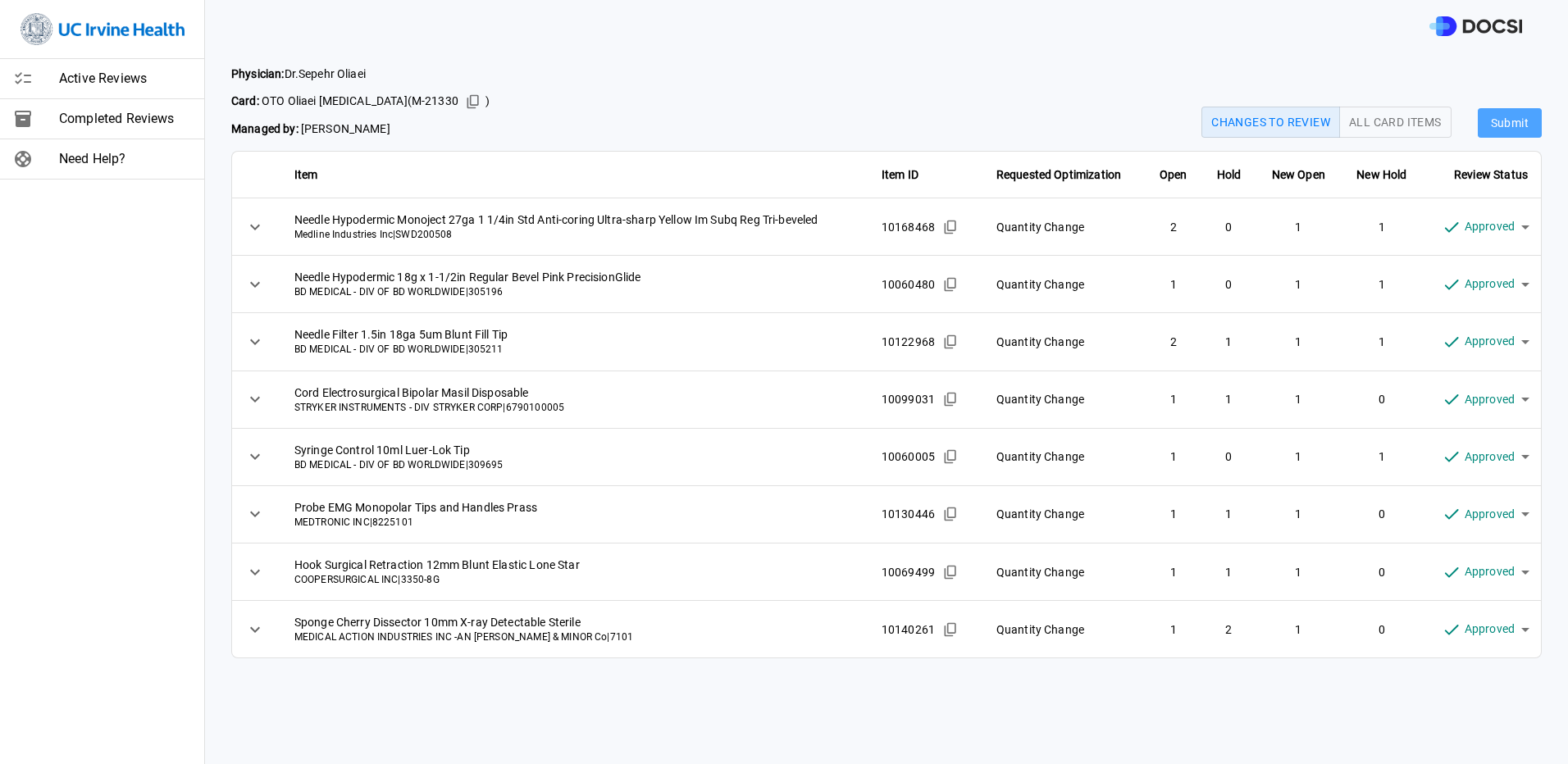
click at [1504, 125] on button "Submit" at bounding box center [1510, 123] width 64 height 30
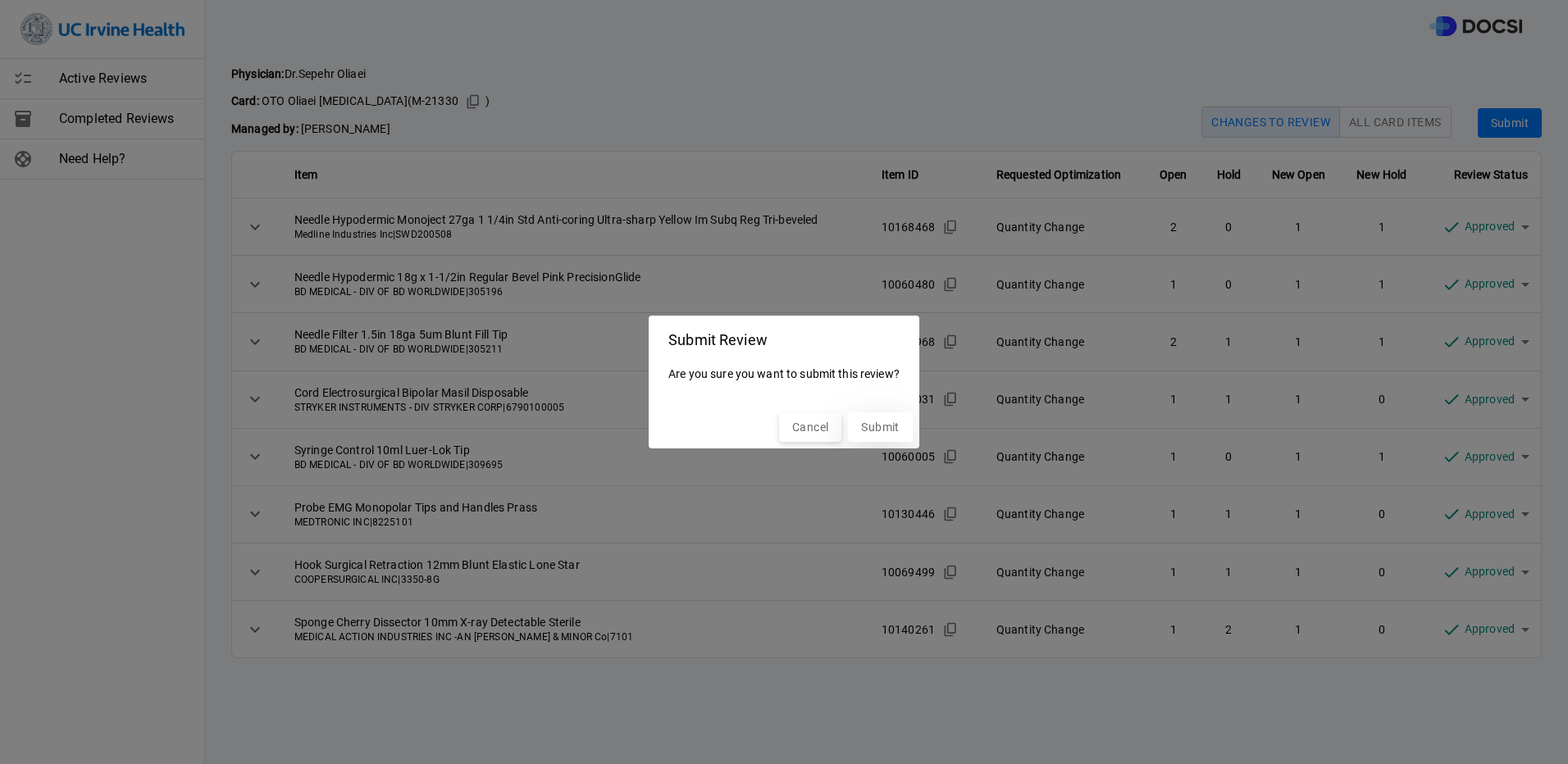
click at [900, 426] on button "Submit" at bounding box center [880, 427] width 64 height 30
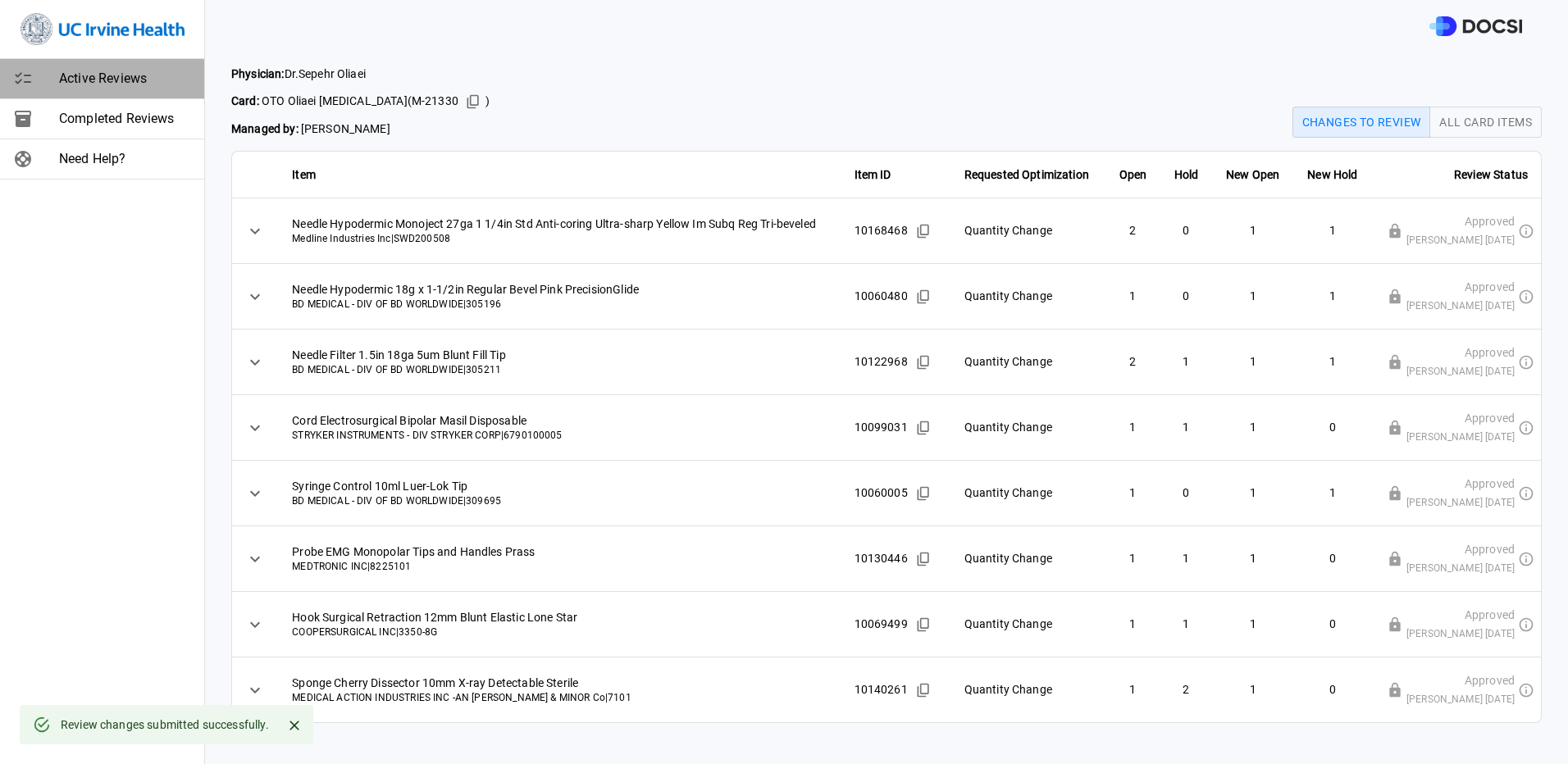
click at [72, 83] on span "Active Reviews" at bounding box center [125, 79] width 132 height 19
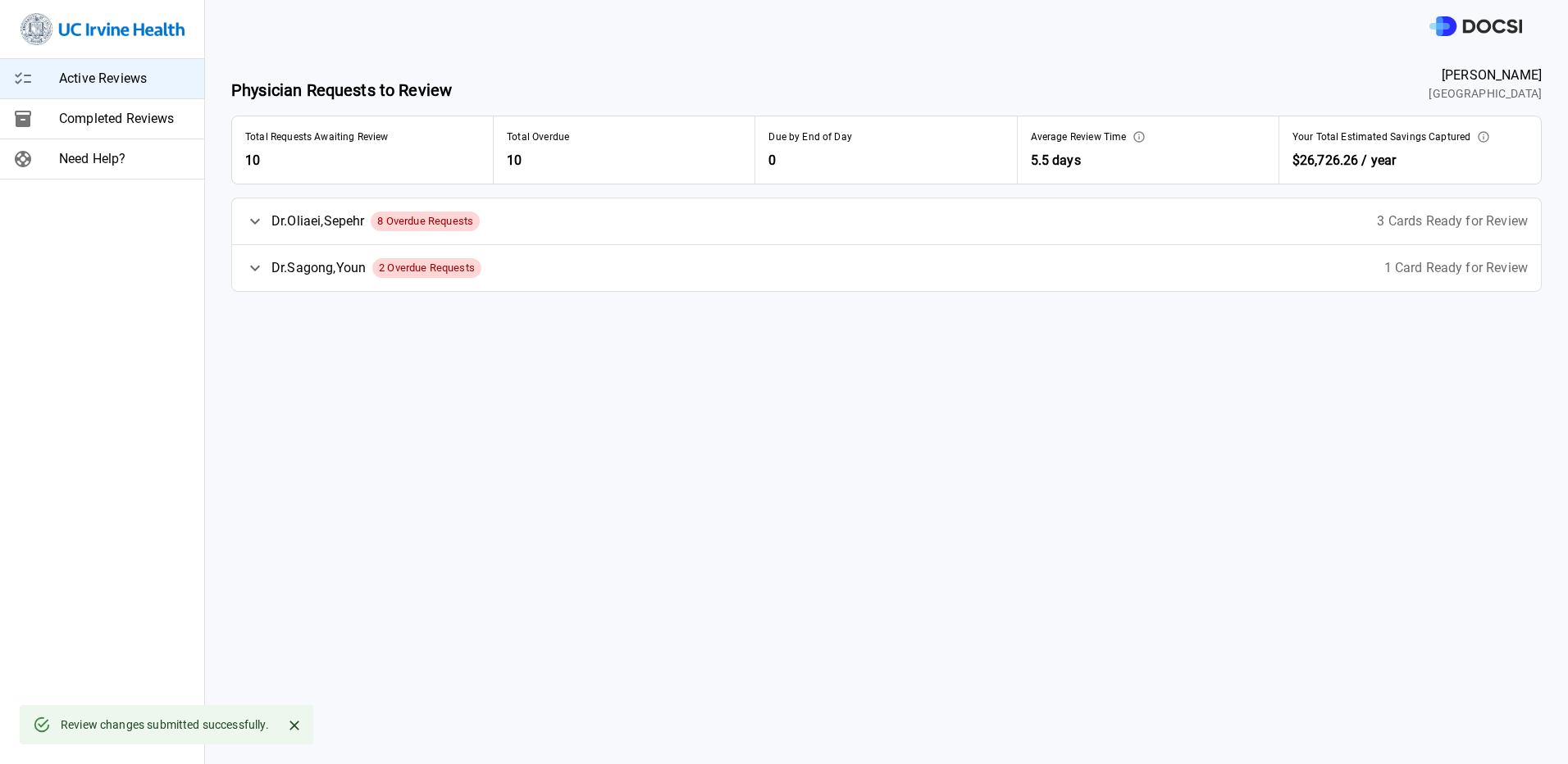
click at [772, 200] on div "[PERSON_NAME] 8 Overdue Requests 3 Cards Ready for Review" at bounding box center [886, 221] width 1309 height 46
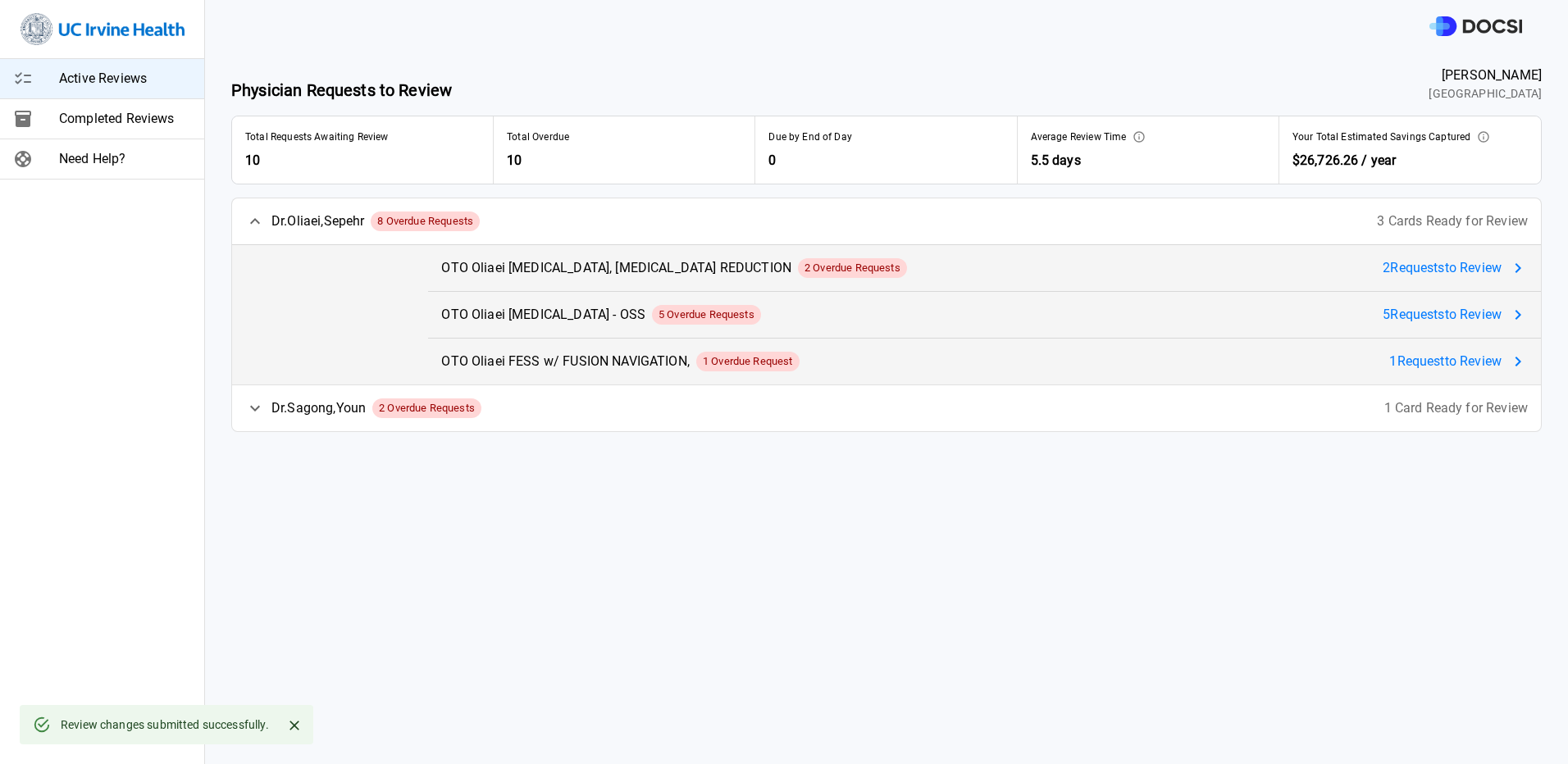
click at [1426, 262] on span "2 Request s to Review" at bounding box center [1442, 268] width 119 height 19
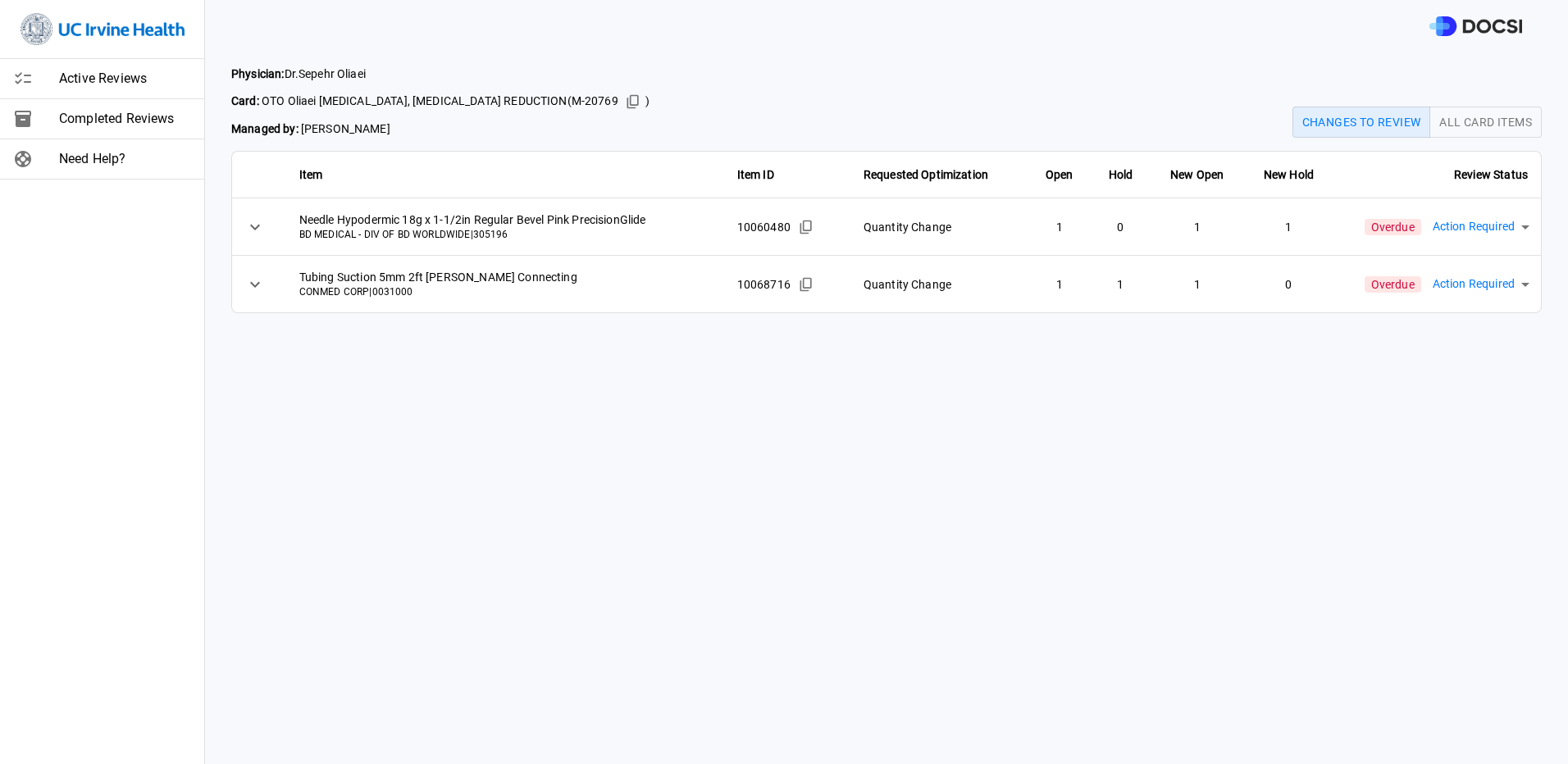
click at [1461, 235] on body "Active Reviews Completed Reviews Need Help? Physician: [PERSON_NAME] Card: OTO …" at bounding box center [784, 382] width 1568 height 764
drag, startPoint x: 1466, startPoint y: 277, endPoint x: 1458, endPoint y: 295, distance: 19.7
click at [1461, 302] on ul "Action Required Approved Denied Approved & Implemented" at bounding box center [1465, 315] width 174 height 131
click at [1458, 295] on li "Approved" at bounding box center [1465, 301] width 174 height 29
type input "********"
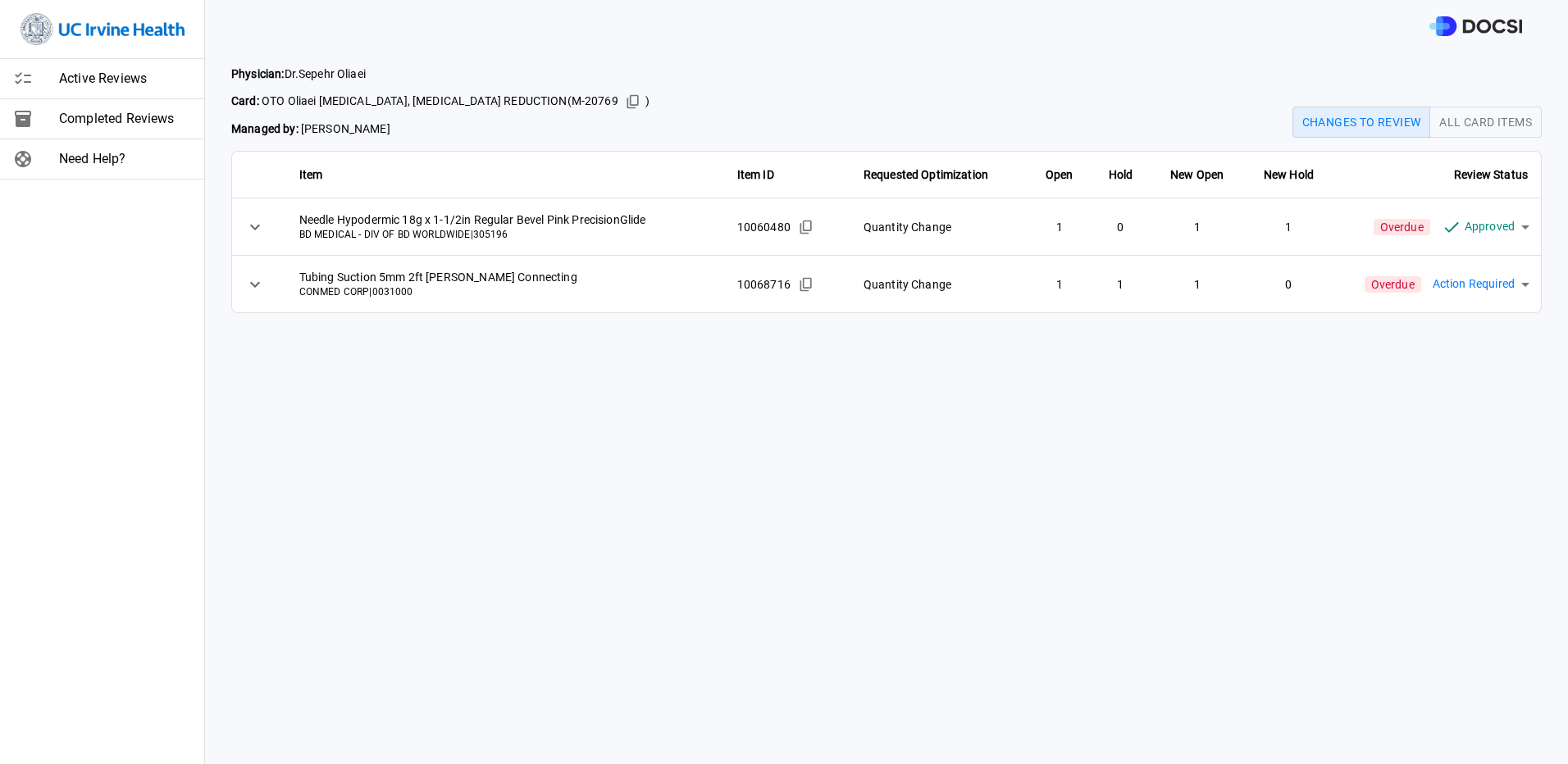
click at [1464, 287] on body "Active Reviews Completed Reviews Need Help? Physician: [PERSON_NAME] Card: OTO …" at bounding box center [784, 382] width 1568 height 764
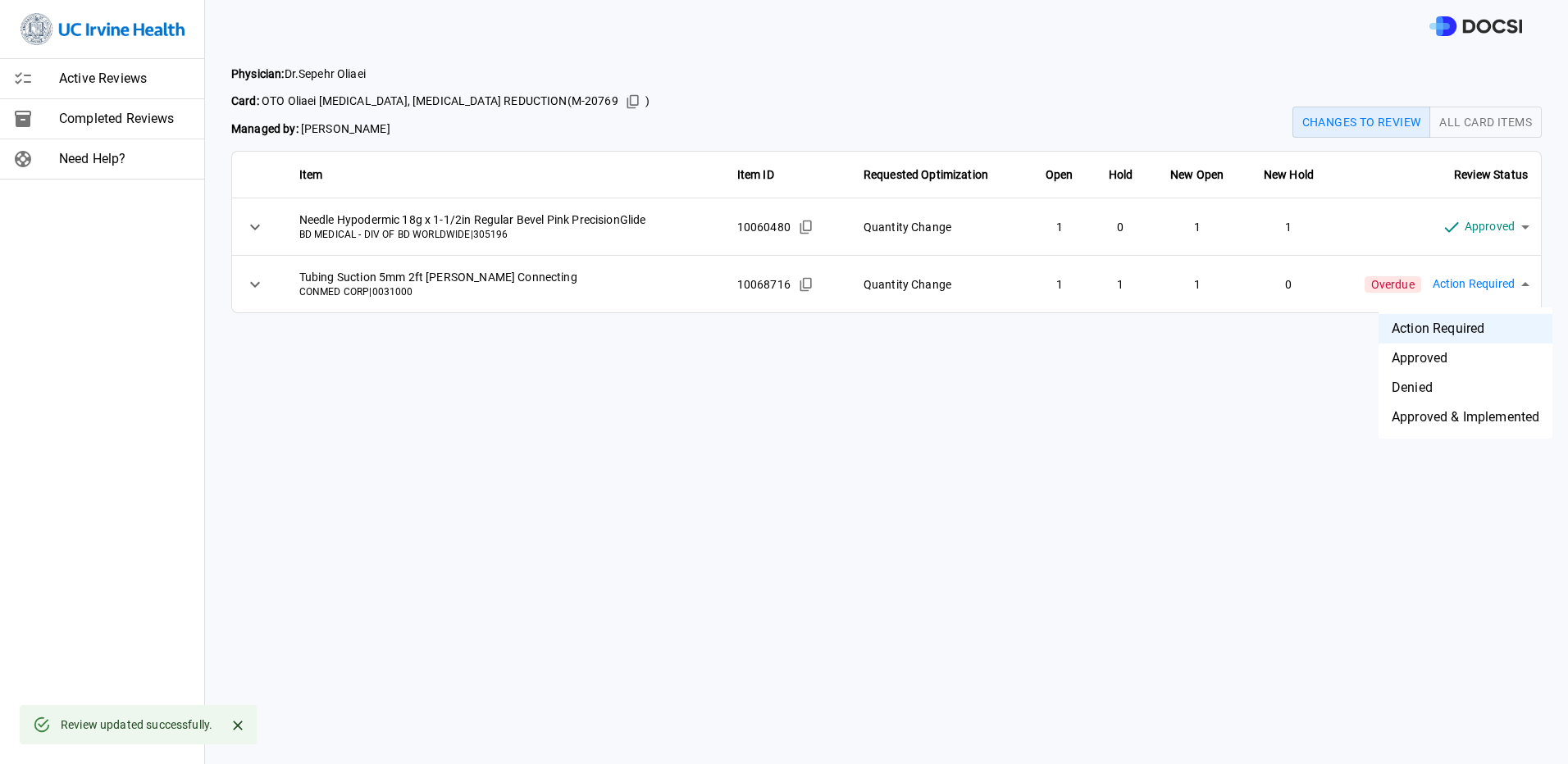
click at [1450, 346] on li "Approved" at bounding box center [1465, 358] width 174 height 29
type input "********"
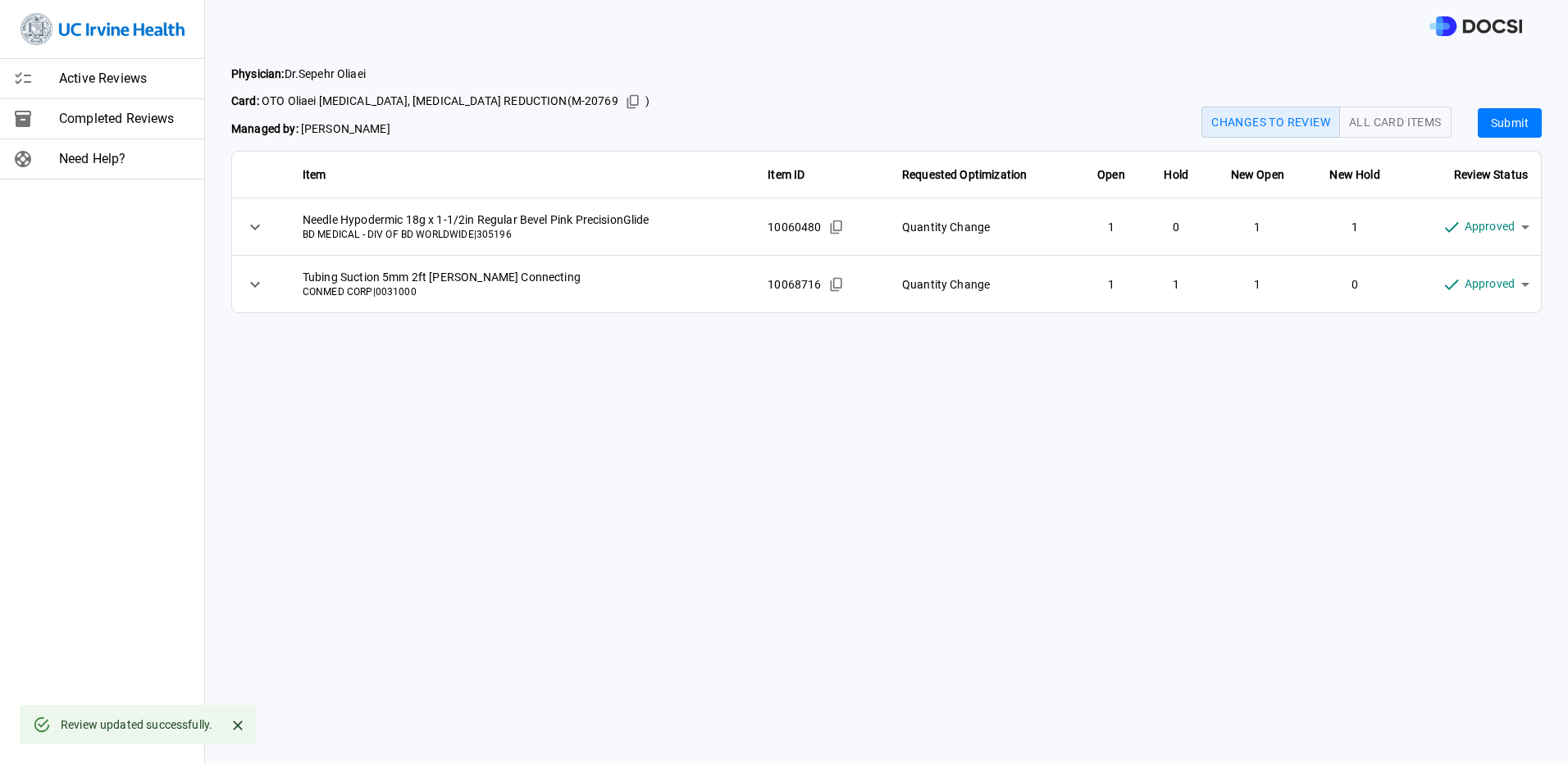
click at [1486, 138] on div "Physician: [PERSON_NAME] Card: OTO Oliaei [MEDICAL_DATA], [MEDICAL_DATA] REDUCT…" at bounding box center [886, 189] width 1363 height 273
click at [1485, 122] on button "Submit" at bounding box center [1510, 123] width 64 height 30
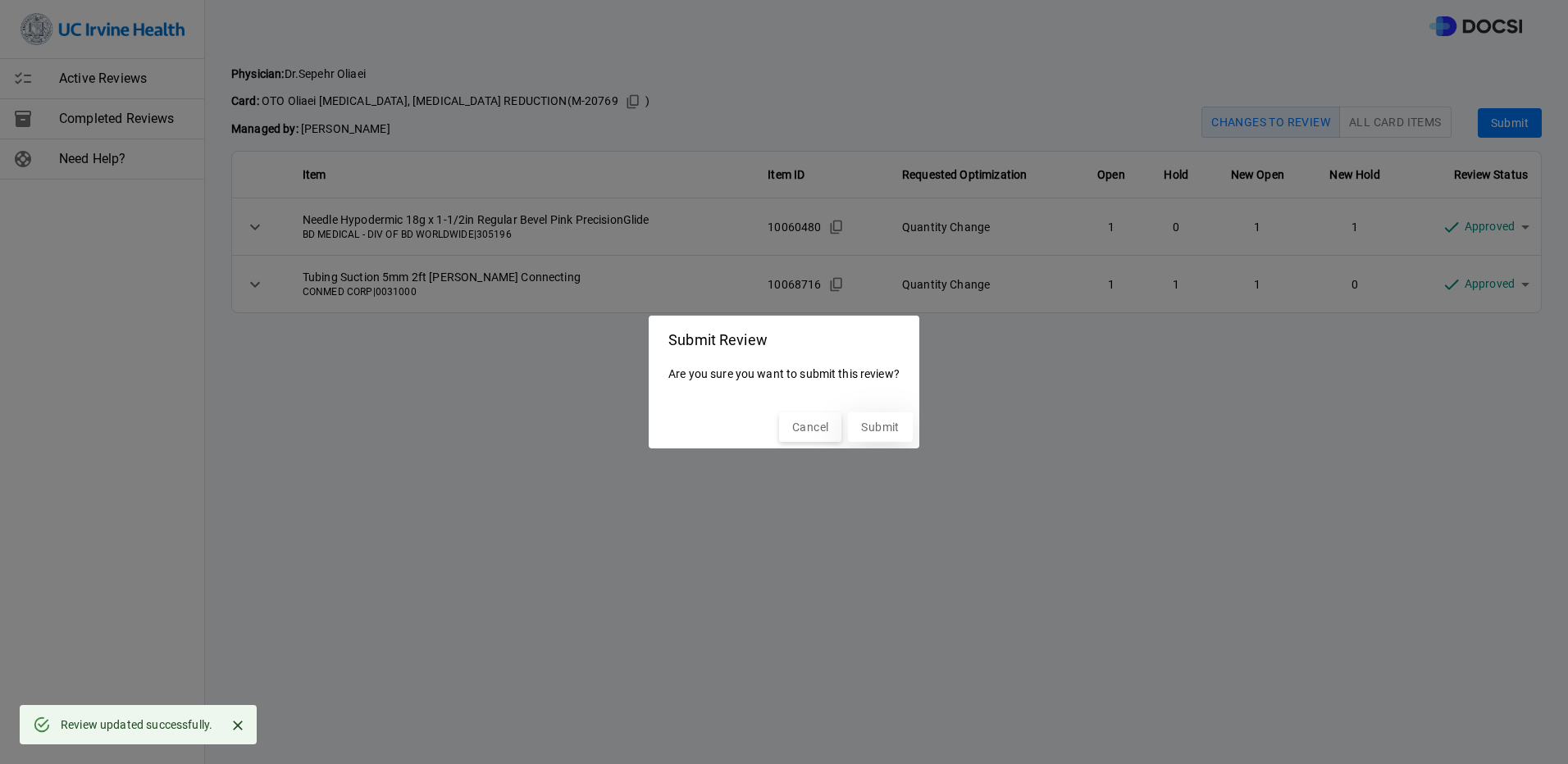
click at [874, 424] on button "Submit" at bounding box center [880, 427] width 64 height 30
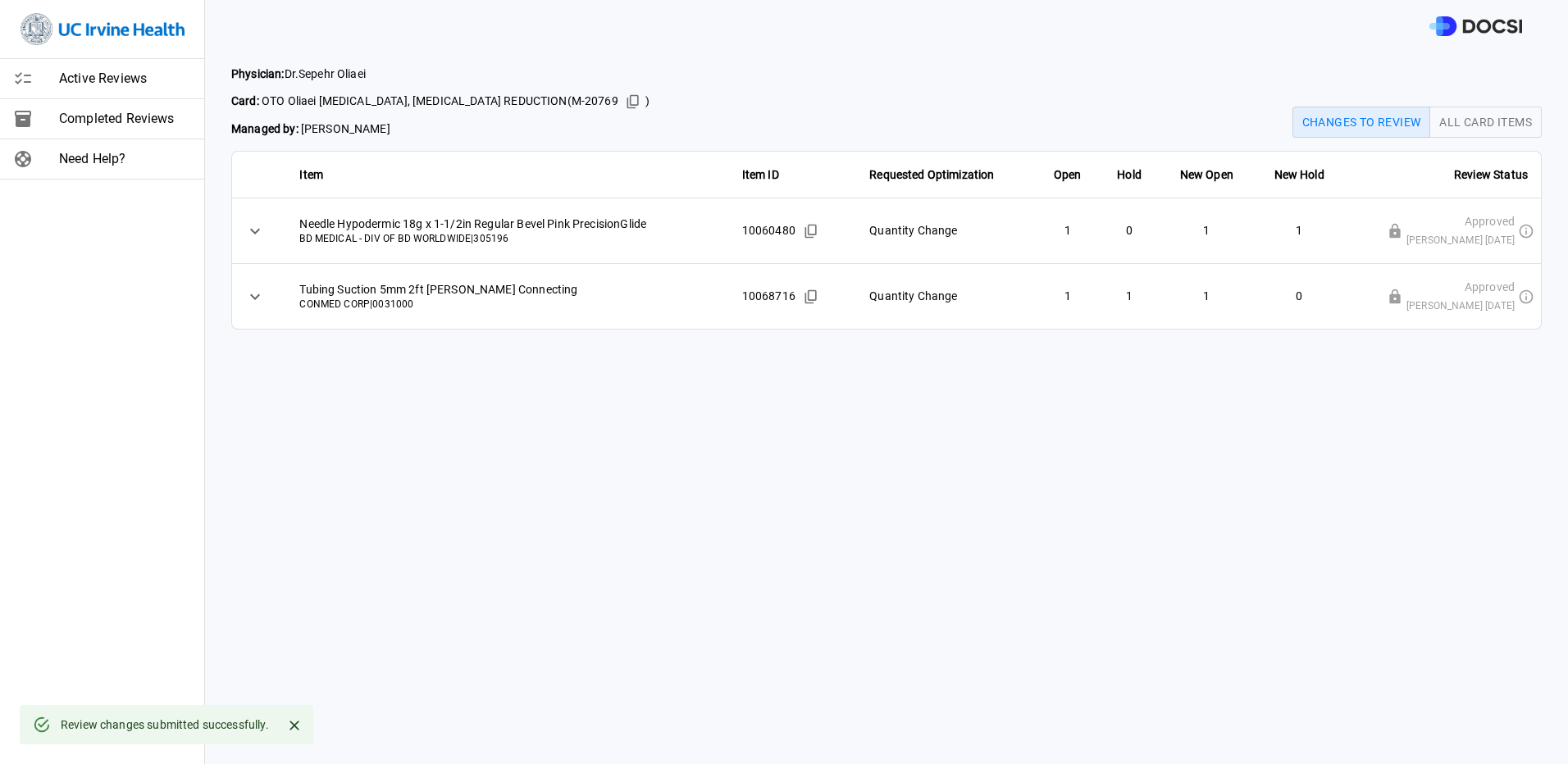
click at [83, 77] on span "Active Reviews" at bounding box center [125, 79] width 132 height 19
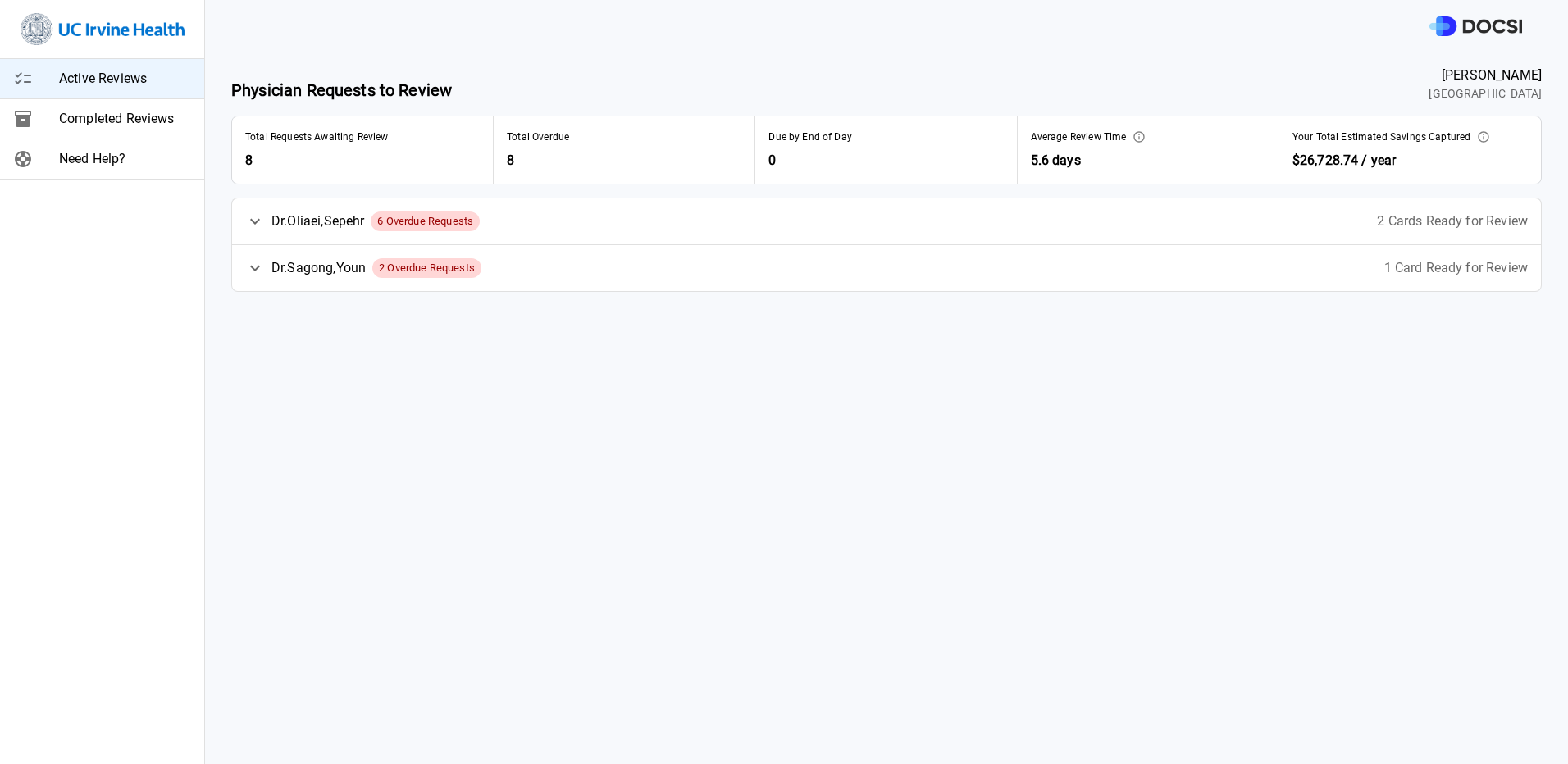
click at [1484, 218] on span "2 Cards Ready for Review" at bounding box center [1453, 221] width 151 height 19
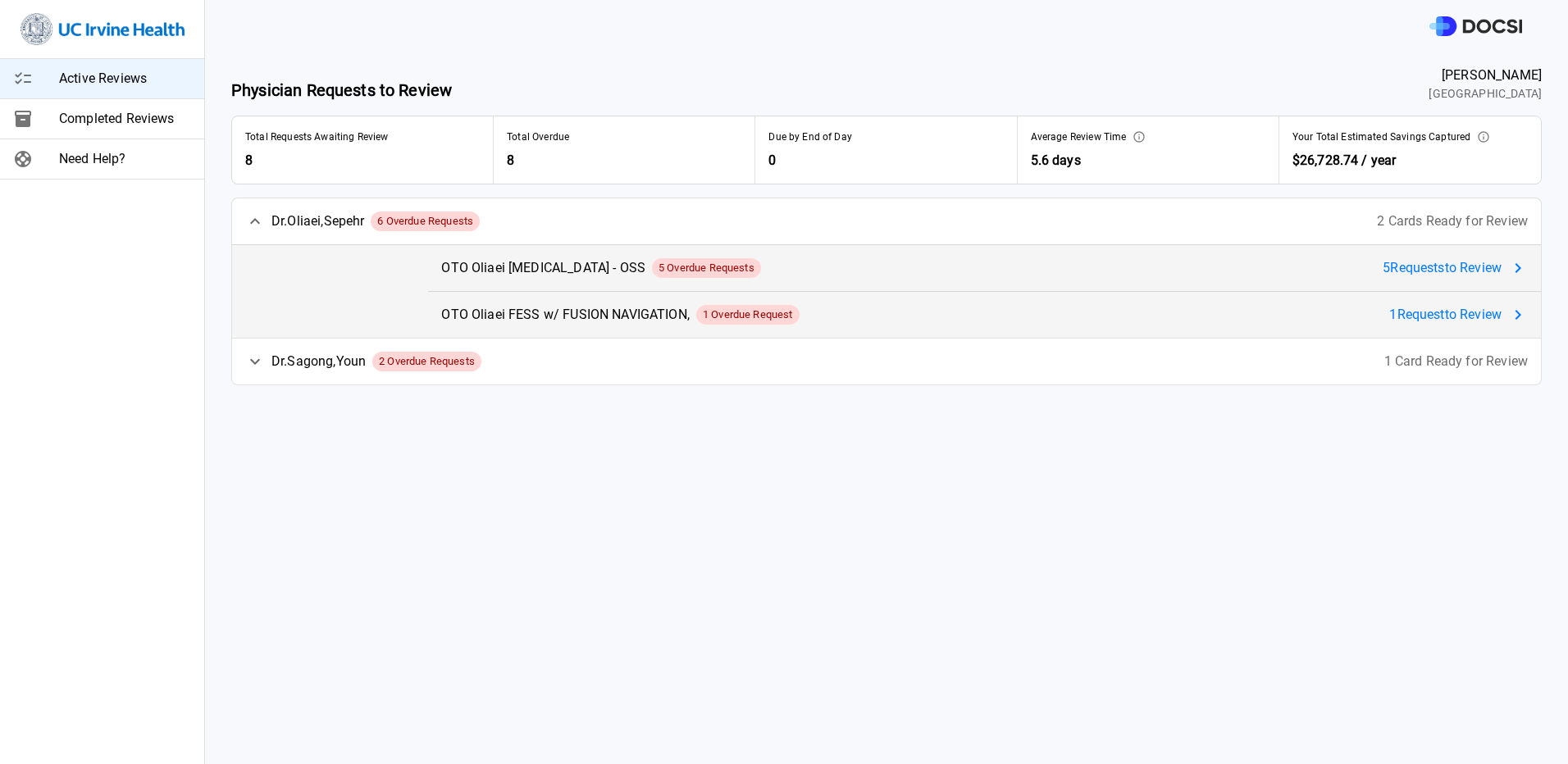
click at [1453, 264] on span "5 Request s to Review" at bounding box center [1442, 268] width 119 height 19
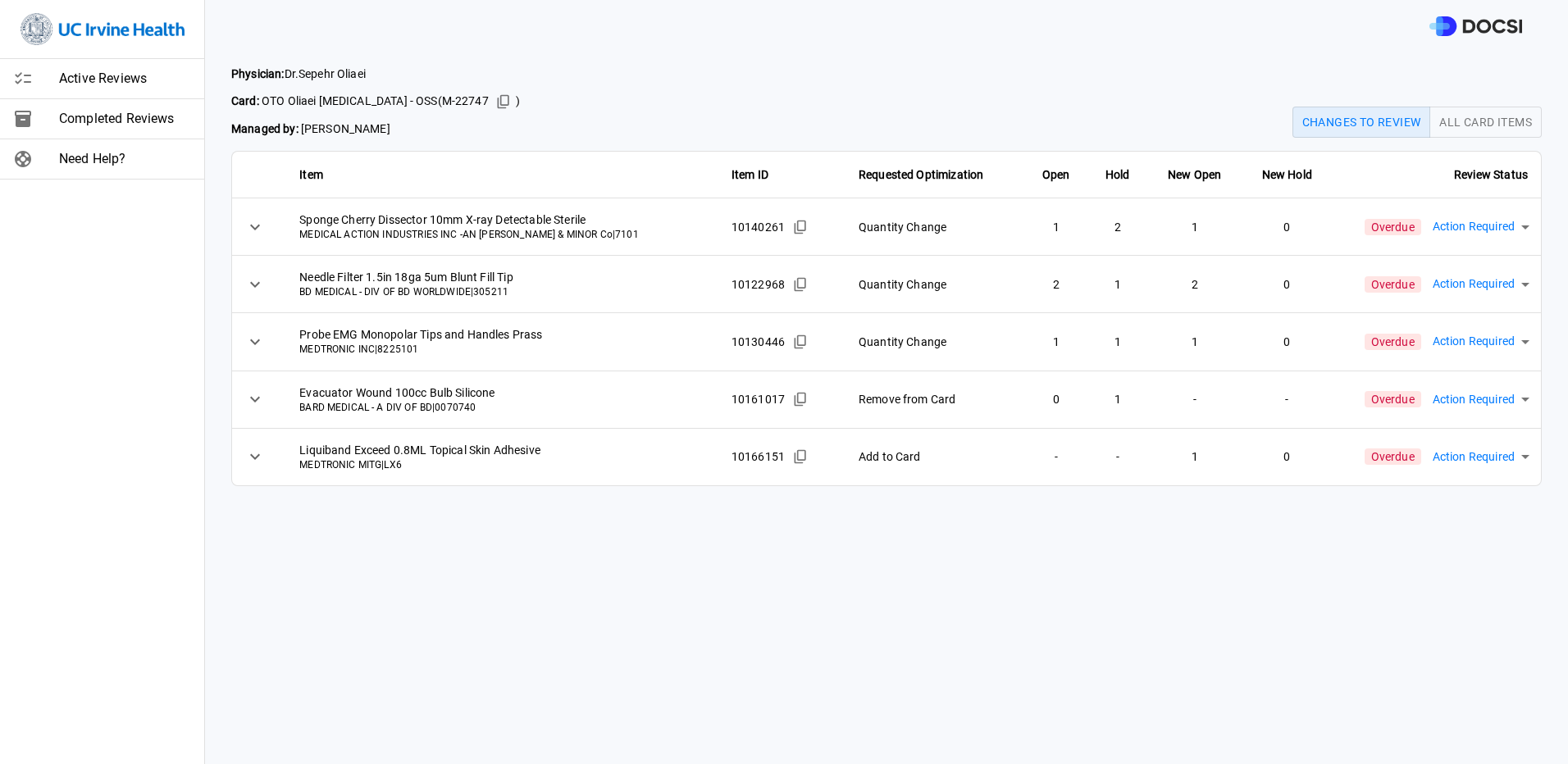
click at [1502, 227] on body "Active Reviews Completed Reviews Need Help? Physician: [PERSON_NAME] Card: [PER…" at bounding box center [784, 382] width 1568 height 764
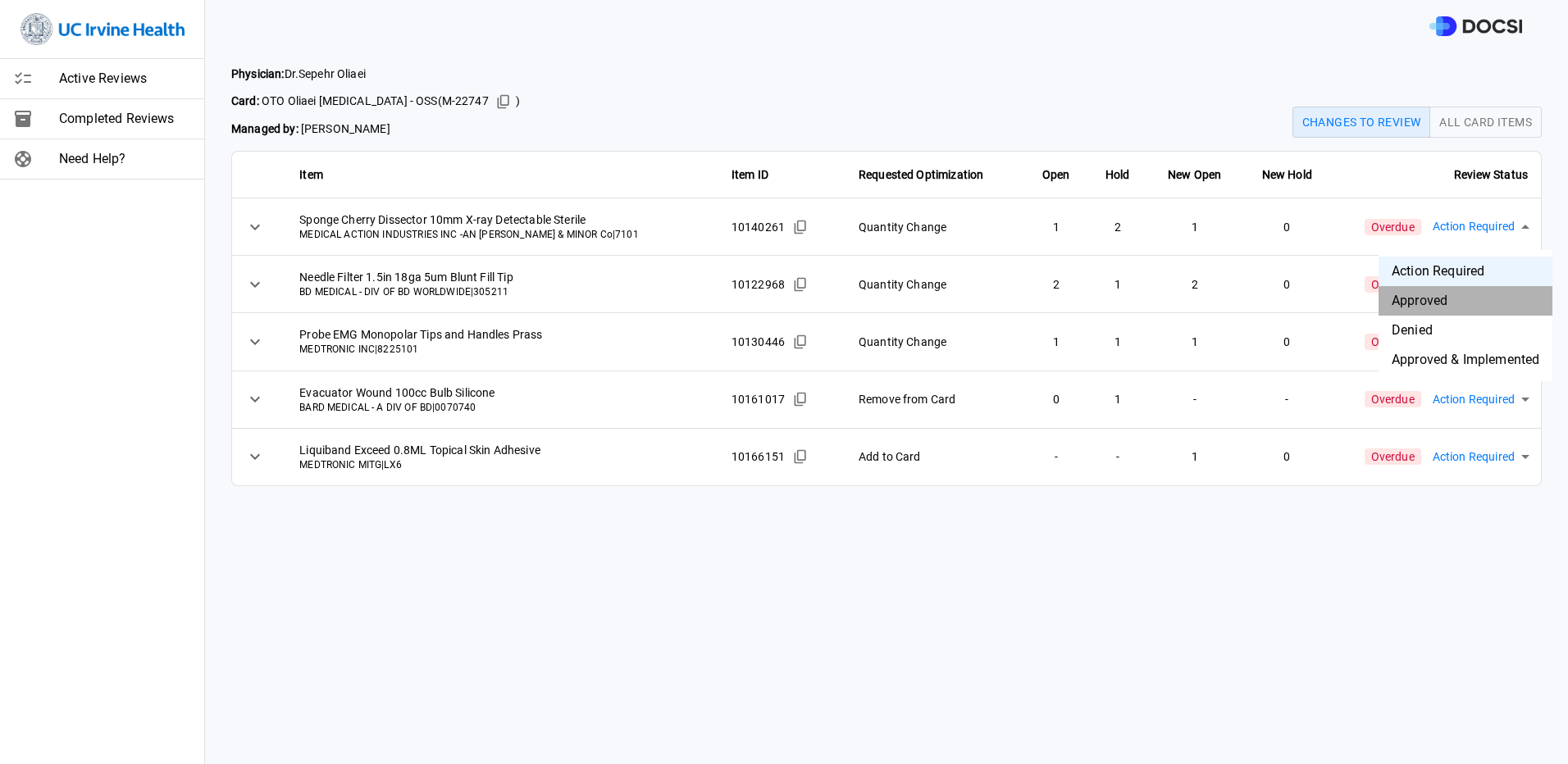
click at [1470, 292] on li "Approved" at bounding box center [1465, 301] width 174 height 29
type input "********"
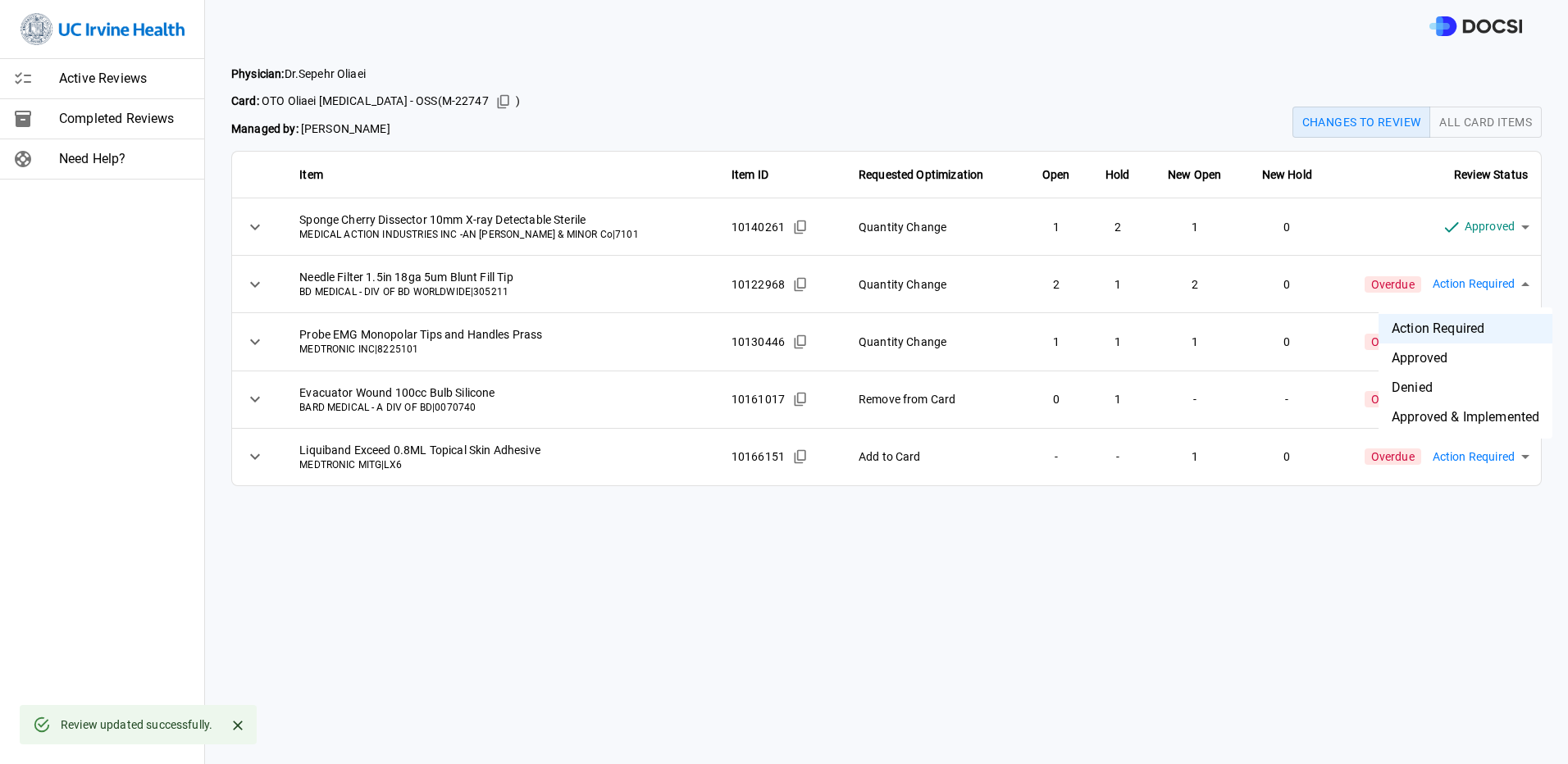
click at [1469, 284] on body "Active Reviews Completed Reviews Need Help? Physician: [PERSON_NAME] Card: OTO …" at bounding box center [784, 382] width 1568 height 764
click at [1430, 351] on li "Approved" at bounding box center [1465, 358] width 174 height 29
type input "********"
click at [1456, 343] on body "Active Reviews Completed Reviews Need Help? Physician: [PERSON_NAME] Card: OTO …" at bounding box center [784, 382] width 1568 height 764
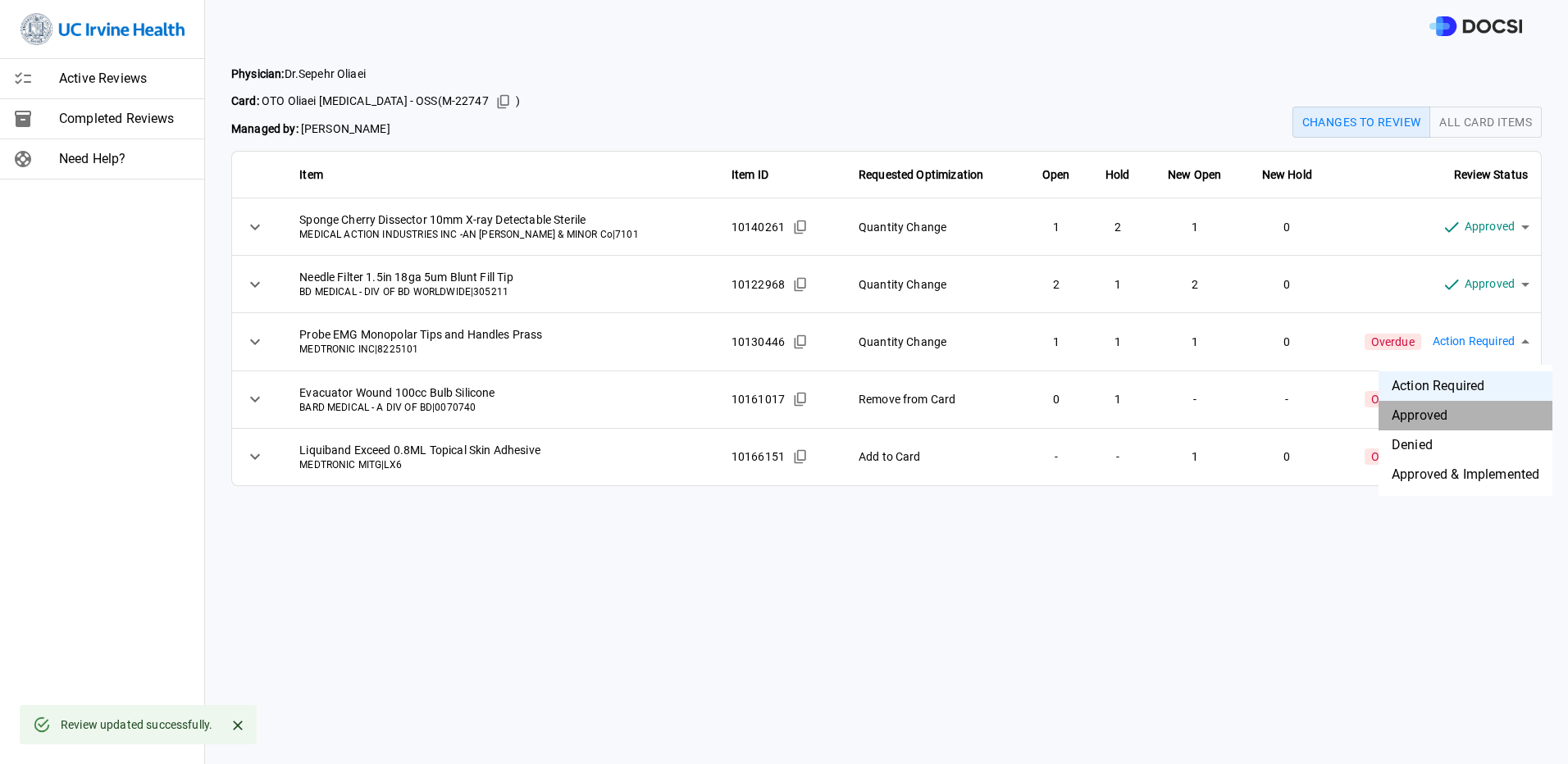
click at [1440, 426] on li "Approved" at bounding box center [1465, 416] width 174 height 29
type input "********"
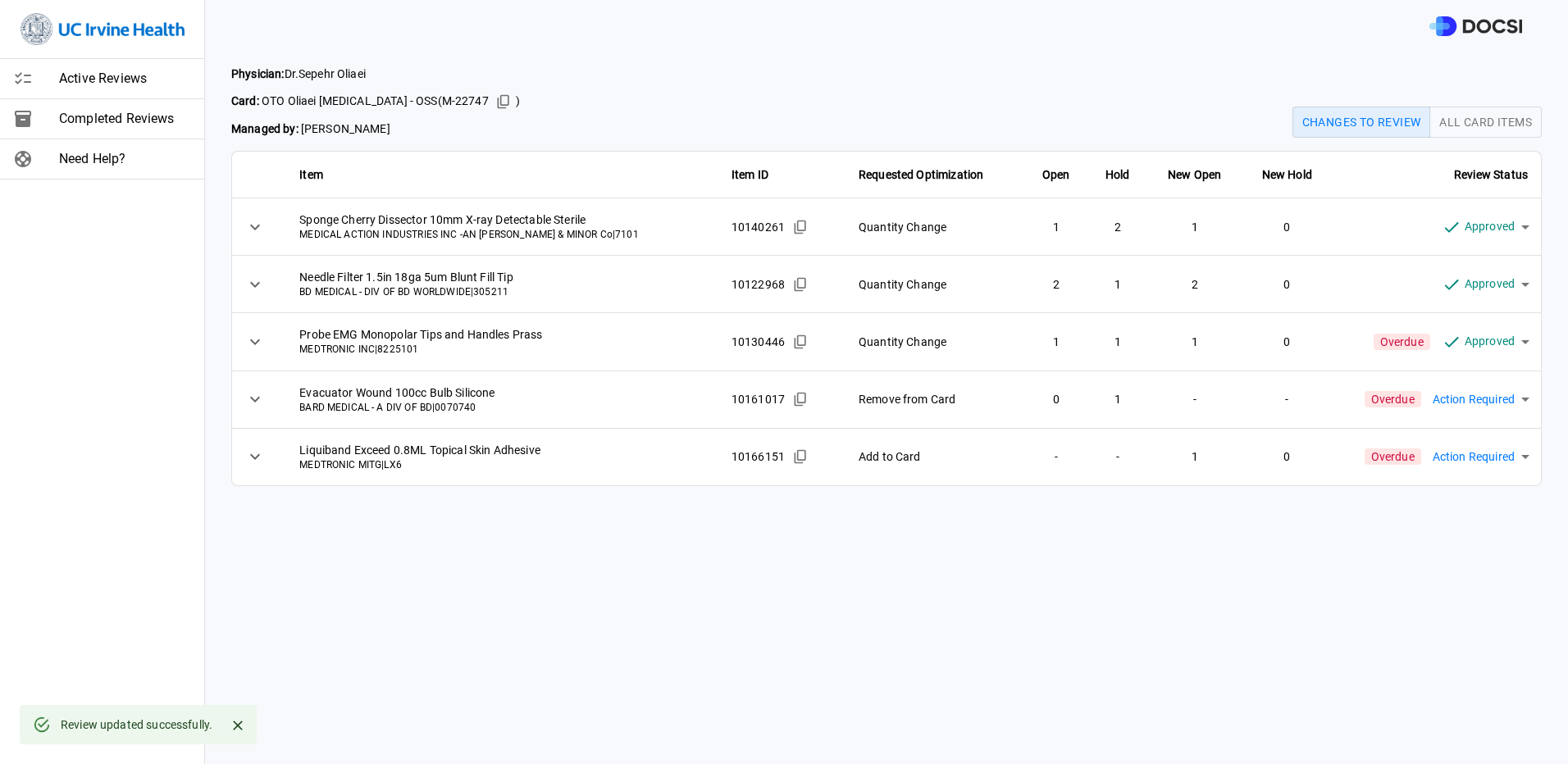
click at [1473, 422] on body "Active Reviews Completed Reviews Need Help? Physician: [PERSON_NAME] Card: OTO …" at bounding box center [784, 382] width 1568 height 764
click at [1456, 469] on li "Approved" at bounding box center [1465, 473] width 174 height 29
type input "********"
click at [1487, 456] on body "Active Reviews Completed Reviews Need Help? Physician: [PERSON_NAME] Card: OTO …" at bounding box center [784, 382] width 1568 height 764
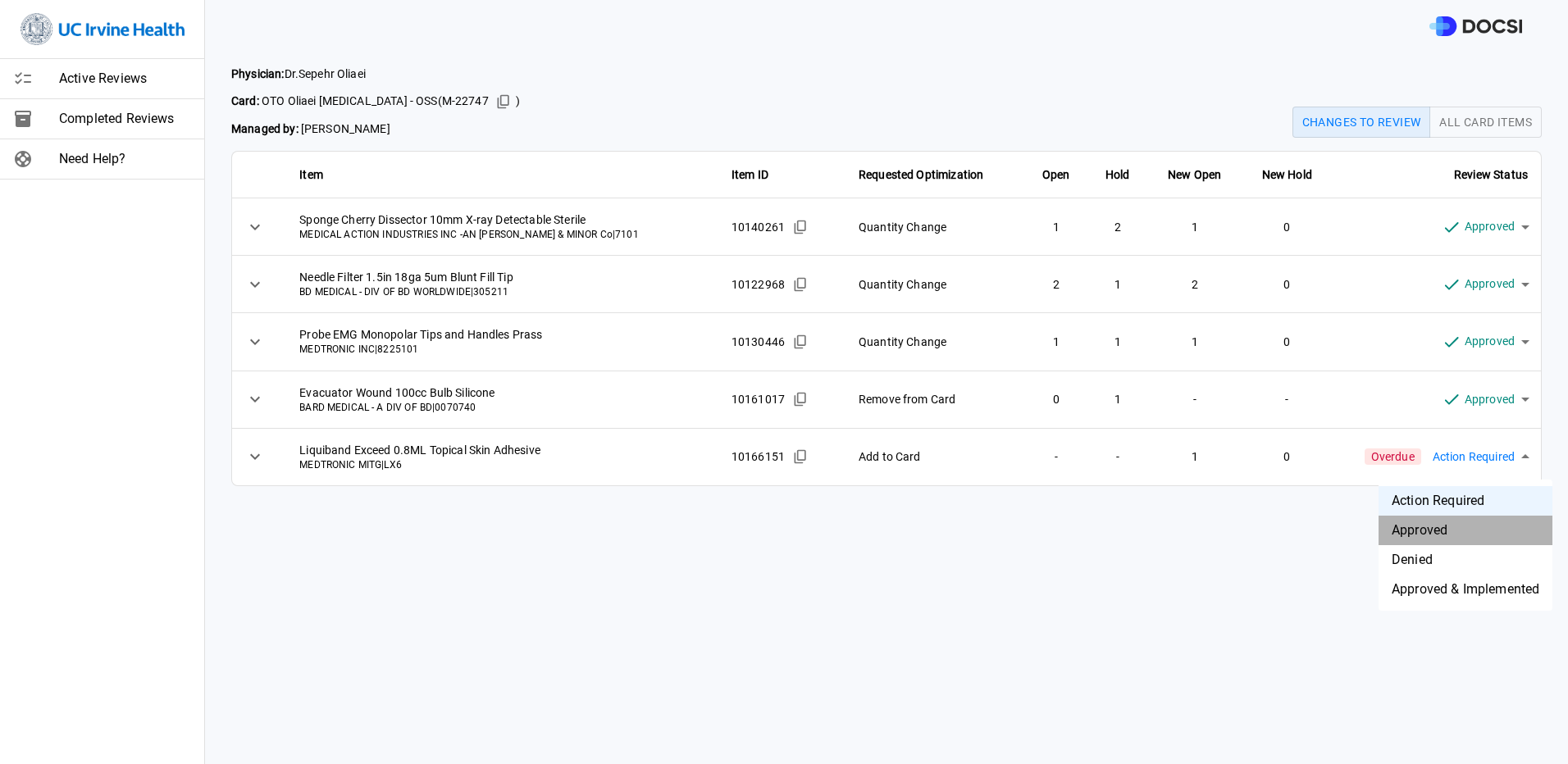
drag, startPoint x: 1433, startPoint y: 536, endPoint x: 1433, endPoint y: 524, distance: 12.0
click at [1433, 533] on li "Approved" at bounding box center [1465, 530] width 174 height 29
type input "********"
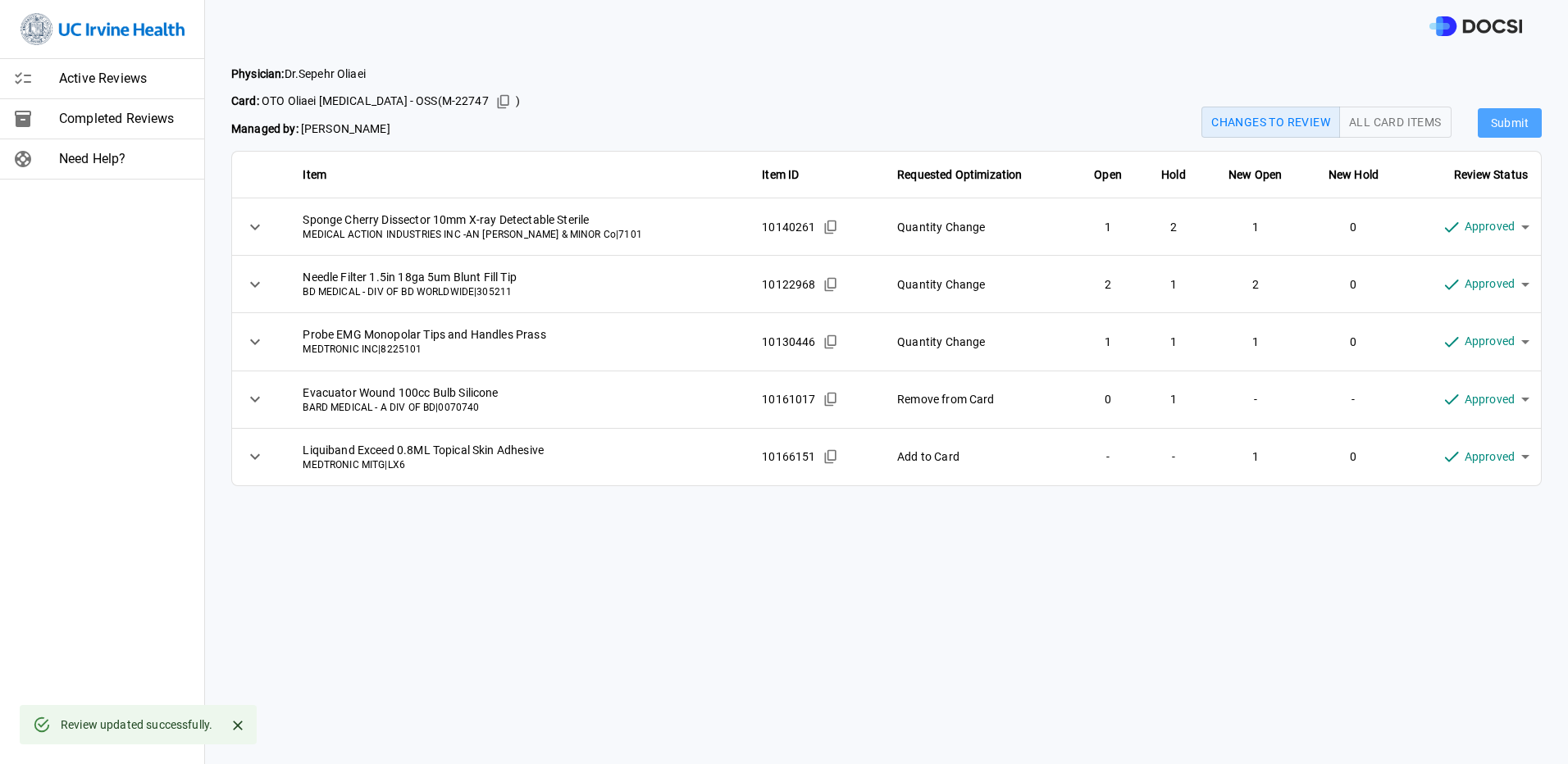
click at [1484, 129] on button "Submit" at bounding box center [1510, 123] width 64 height 30
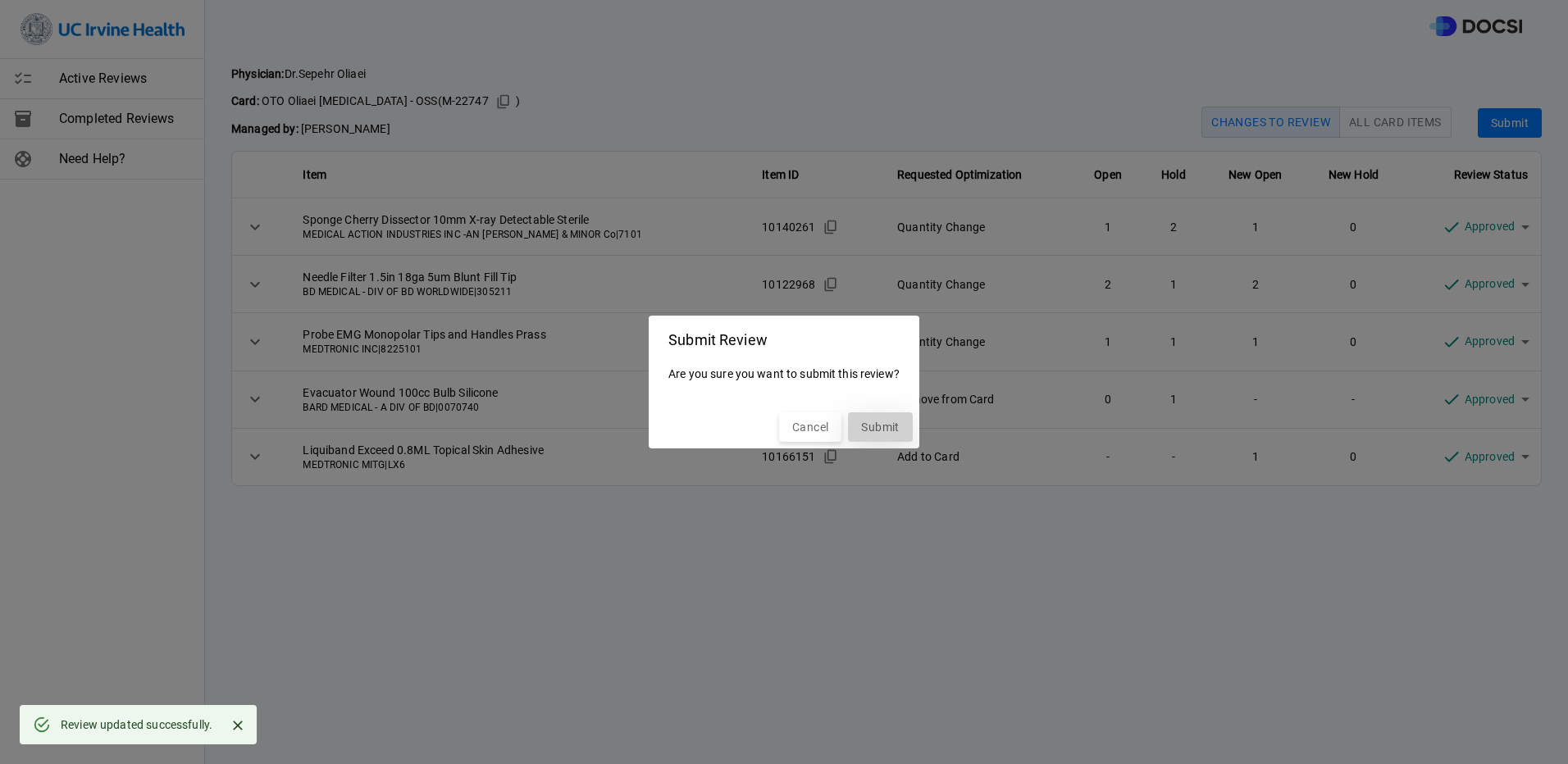
click at [885, 433] on button "Submit" at bounding box center [880, 427] width 64 height 30
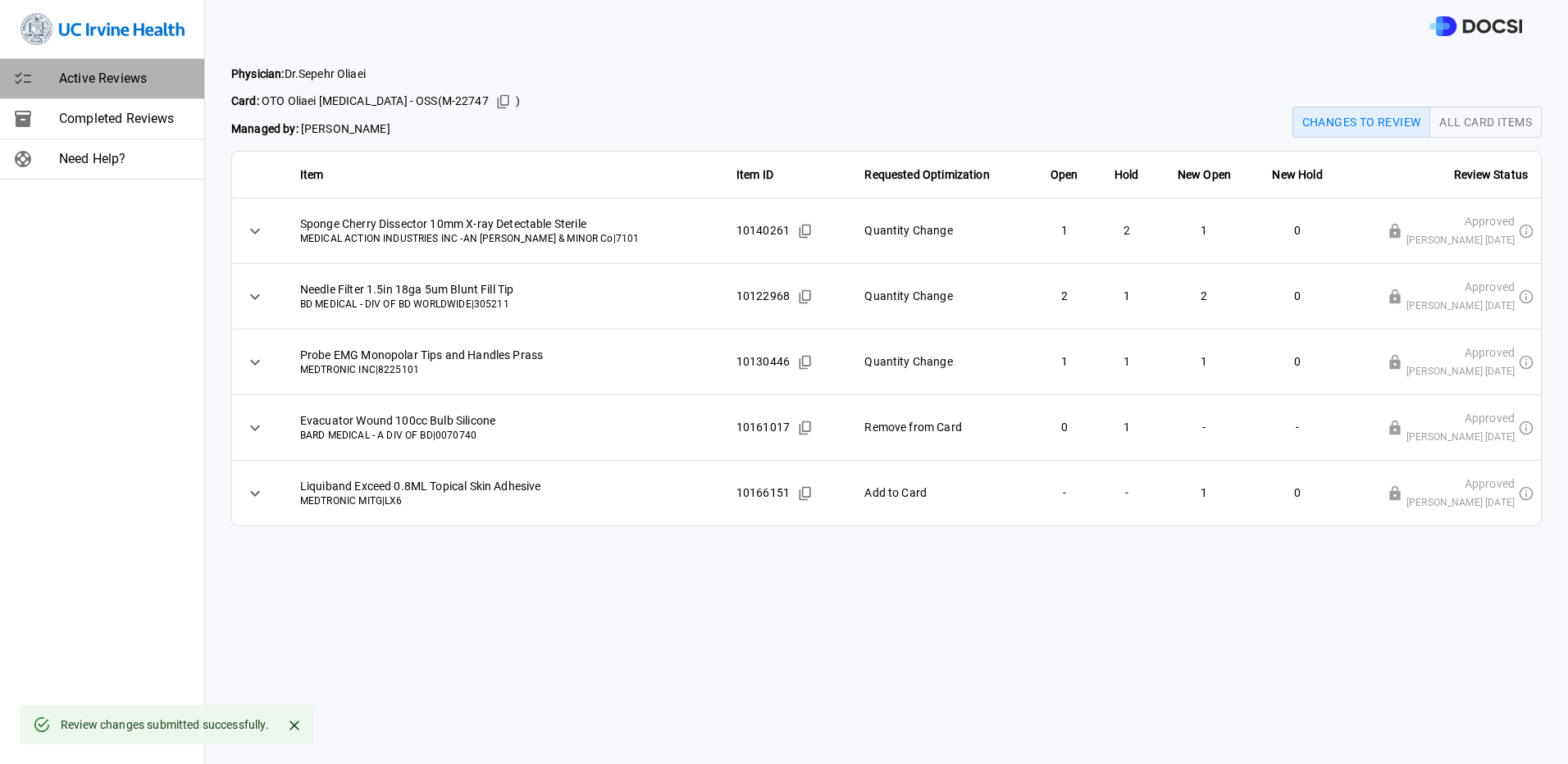
click at [61, 76] on span "Active Reviews" at bounding box center [125, 79] width 132 height 19
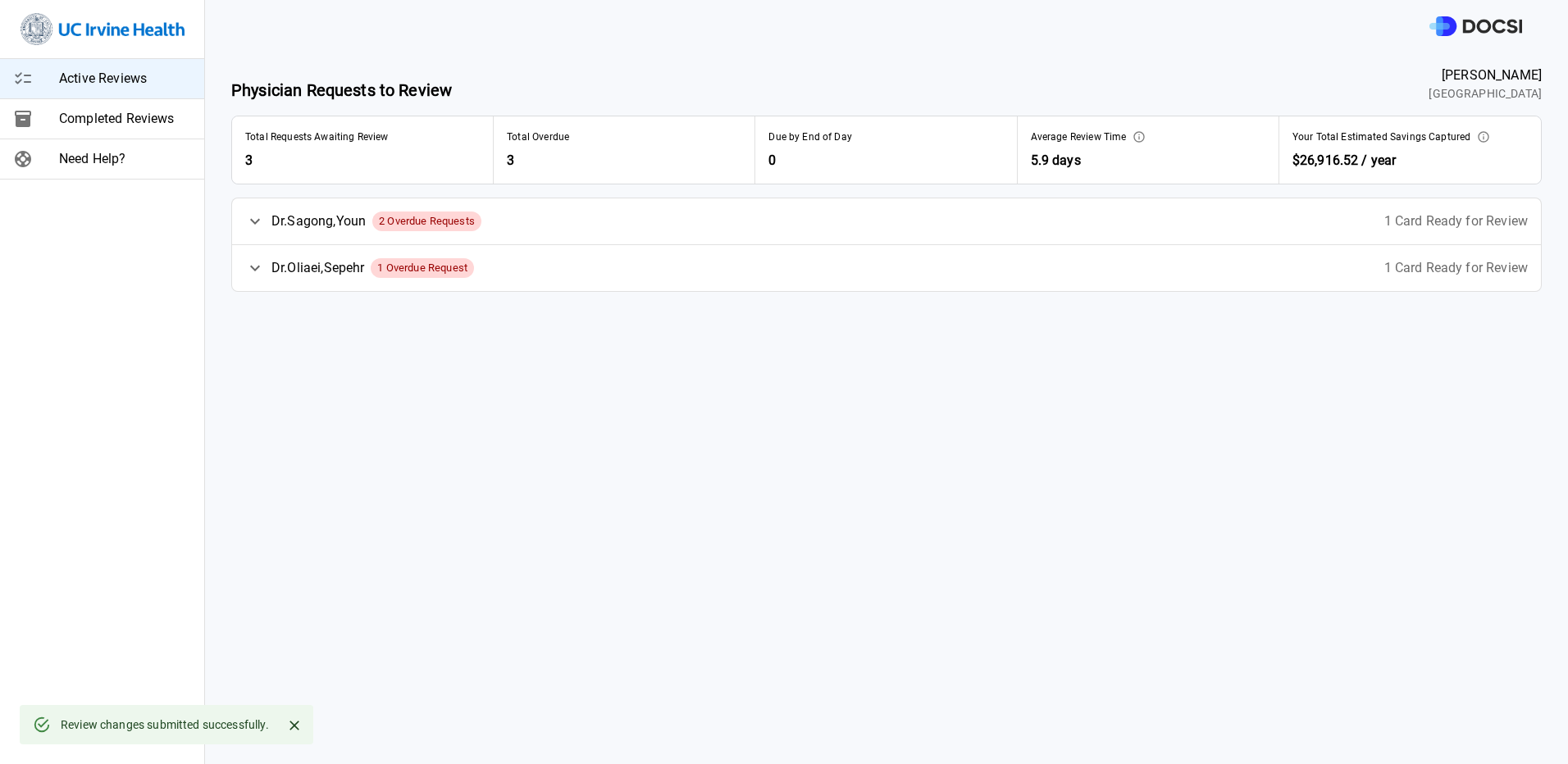
click at [517, 215] on div "[PERSON_NAME] , Youn 2 Overdue Requests 1 Card Ready for Review" at bounding box center [886, 221] width 1309 height 46
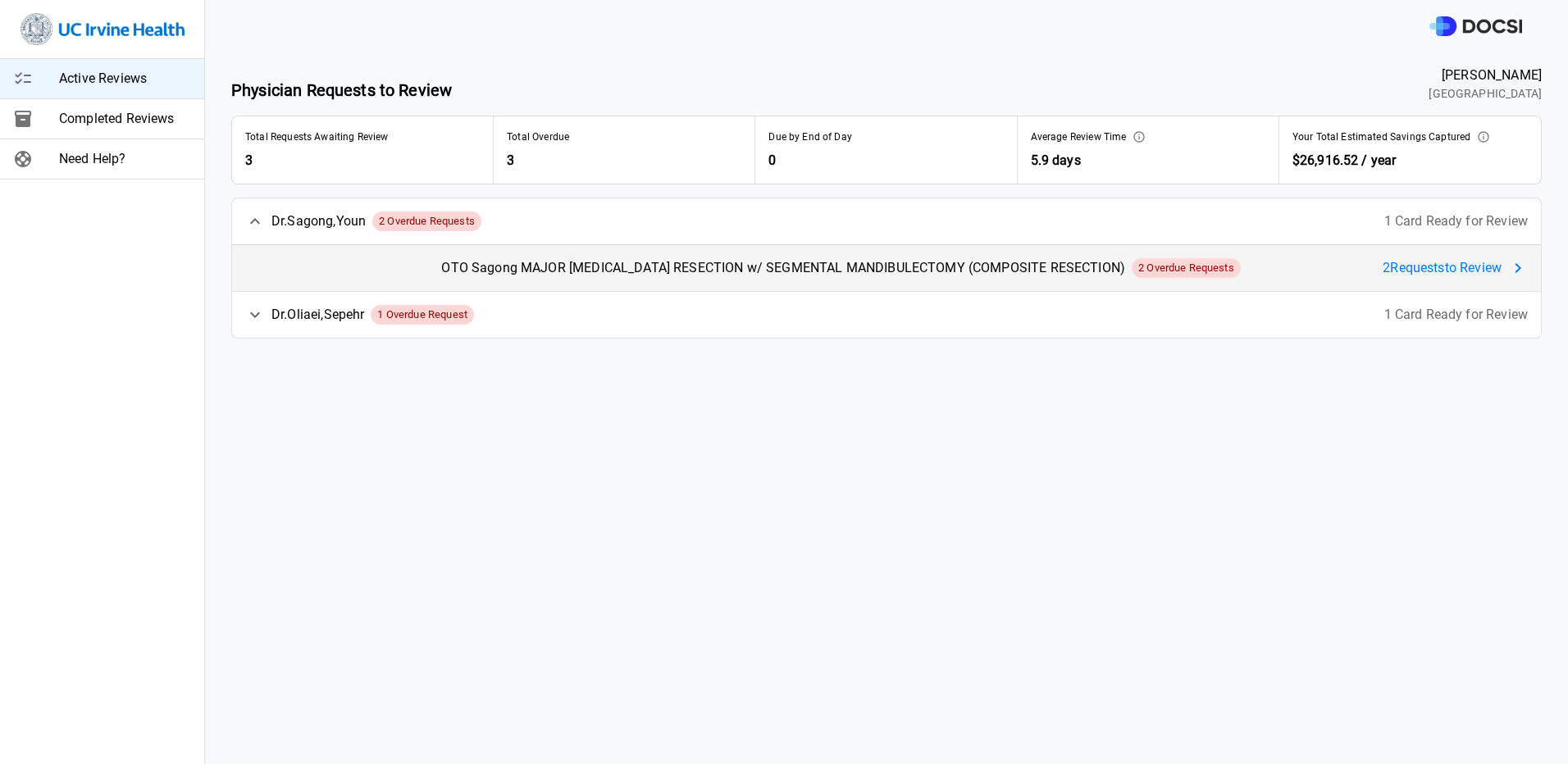
click at [1391, 259] on span "2 Request s to Review" at bounding box center [1442, 268] width 119 height 19
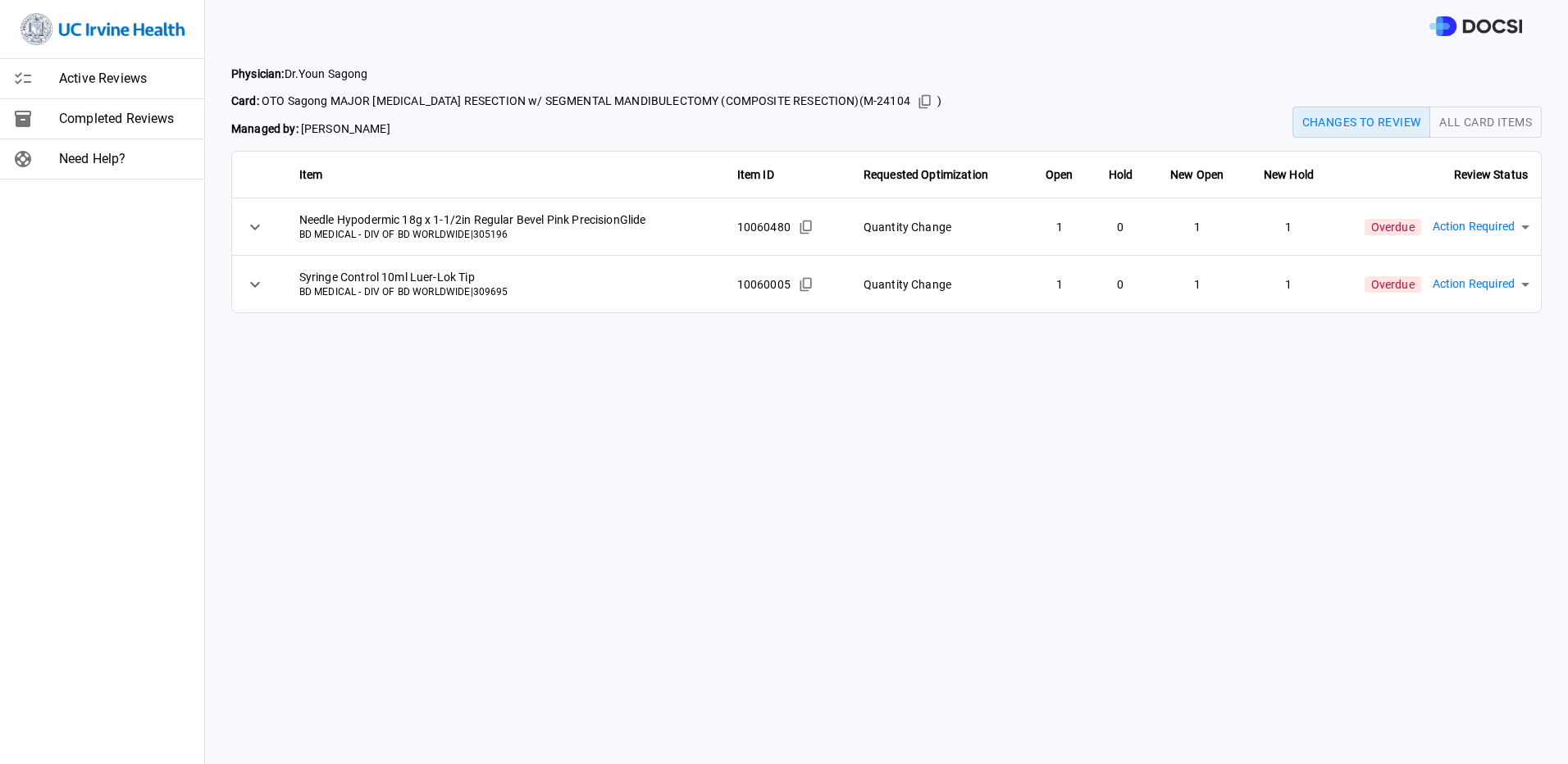
click at [1488, 231] on body "Active Reviews Completed Reviews Need Help? Physician: [PERSON_NAME] Card: OTO …" at bounding box center [784, 382] width 1568 height 764
drag, startPoint x: 1437, startPoint y: 301, endPoint x: 1460, endPoint y: 282, distance: 29.8
click at [1440, 297] on li "Approved" at bounding box center [1465, 301] width 174 height 29
type input "********"
click at [1461, 294] on body "Active Reviews Completed Reviews Need Help? Physician: [PERSON_NAME] Card: OTO …" at bounding box center [784, 382] width 1568 height 764
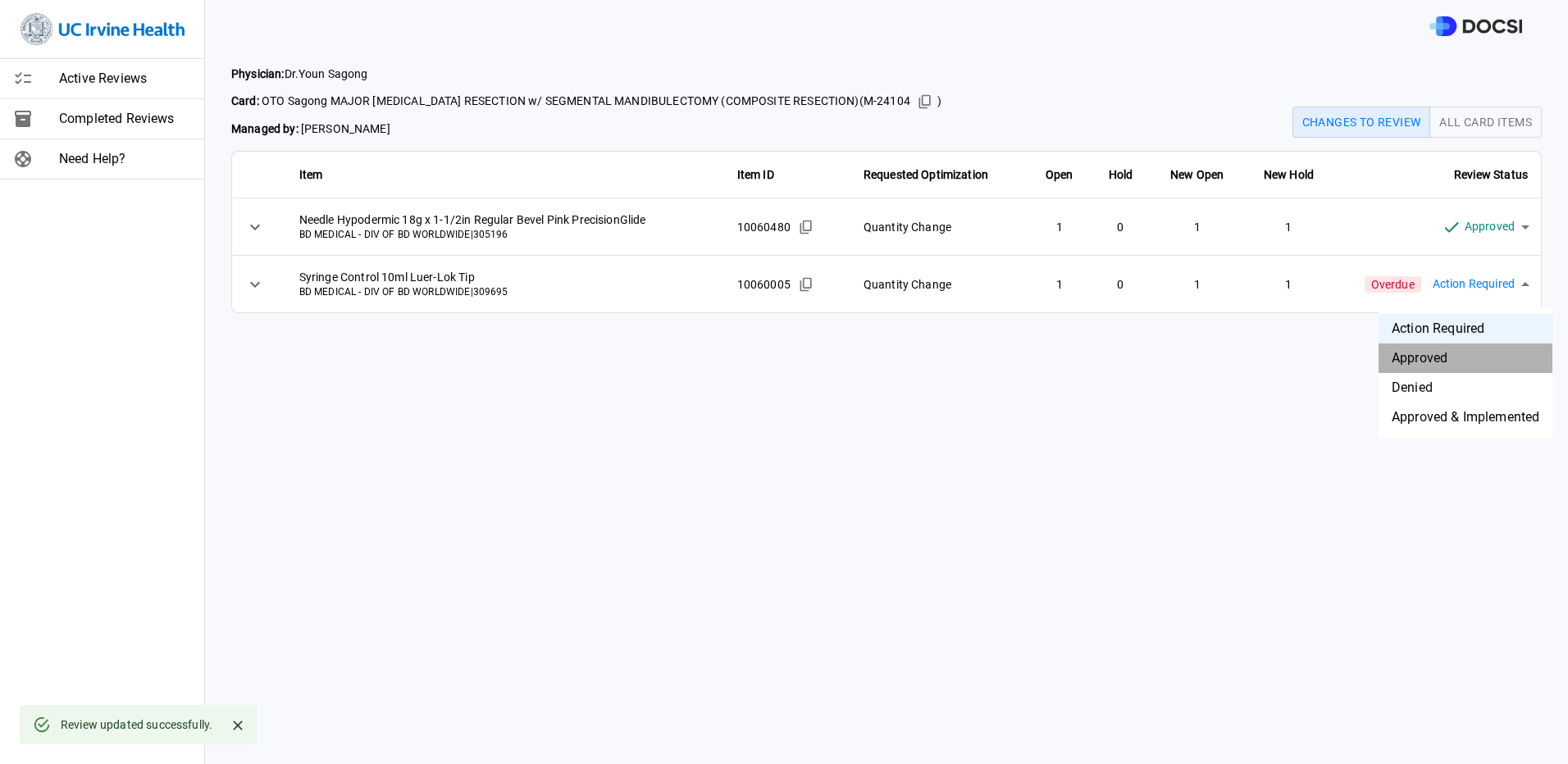
click at [1447, 366] on li "Approved" at bounding box center [1465, 358] width 174 height 29
type input "********"
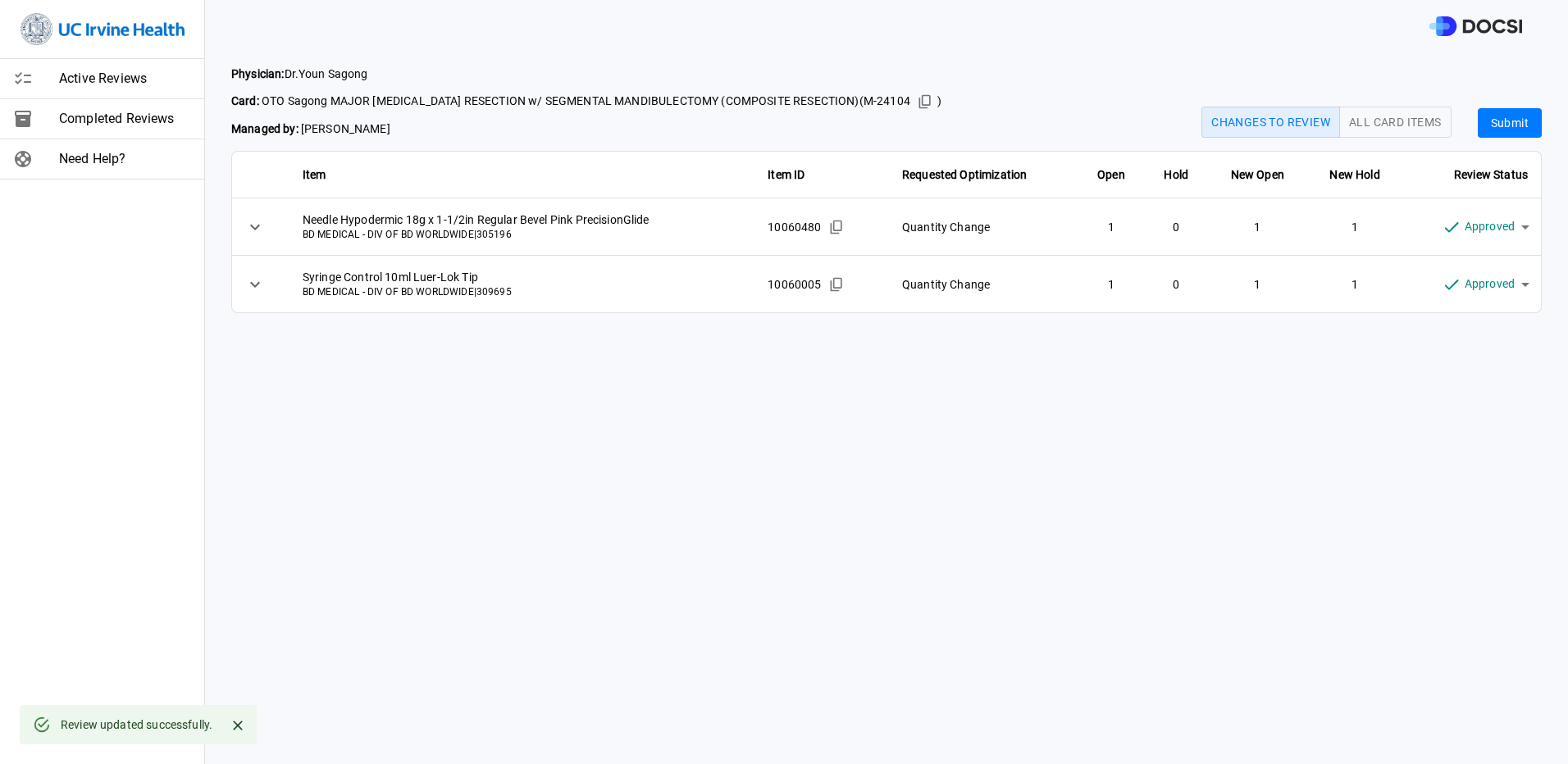
click at [1517, 131] on button "Submit" at bounding box center [1510, 123] width 64 height 30
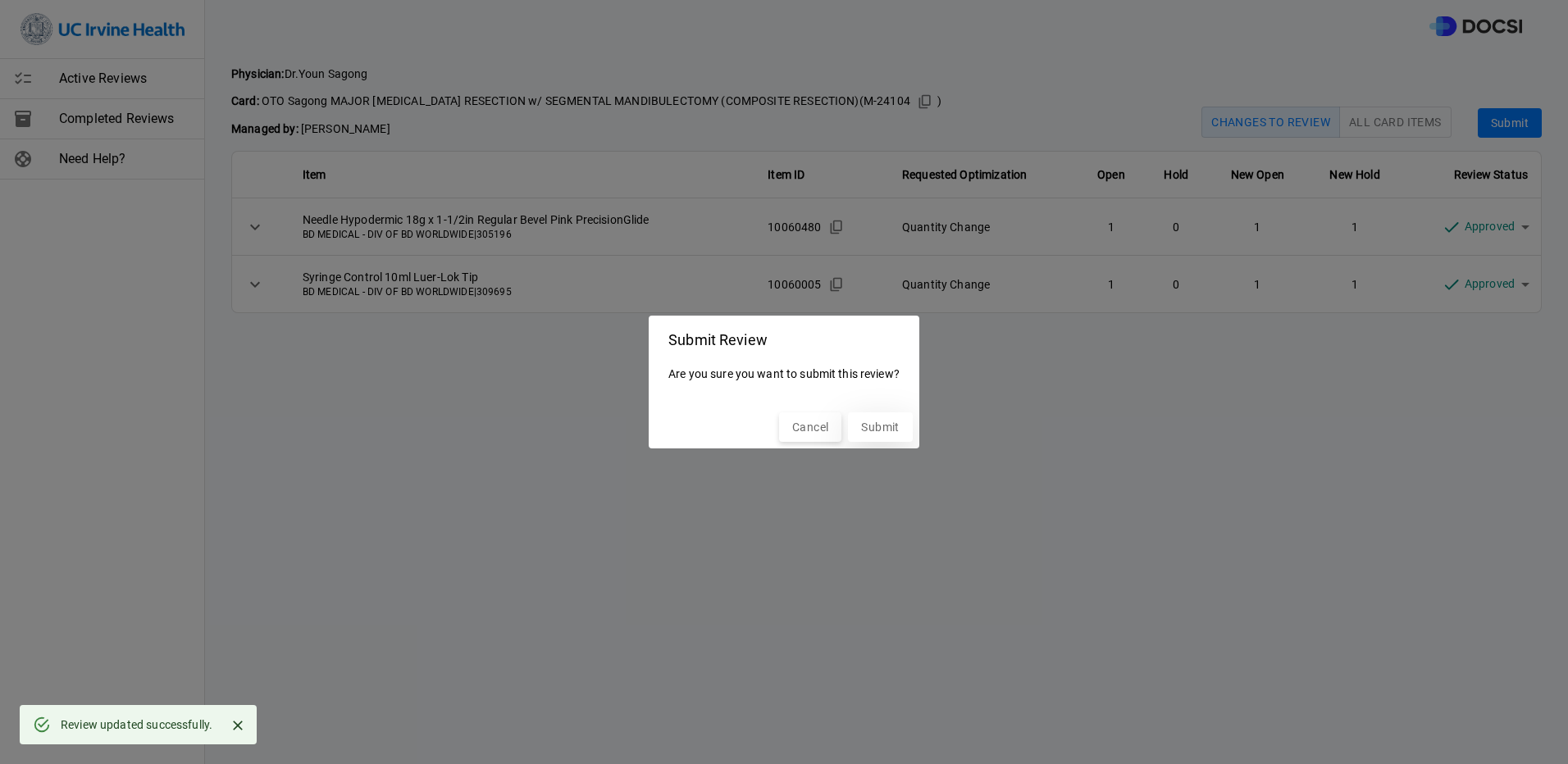
click at [896, 424] on button "Submit" at bounding box center [880, 427] width 64 height 30
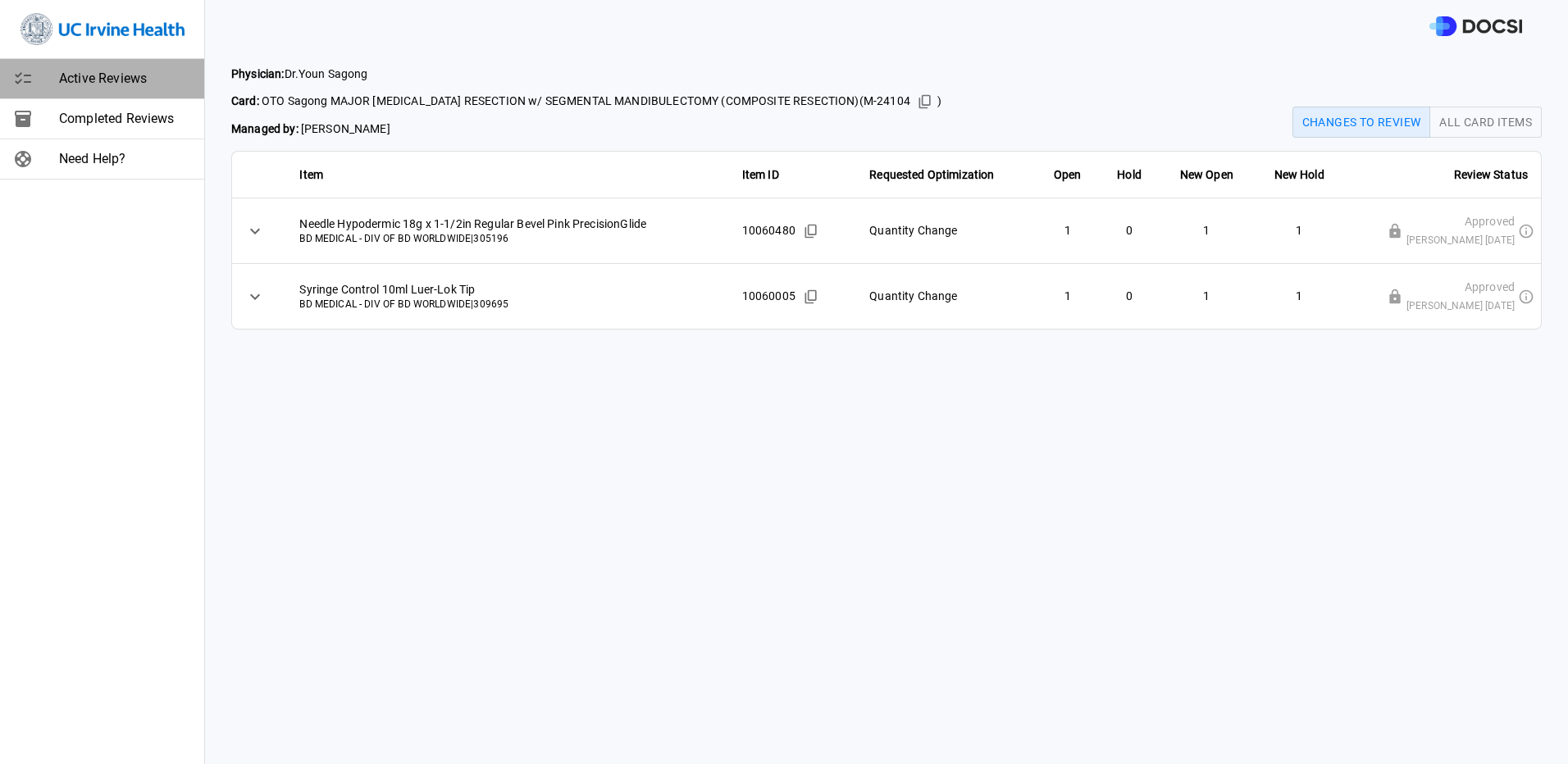
click at [80, 78] on span "Active Reviews" at bounding box center [125, 79] width 132 height 19
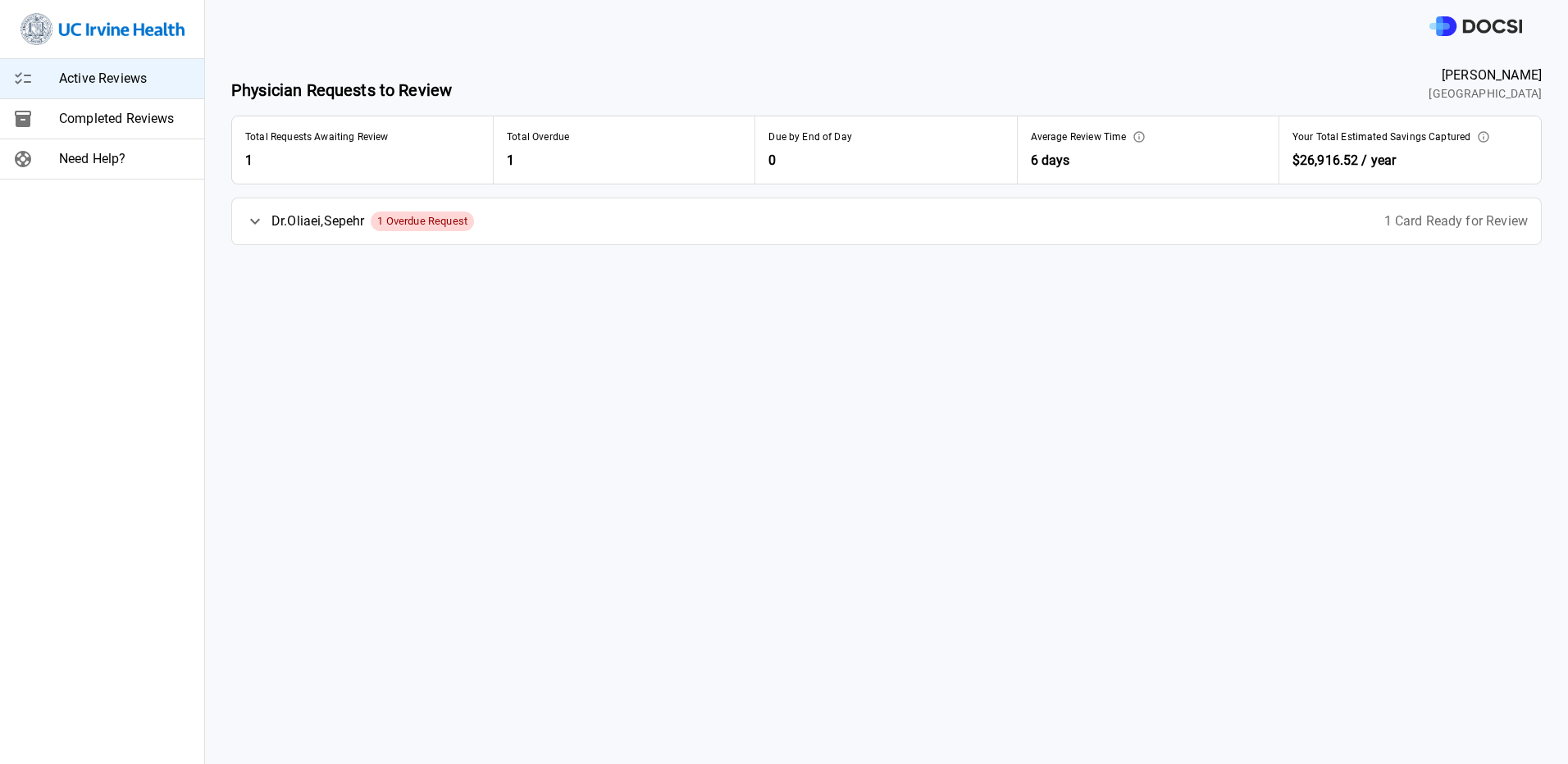
click at [474, 218] on span "1 Overdue Request" at bounding box center [422, 221] width 104 height 16
click at [1459, 278] on div "OTO Oliaei FESS w/ FUSION NAVIGATION, 1 Overdue Request 1 Request to Review" at bounding box center [984, 268] width 1113 height 46
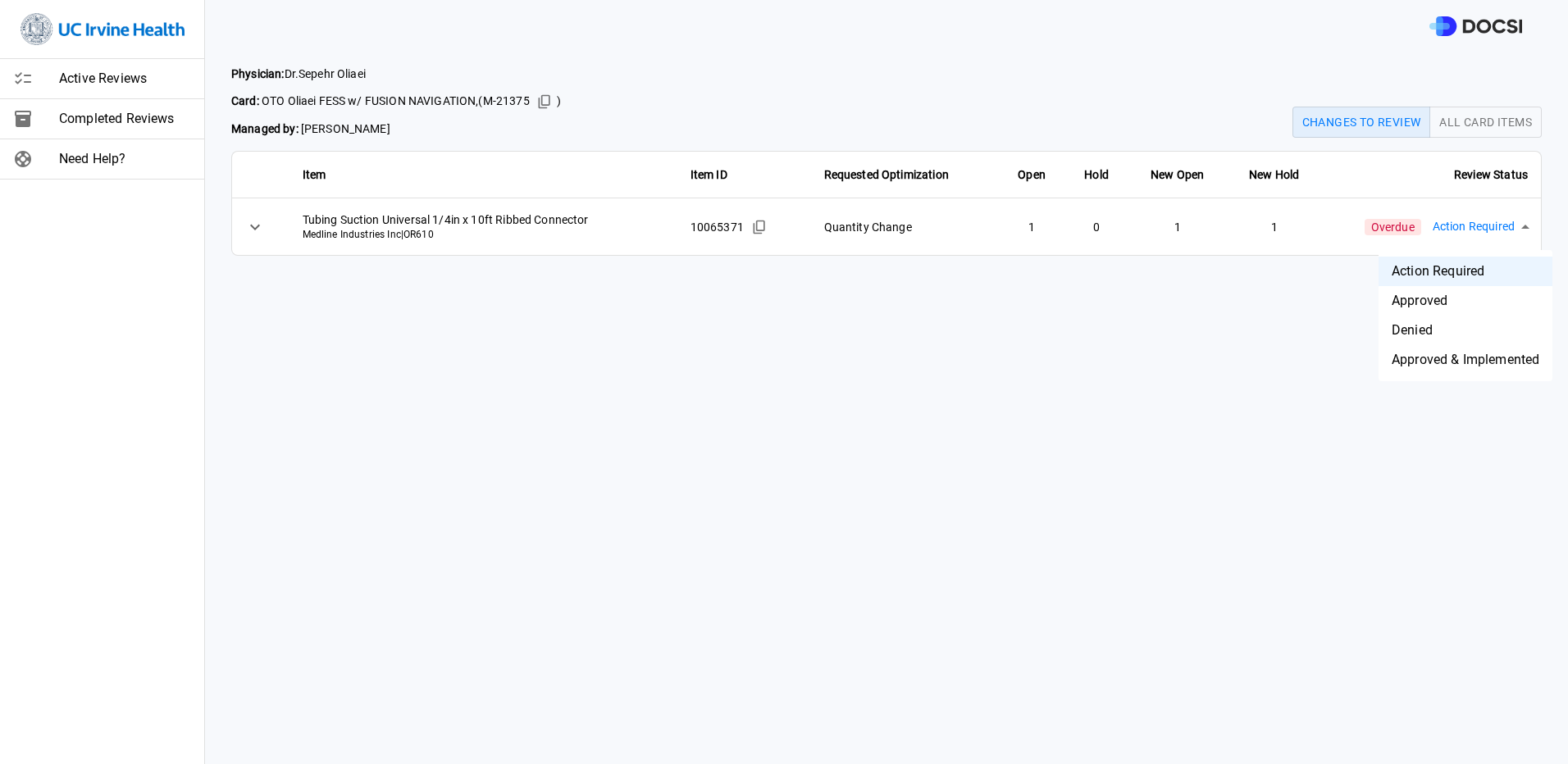
click at [1500, 215] on body "Active Reviews Completed Reviews Need Help? Physician: [PERSON_NAME] Card: OTO …" at bounding box center [784, 382] width 1568 height 764
click at [1461, 297] on li "Approved" at bounding box center [1465, 301] width 174 height 29
type input "********"
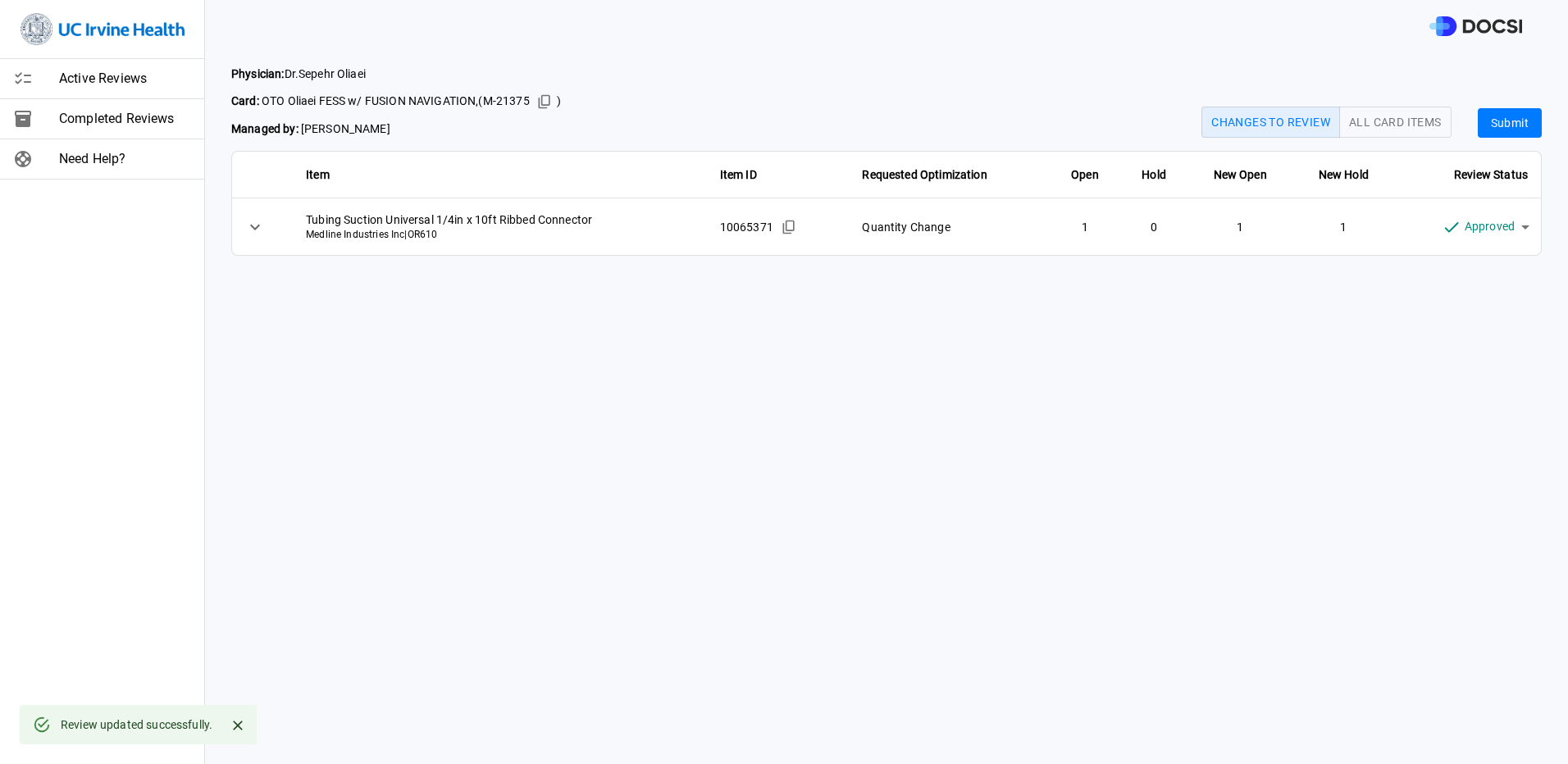
click at [1512, 98] on div "Changes to Review All Card Items Submit" at bounding box center [1371, 102] width 340 height 72
click at [1488, 143] on div "Physician: [PERSON_NAME] Card: OTO Oliaei FESS w/ FUSION NAVIGATION, ( M-21375 …" at bounding box center [886, 160] width 1363 height 216
click at [1507, 117] on button "Submit" at bounding box center [1510, 123] width 64 height 30
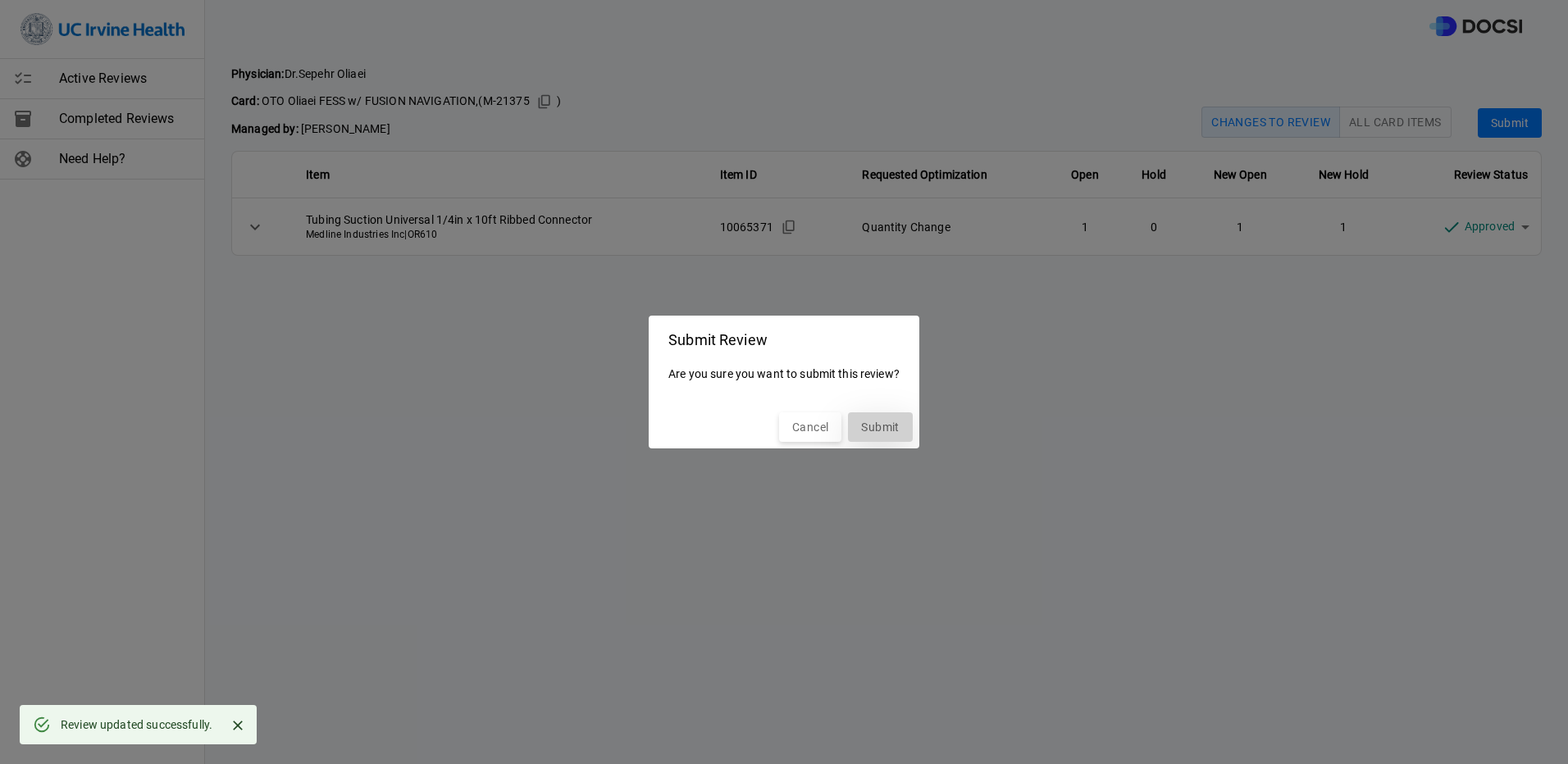
click at [873, 425] on button "Submit" at bounding box center [880, 427] width 64 height 30
